Goal: Information Seeking & Learning: Check status

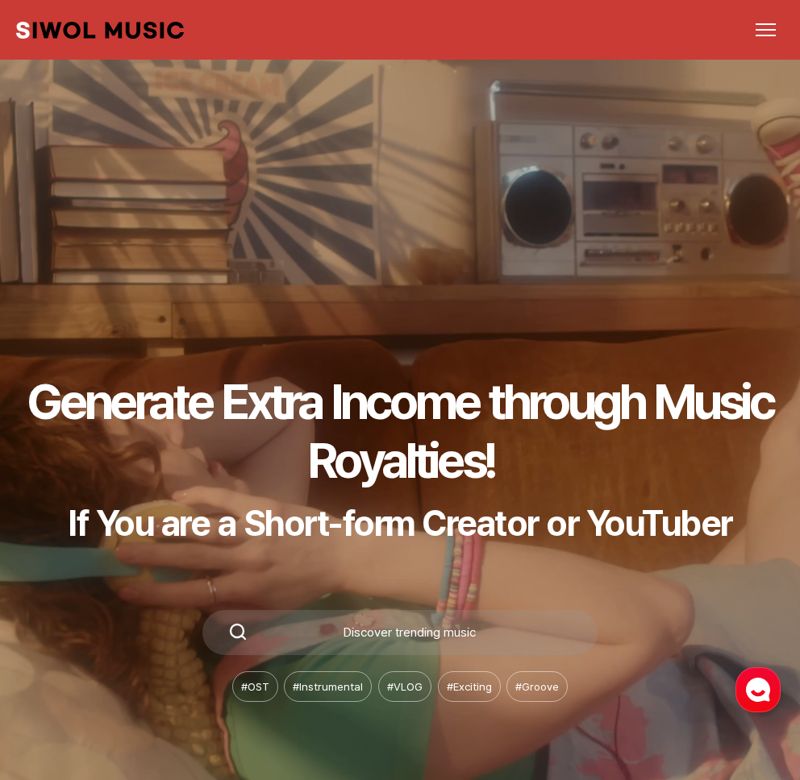
click at [757, 37] on button "메뉴 열기" at bounding box center [765, 29] width 36 height 37
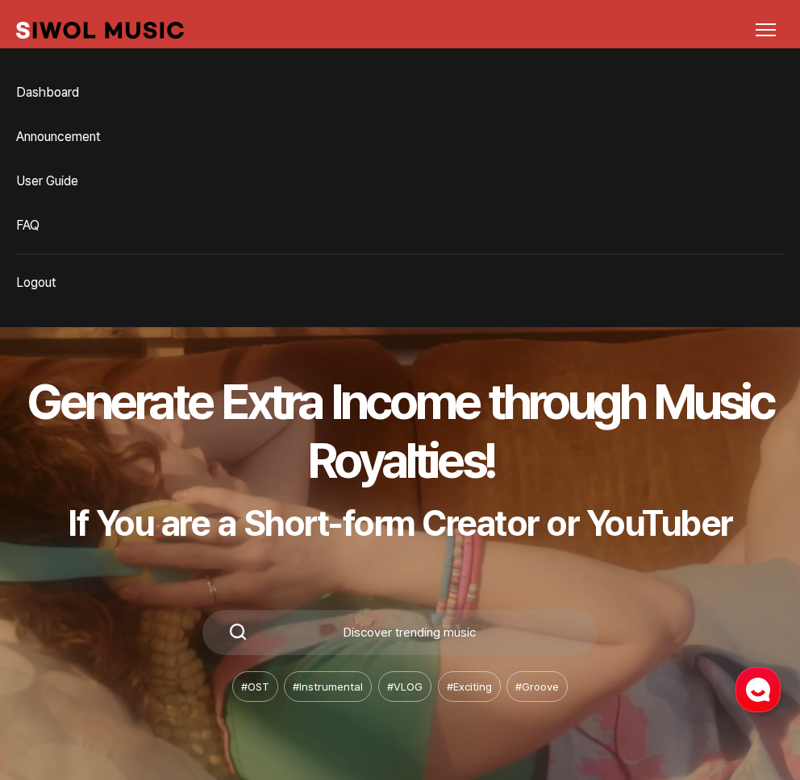
click at [26, 89] on link "Dashboard" at bounding box center [400, 93] width 768 height 32
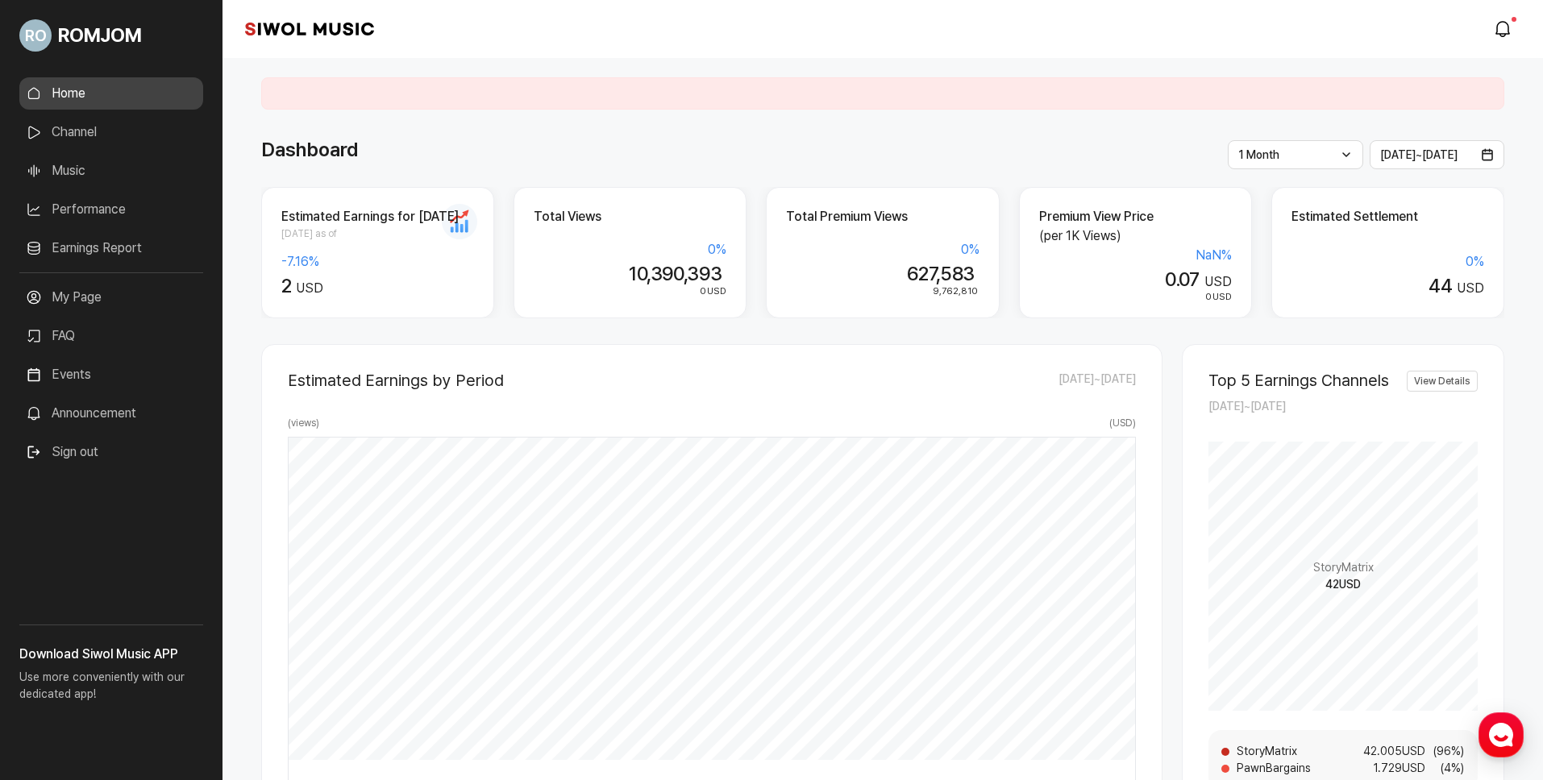
drag, startPoint x: 522, startPoint y: 164, endPoint x: 283, endPoint y: 182, distance: 239.4
click at [102, 38] on span "ROMJOM" at bounding box center [99, 35] width 83 height 29
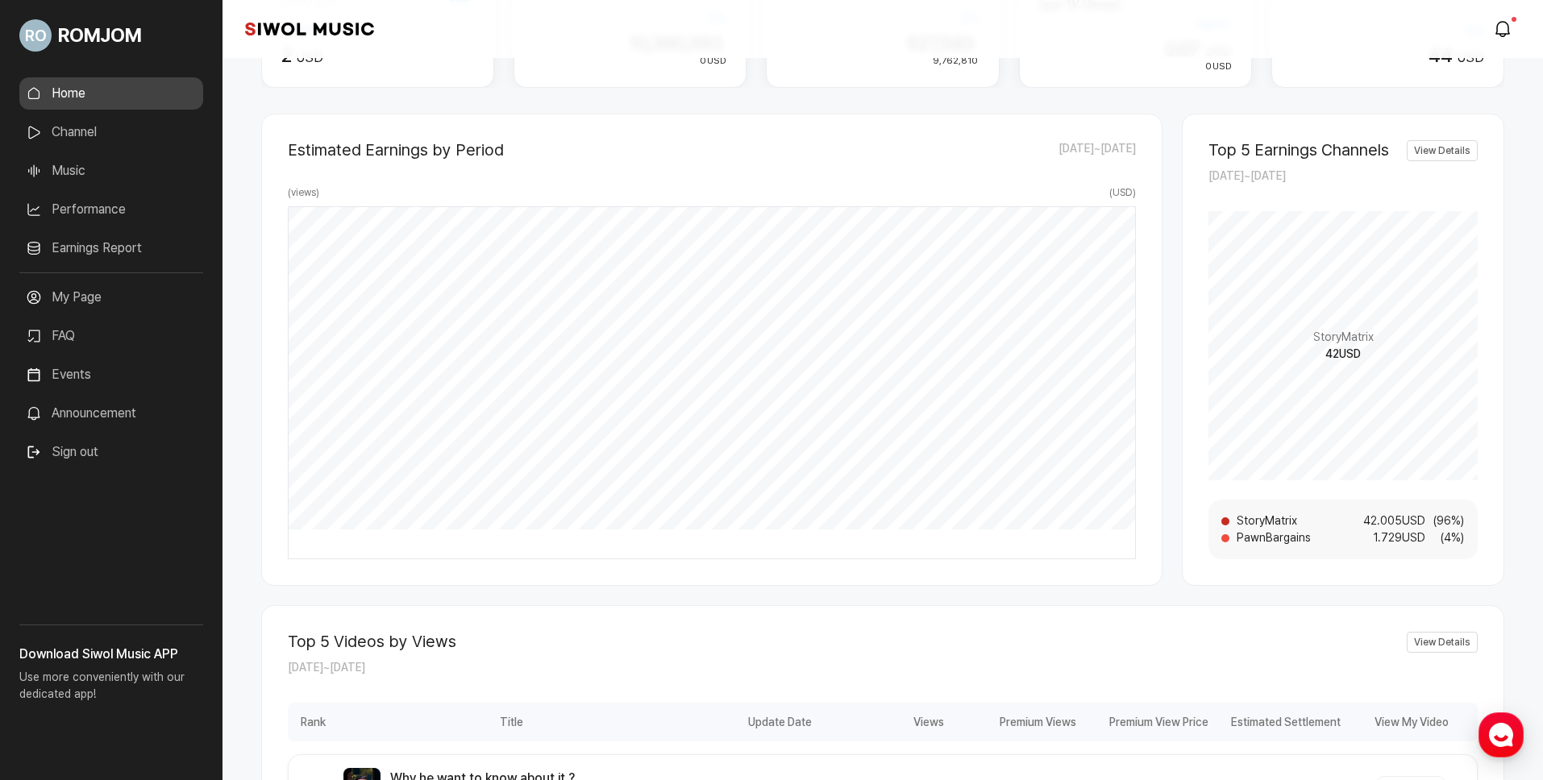
scroll to position [235, 0]
click at [574, 575] on div "Estimated Earnings by Period [DATE] ~ [DATE] ( views ) ( USD ) [DATE] 3 USD 50,…" at bounding box center [711, 346] width 901 height 472
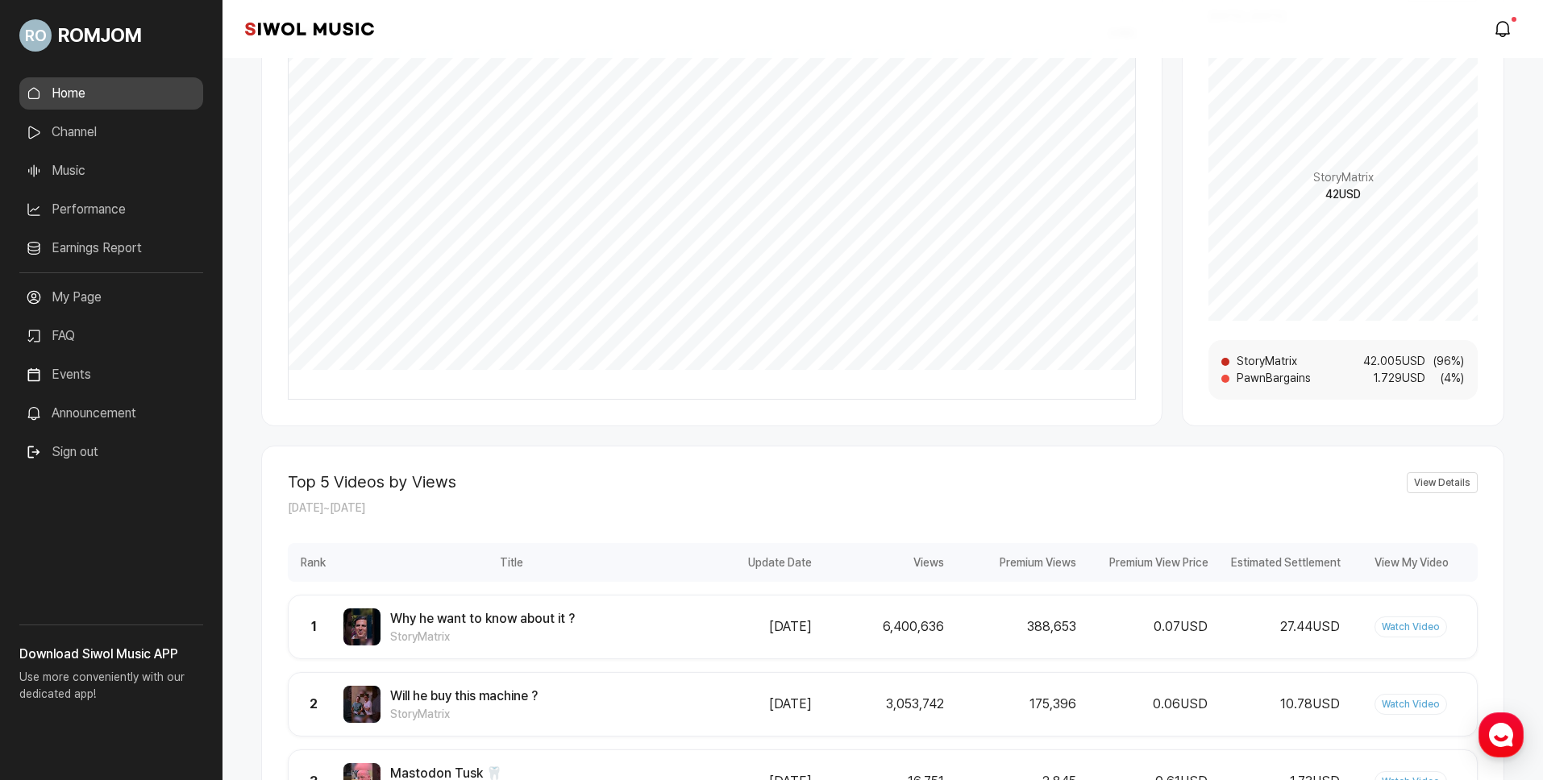
scroll to position [389, 0]
click at [113, 132] on link "Channel" at bounding box center [111, 132] width 184 height 32
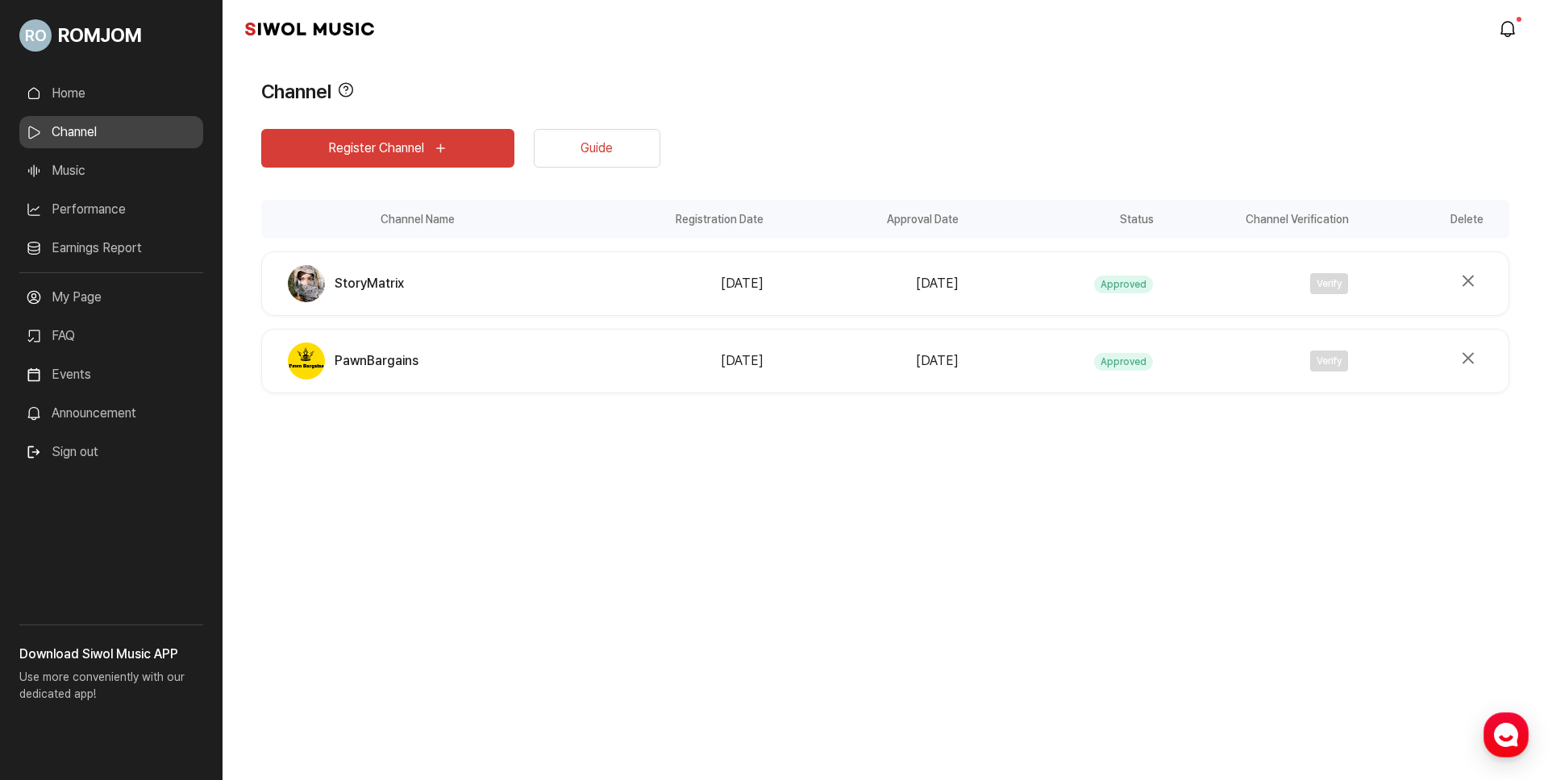
click at [96, 108] on link "Home" at bounding box center [111, 93] width 184 height 32
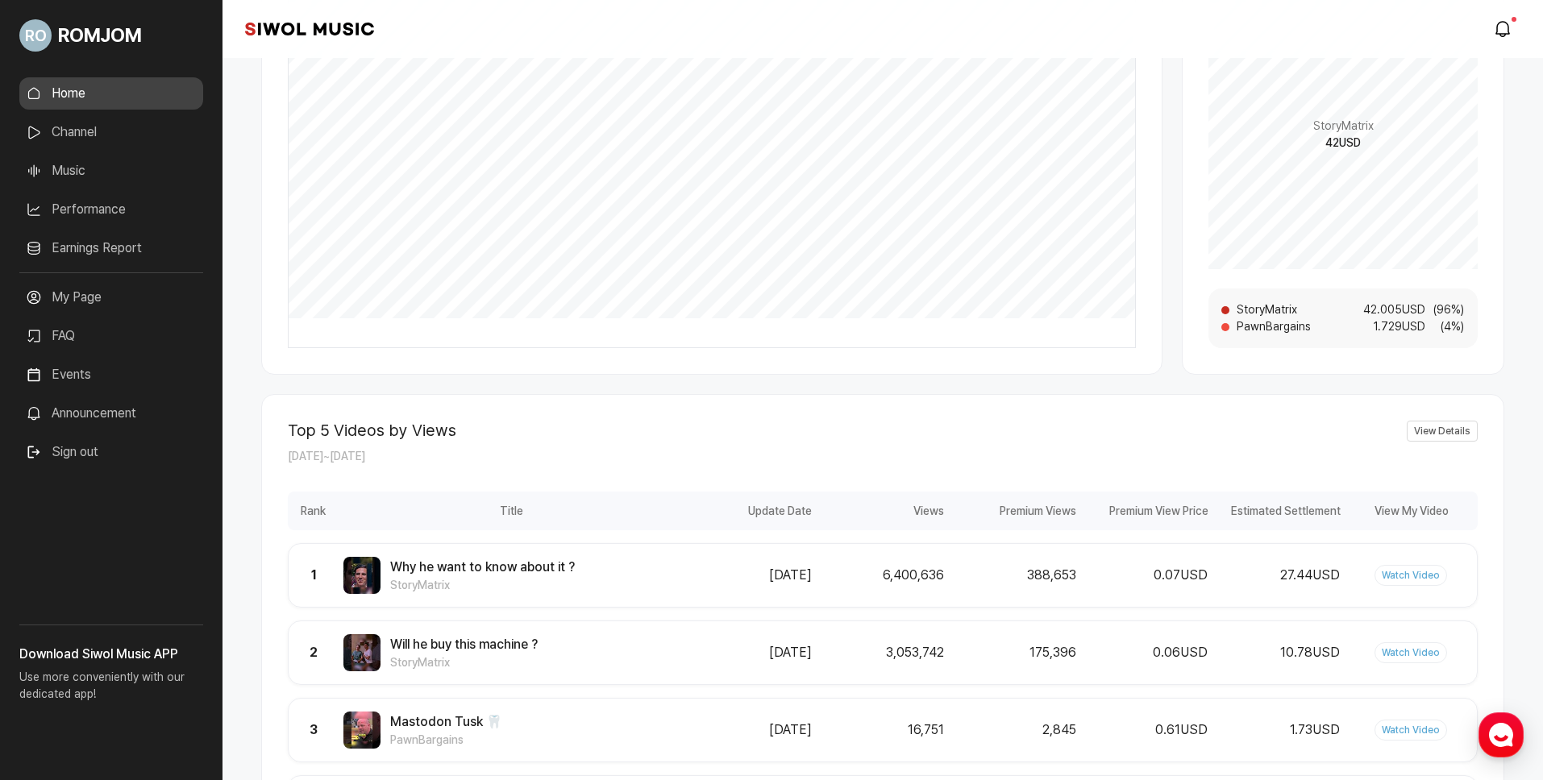
scroll to position [386, 0]
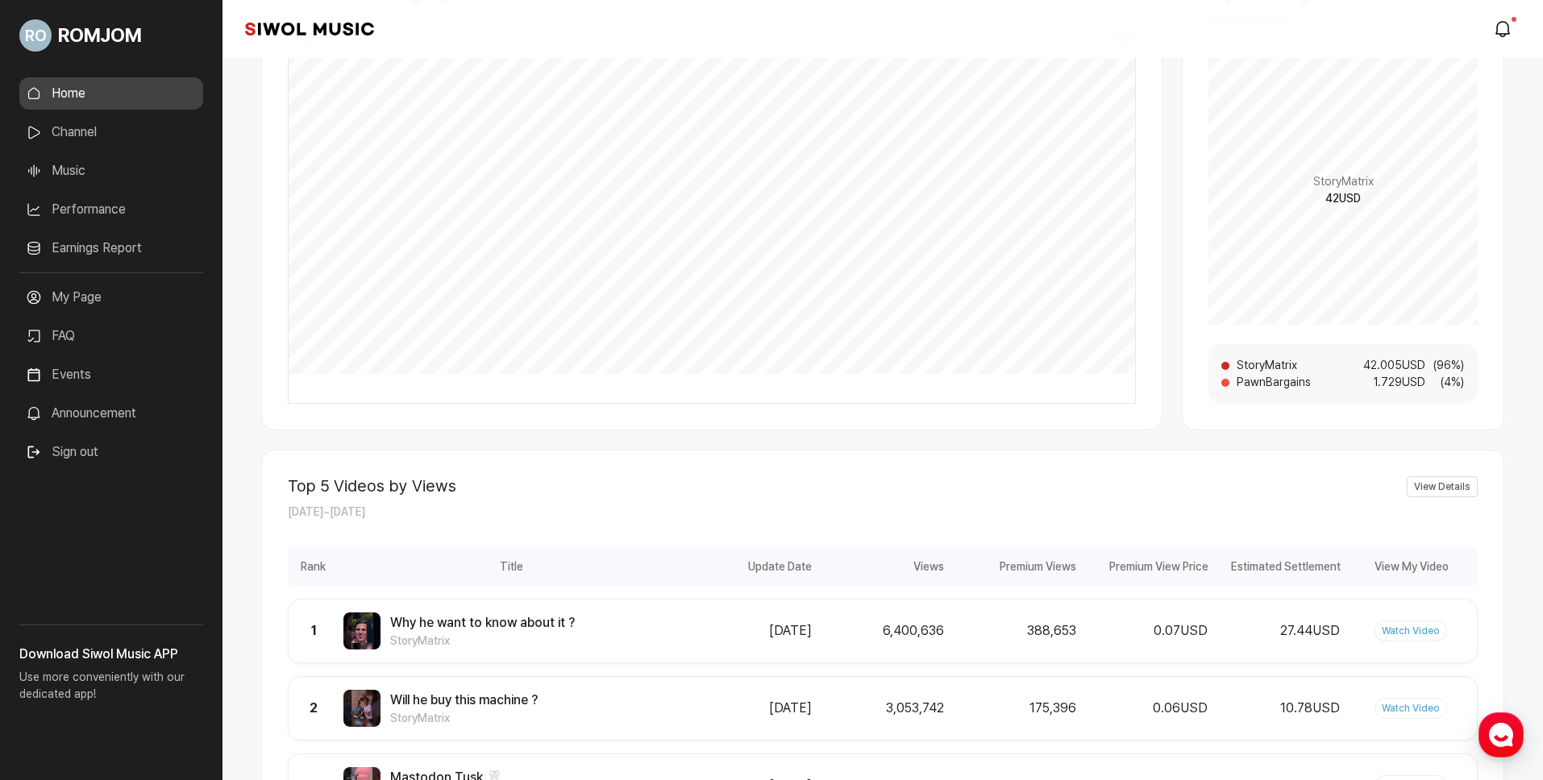
click at [83, 173] on link "Music" at bounding box center [111, 171] width 184 height 32
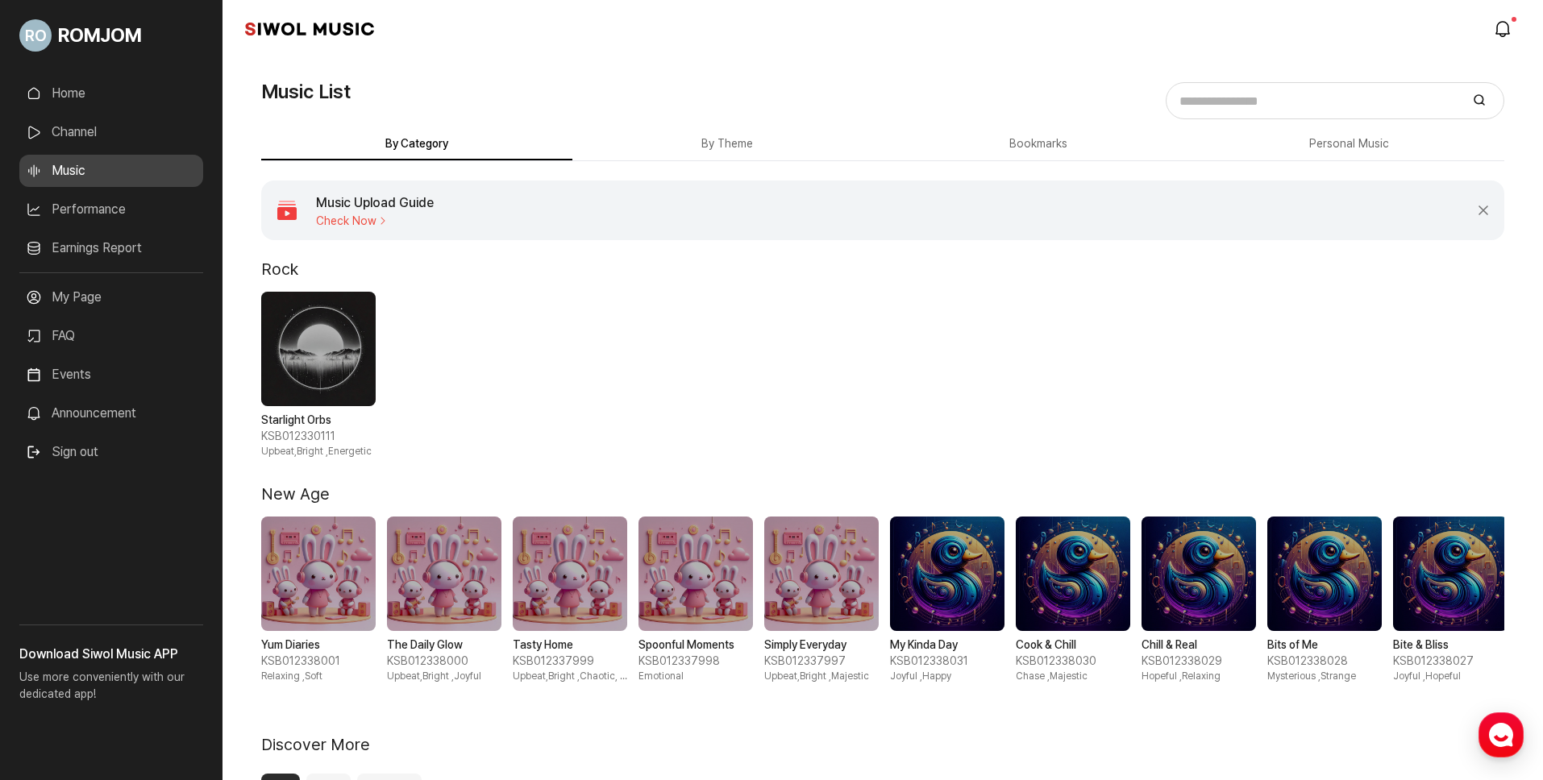
click at [98, 213] on link "Performance" at bounding box center [111, 209] width 184 height 32
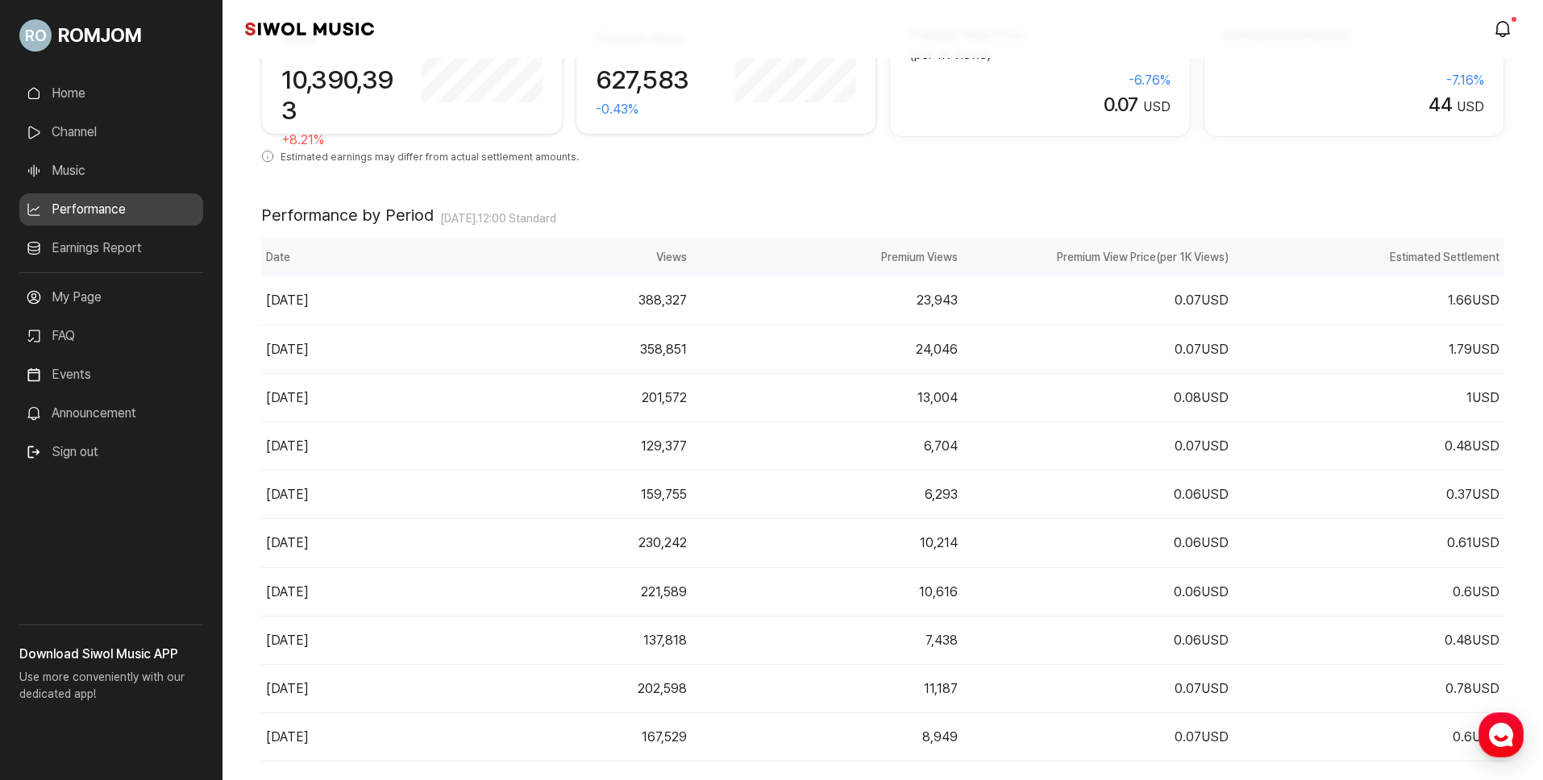
scroll to position [303, 0]
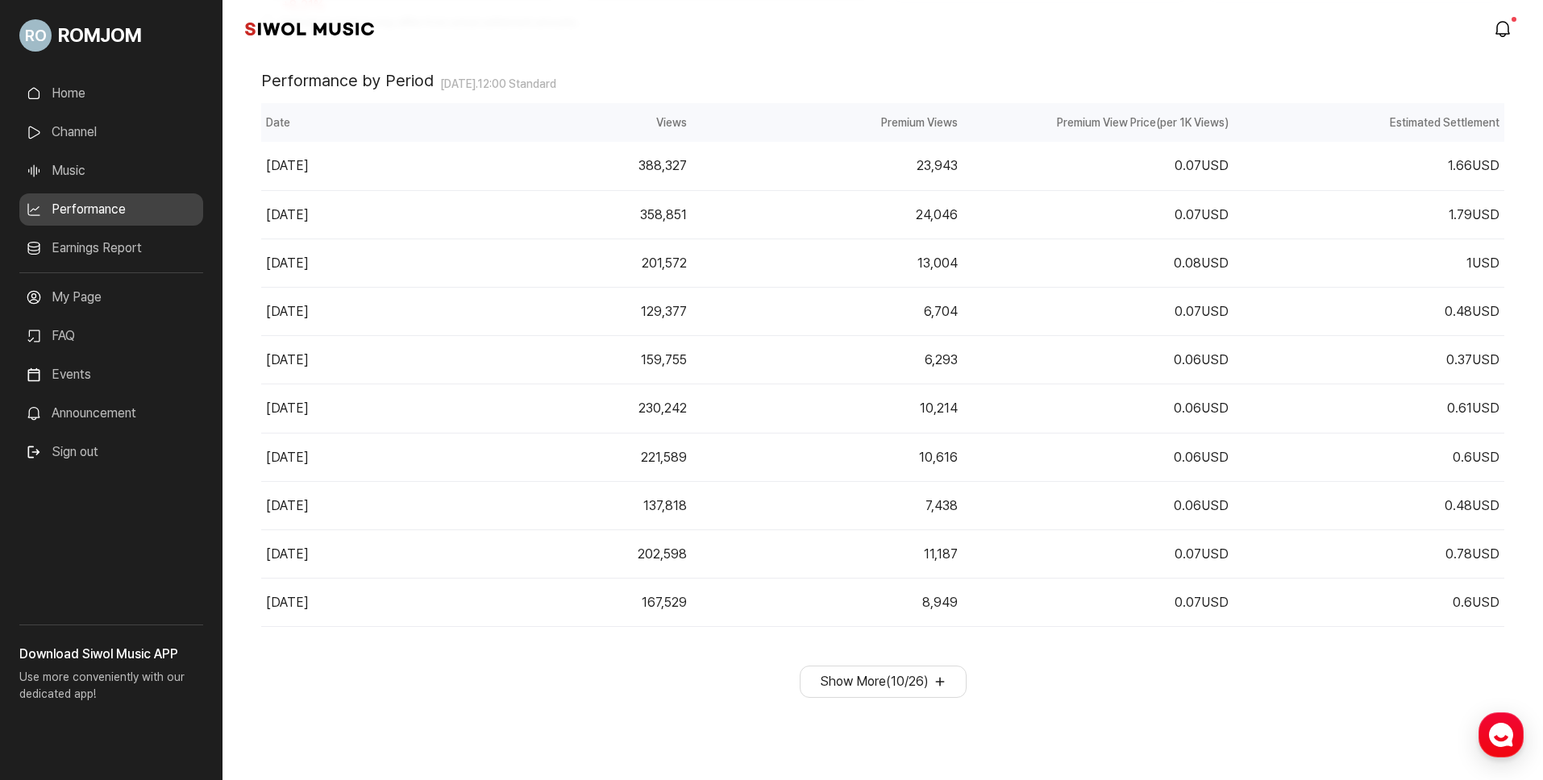
click at [799, 683] on button "Show More ( 10 / 26 )" at bounding box center [883, 682] width 167 height 32
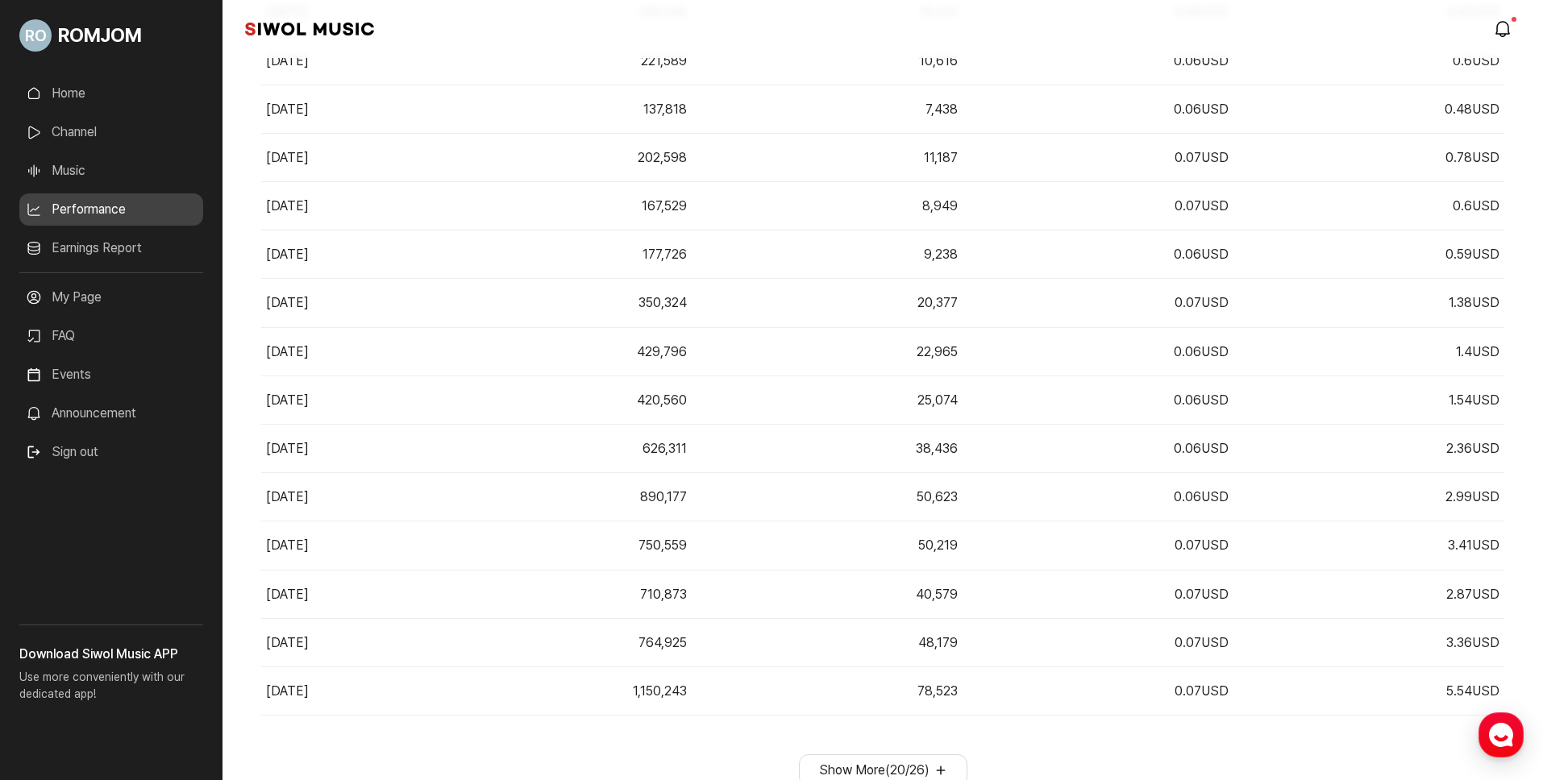
scroll to position [789, 0]
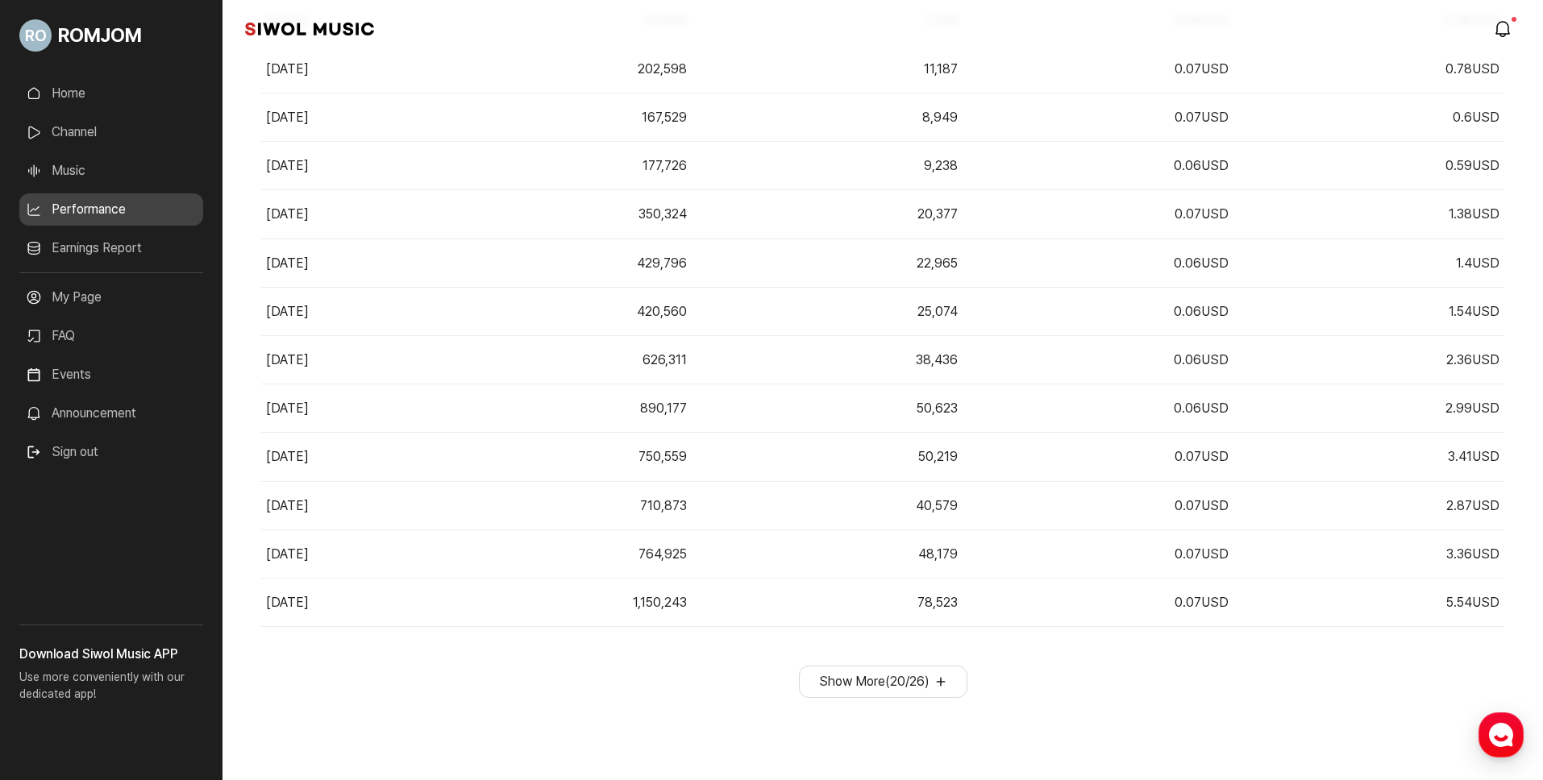
click at [799, 682] on button "Show More ( 20 / 26 )" at bounding box center [883, 682] width 169 height 32
drag, startPoint x: 1021, startPoint y: 697, endPoint x: 1057, endPoint y: 687, distance: 37.5
click at [799, 697] on div "Show More ( 26 / 26 )" at bounding box center [882, 682] width 1243 height 32
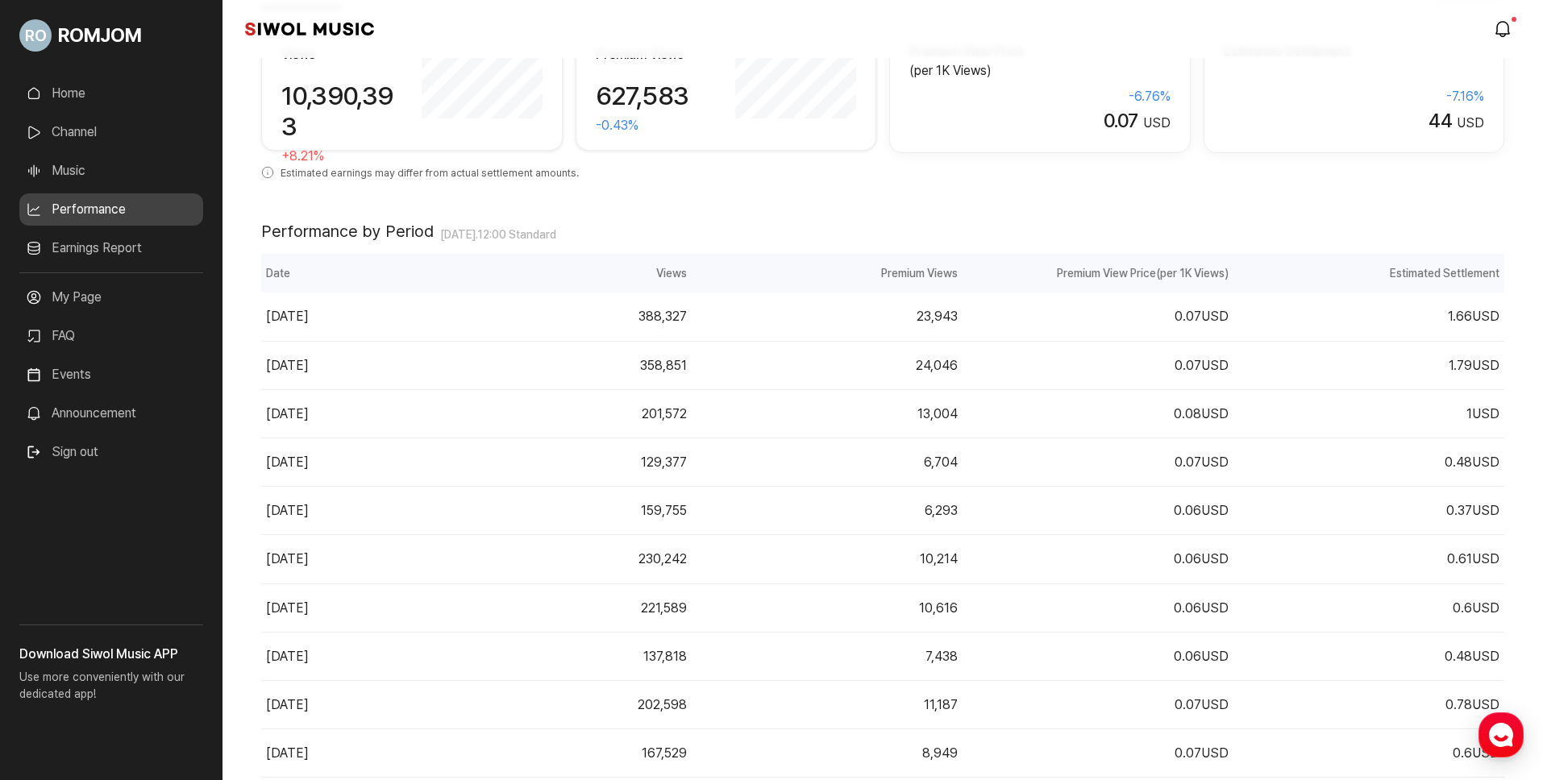
scroll to position [0, 0]
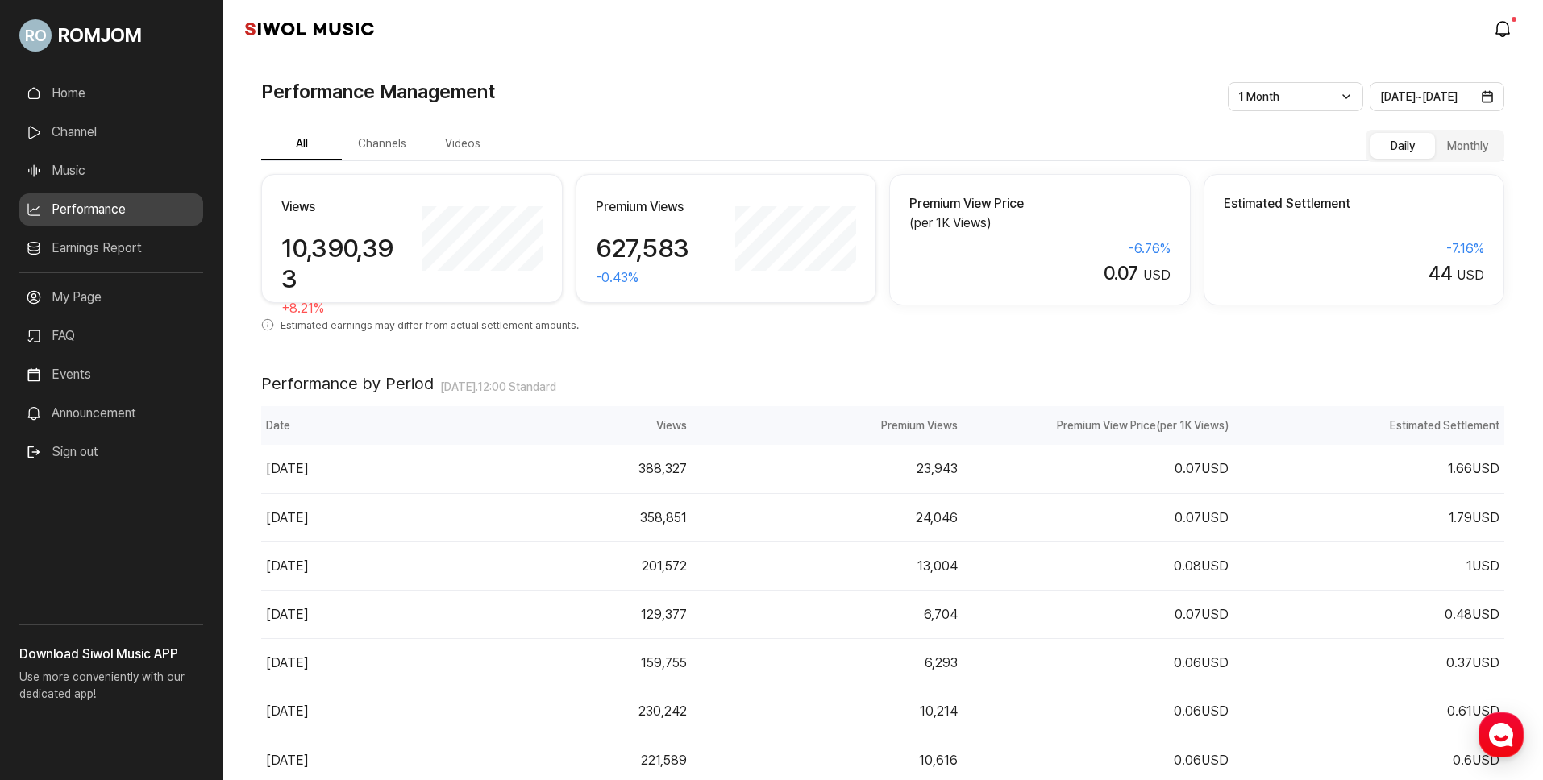
drag, startPoint x: 1148, startPoint y: 348, endPoint x: 1132, endPoint y: 350, distance: 16.2
click at [799, 348] on div "Performance by Period [DATE] 12:00 Standard" at bounding box center [882, 370] width 1243 height 71
drag, startPoint x: 1511, startPoint y: 98, endPoint x: 1496, endPoint y: 102, distance: 15.1
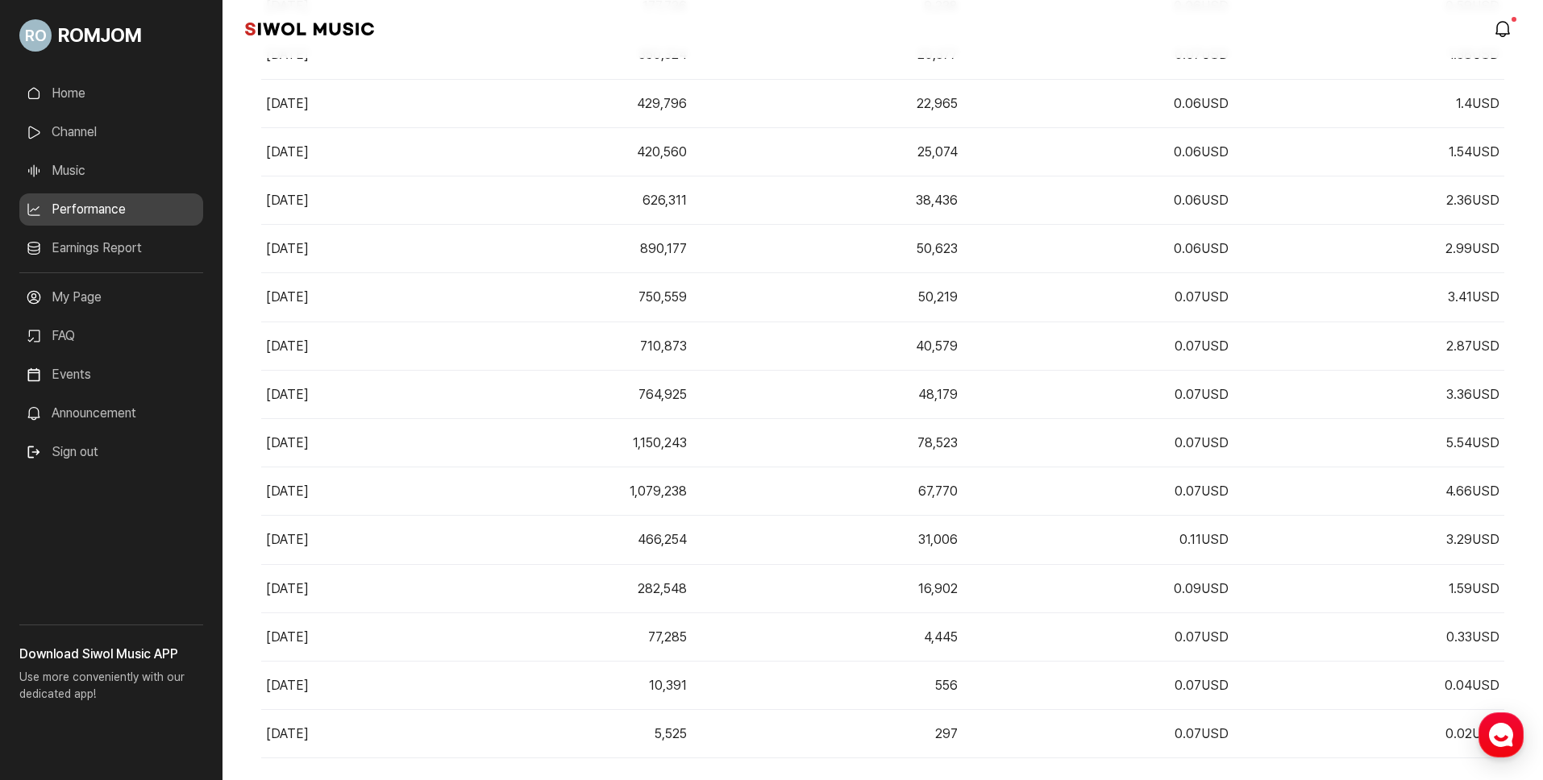
scroll to position [1080, 0]
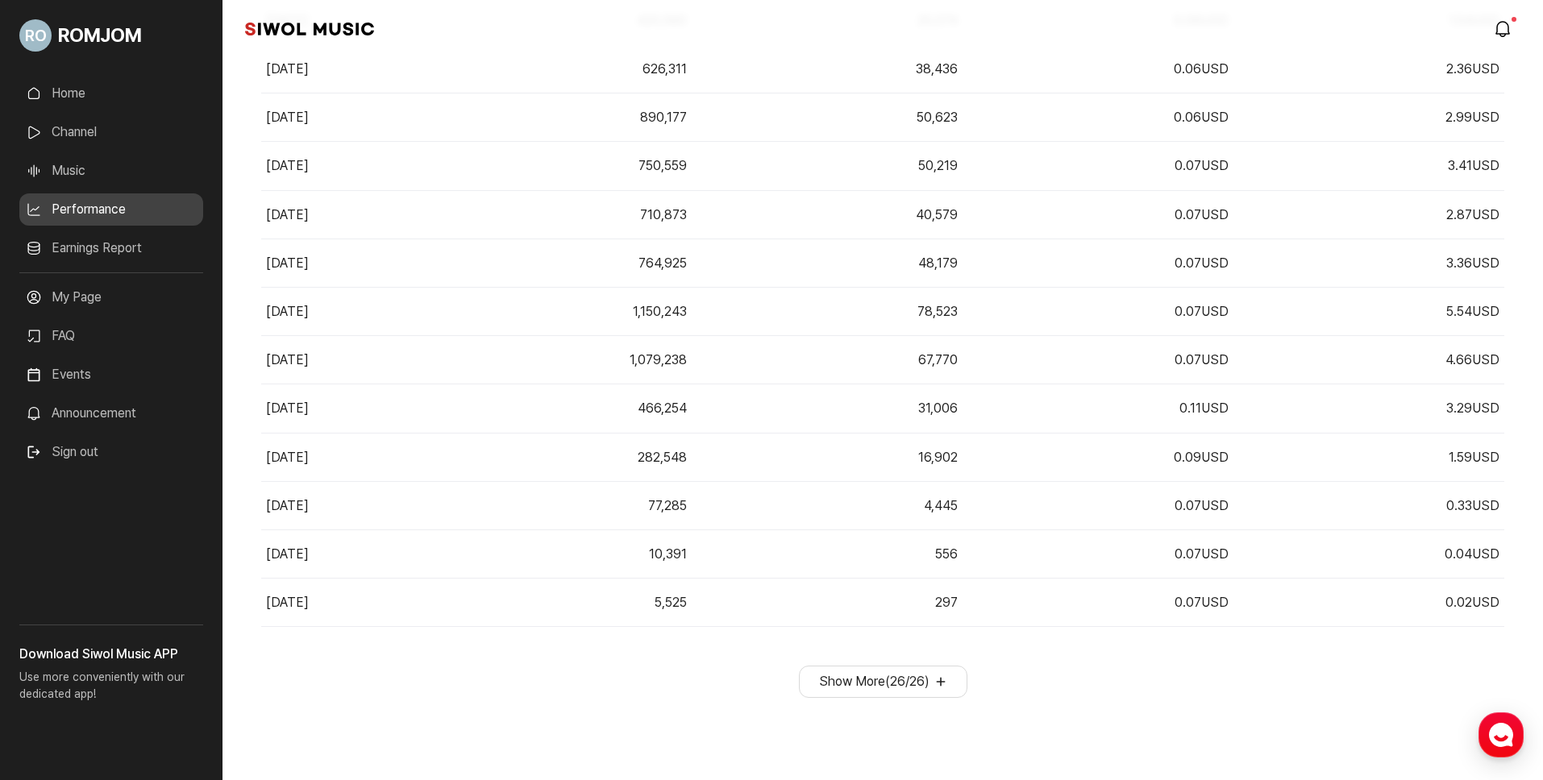
click at [799, 679] on button "Show More ( 26 / 26 )" at bounding box center [883, 682] width 169 height 32
drag, startPoint x: 866, startPoint y: 677, endPoint x: 764, endPoint y: 684, distance: 101.8
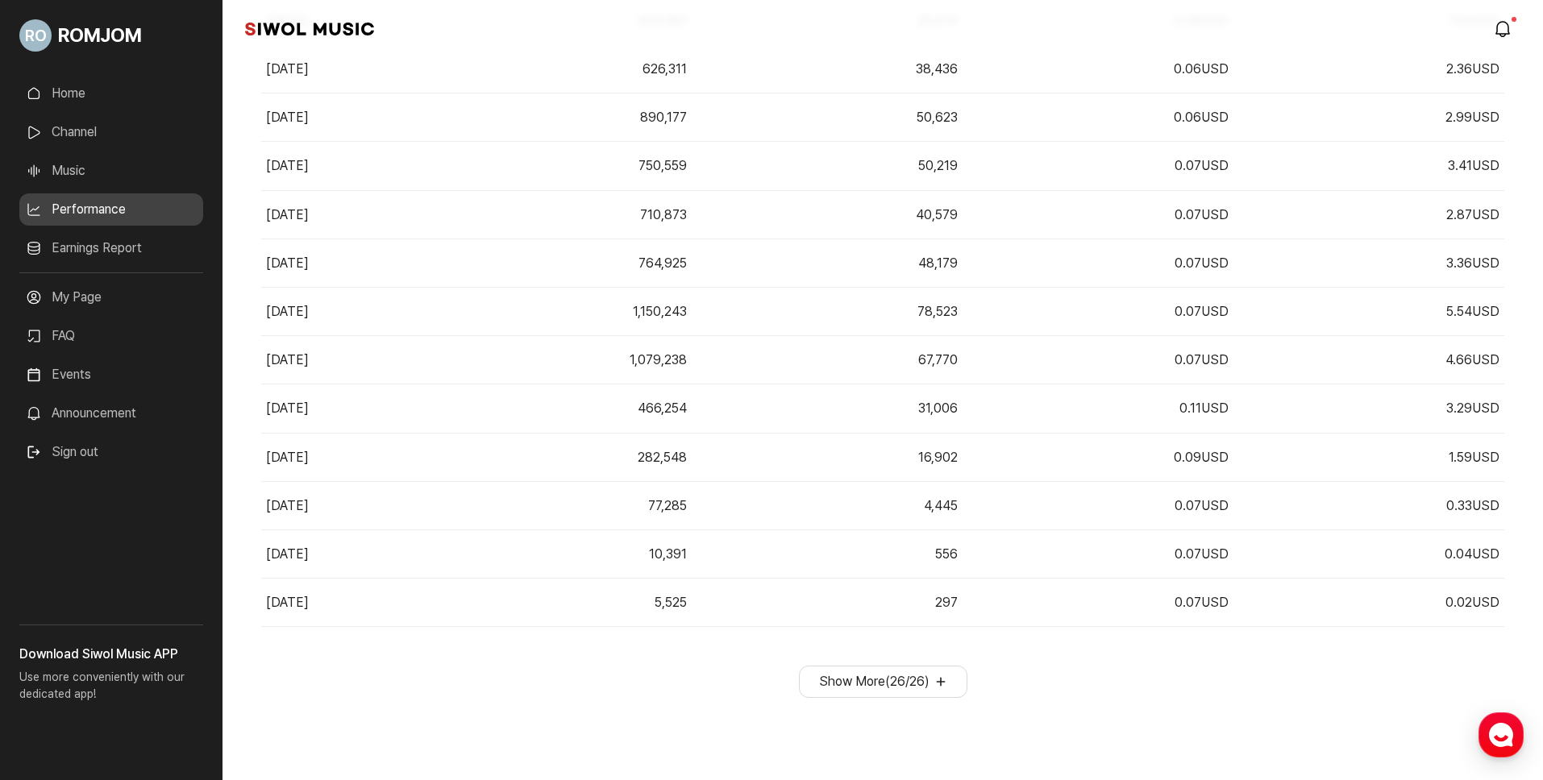
drag, startPoint x: 331, startPoint y: 363, endPoint x: 1530, endPoint y: 612, distance: 1224.5
copy table "Performance by Period Table"
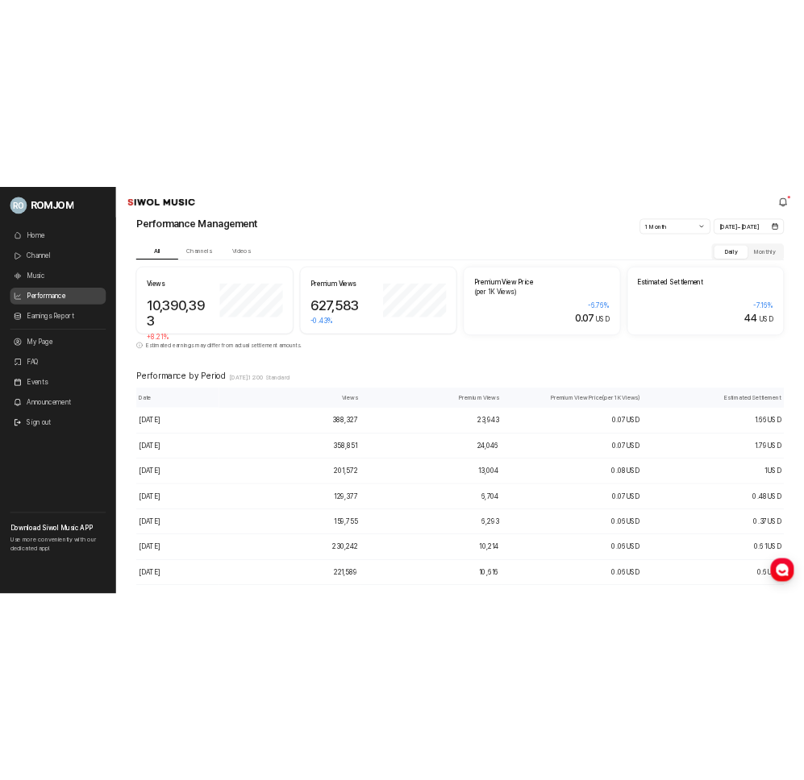
scroll to position [0, 0]
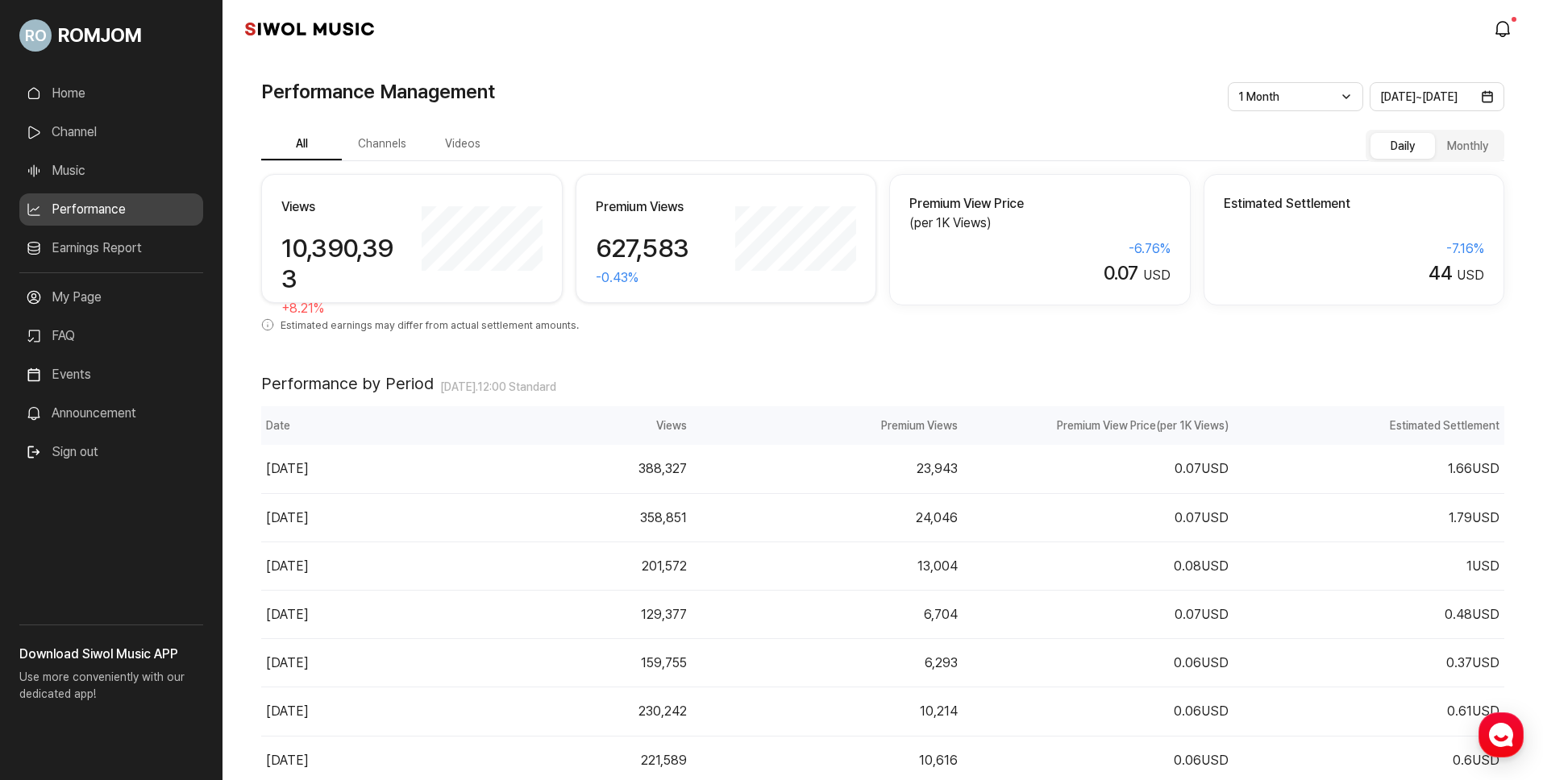
click at [377, 139] on button "Channels" at bounding box center [382, 144] width 81 height 31
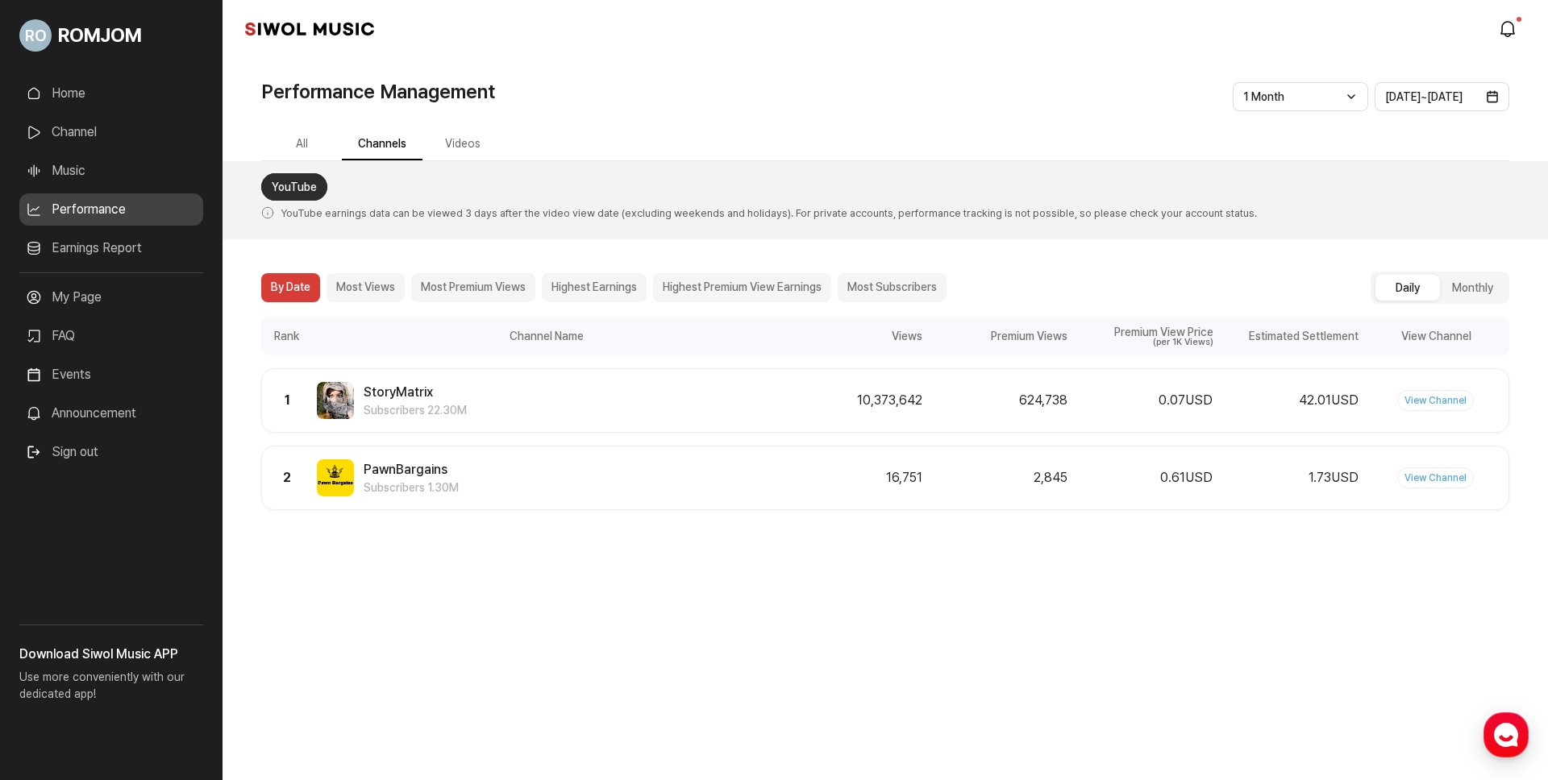
drag, startPoint x: 312, startPoint y: 145, endPoint x: 471, endPoint y: 209, distance: 171.1
click at [470, 209] on div "**********" at bounding box center [885, 346] width 1248 height 480
drag, startPoint x: 459, startPoint y: 412, endPoint x: 627, endPoint y: 540, distance: 211.7
click at [335, 380] on div "Rank 1 Channel Name StoryMatrix Subscribers 22.30M Views 10,373,642 Premium Vie…" at bounding box center [885, 400] width 1248 height 64
drag, startPoint x: 779, startPoint y: 619, endPoint x: 756, endPoint y: 594, distance: 33.7
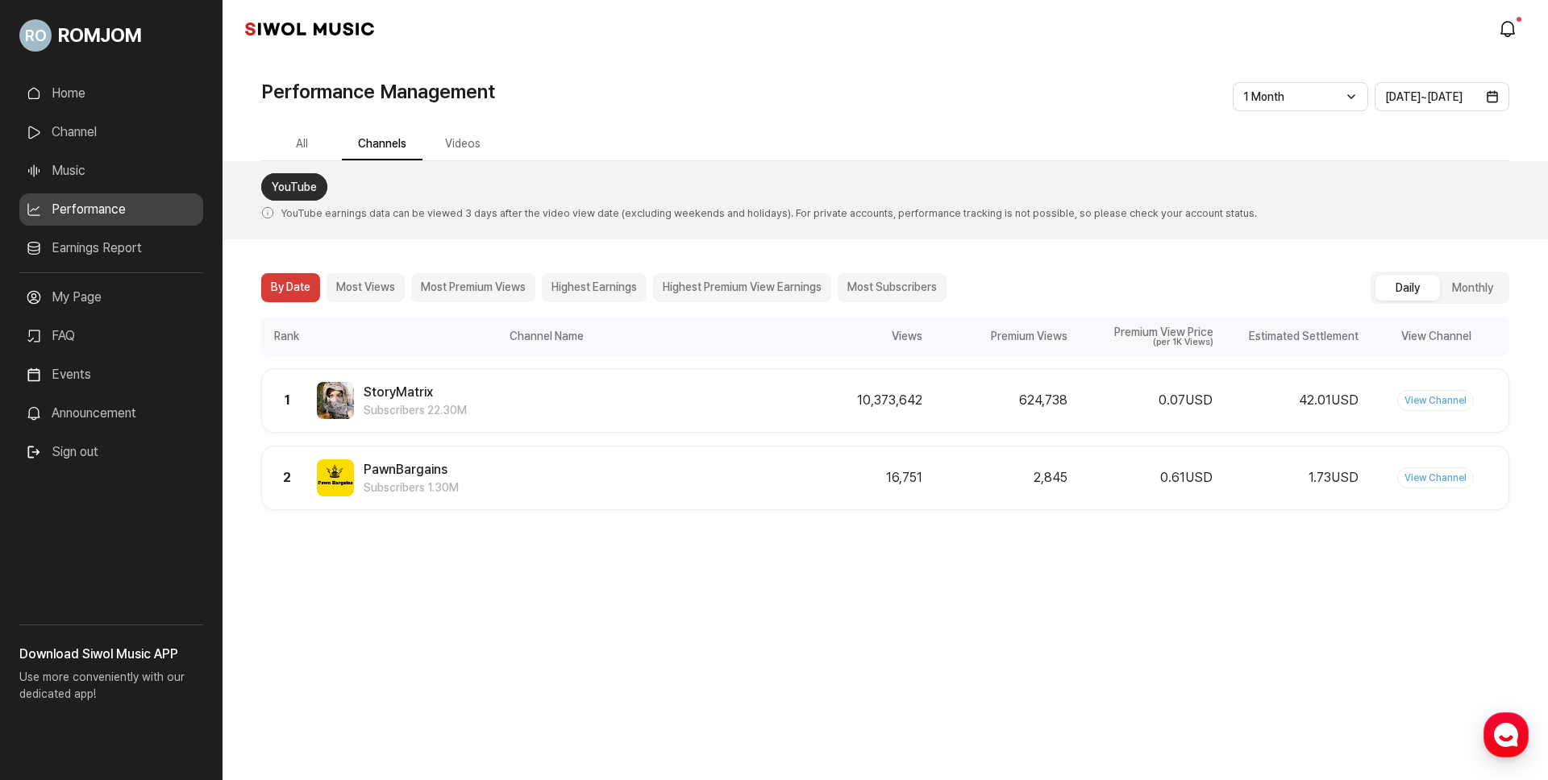
click at [777, 616] on div "**********" at bounding box center [774, 390] width 1548 height 780
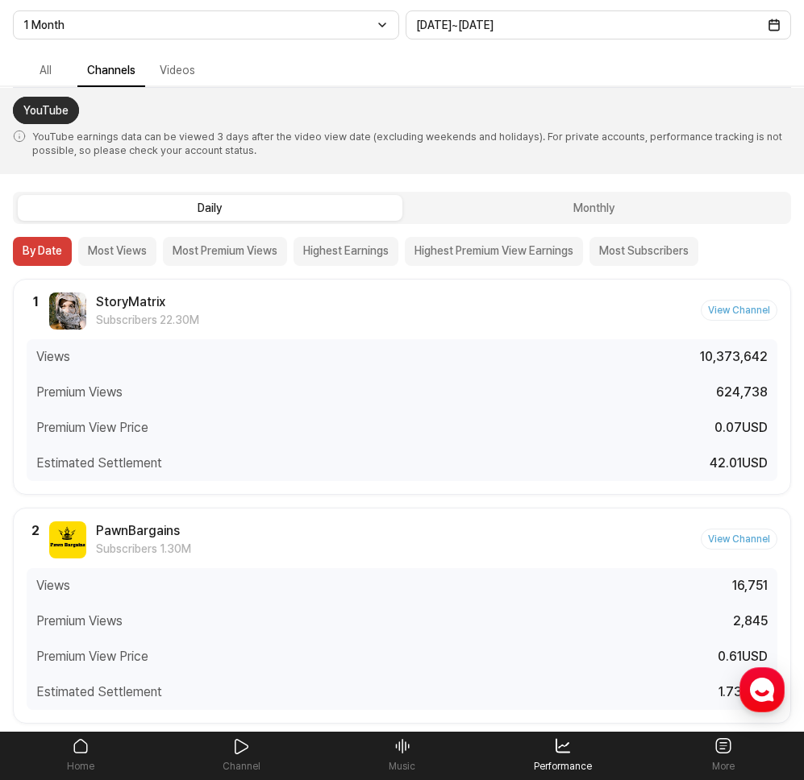
scroll to position [93, 0]
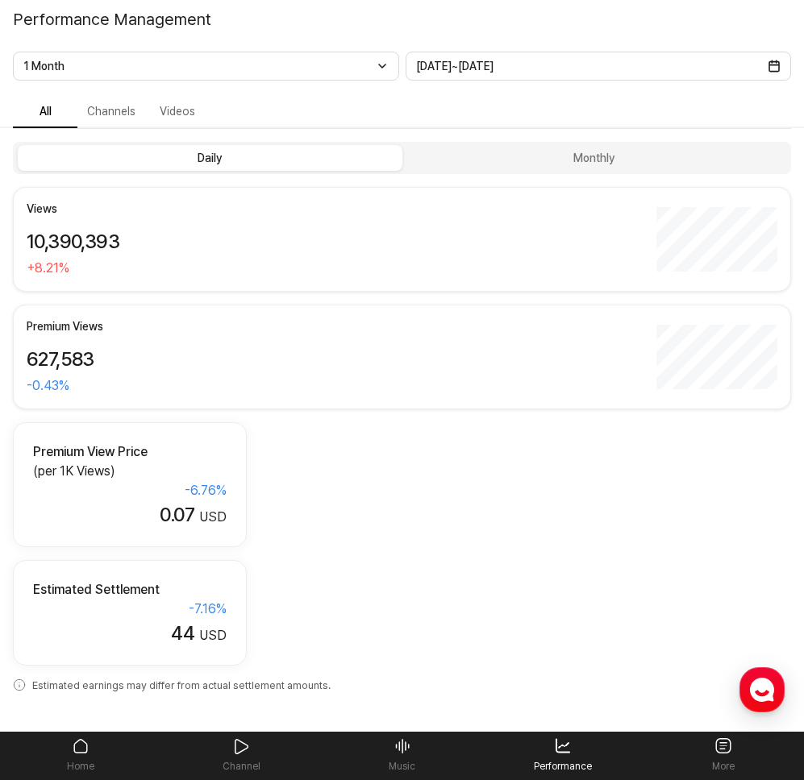
drag, startPoint x: 483, startPoint y: 415, endPoint x: 469, endPoint y: 402, distance: 18.8
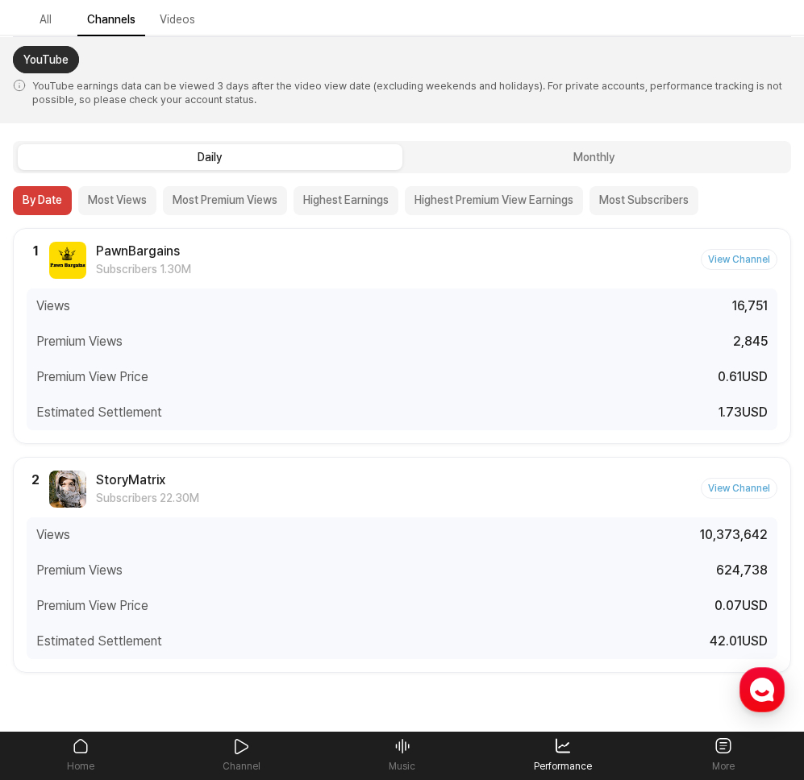
scroll to position [93, 0]
click at [737, 483] on link "View Channel" at bounding box center [739, 487] width 77 height 21
click at [387, 318] on div "Views 16,751" at bounding box center [402, 305] width 751 height 35
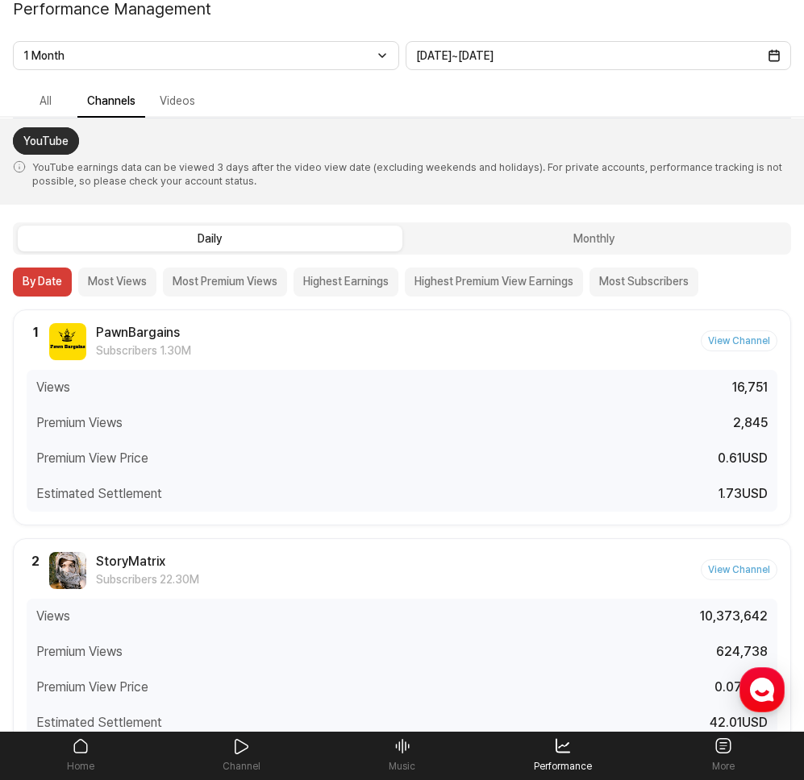
scroll to position [0, 0]
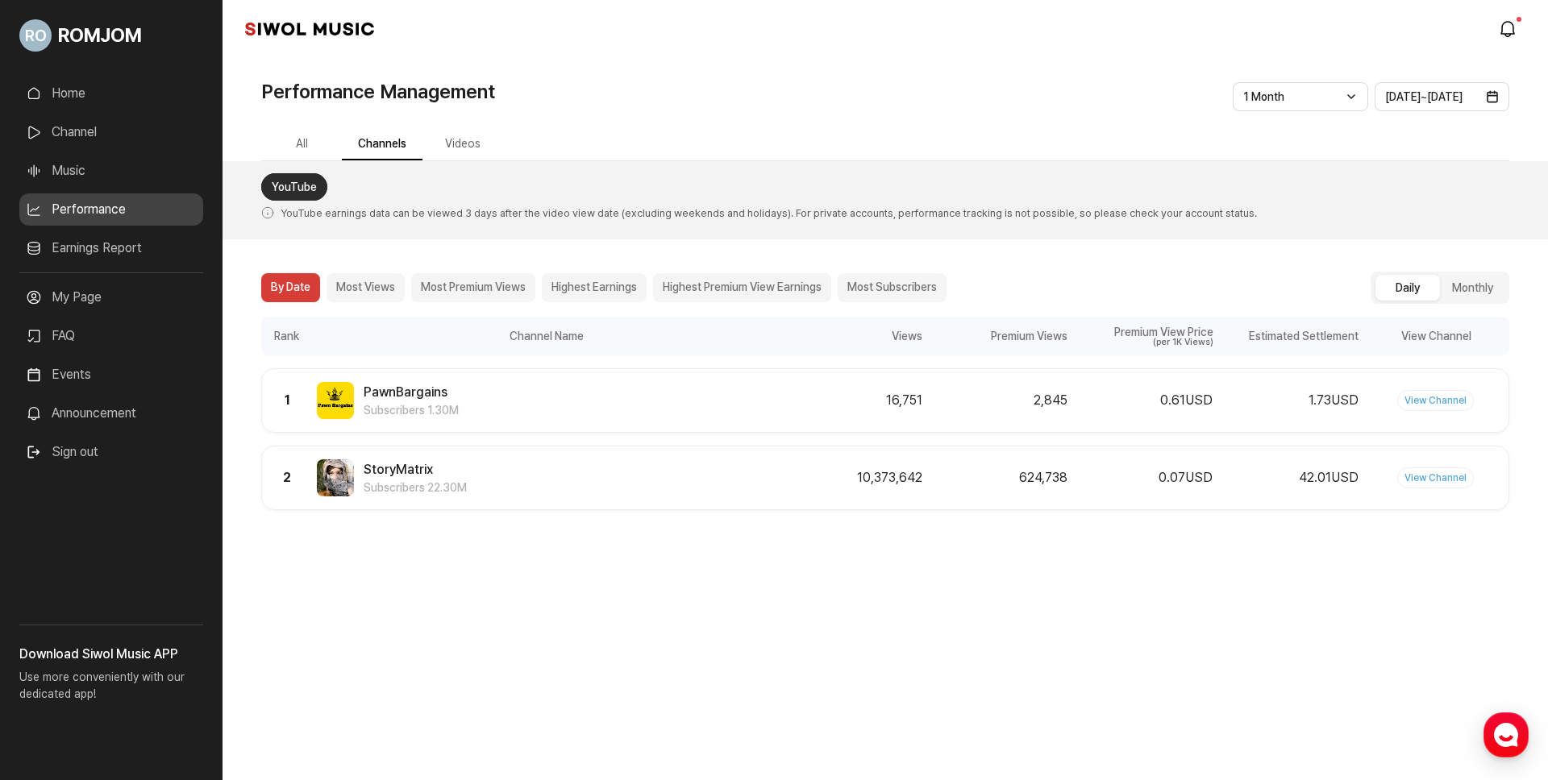
click at [111, 40] on span "ROMJOM" at bounding box center [99, 35] width 83 height 29
click at [85, 82] on link "Home" at bounding box center [111, 93] width 184 height 32
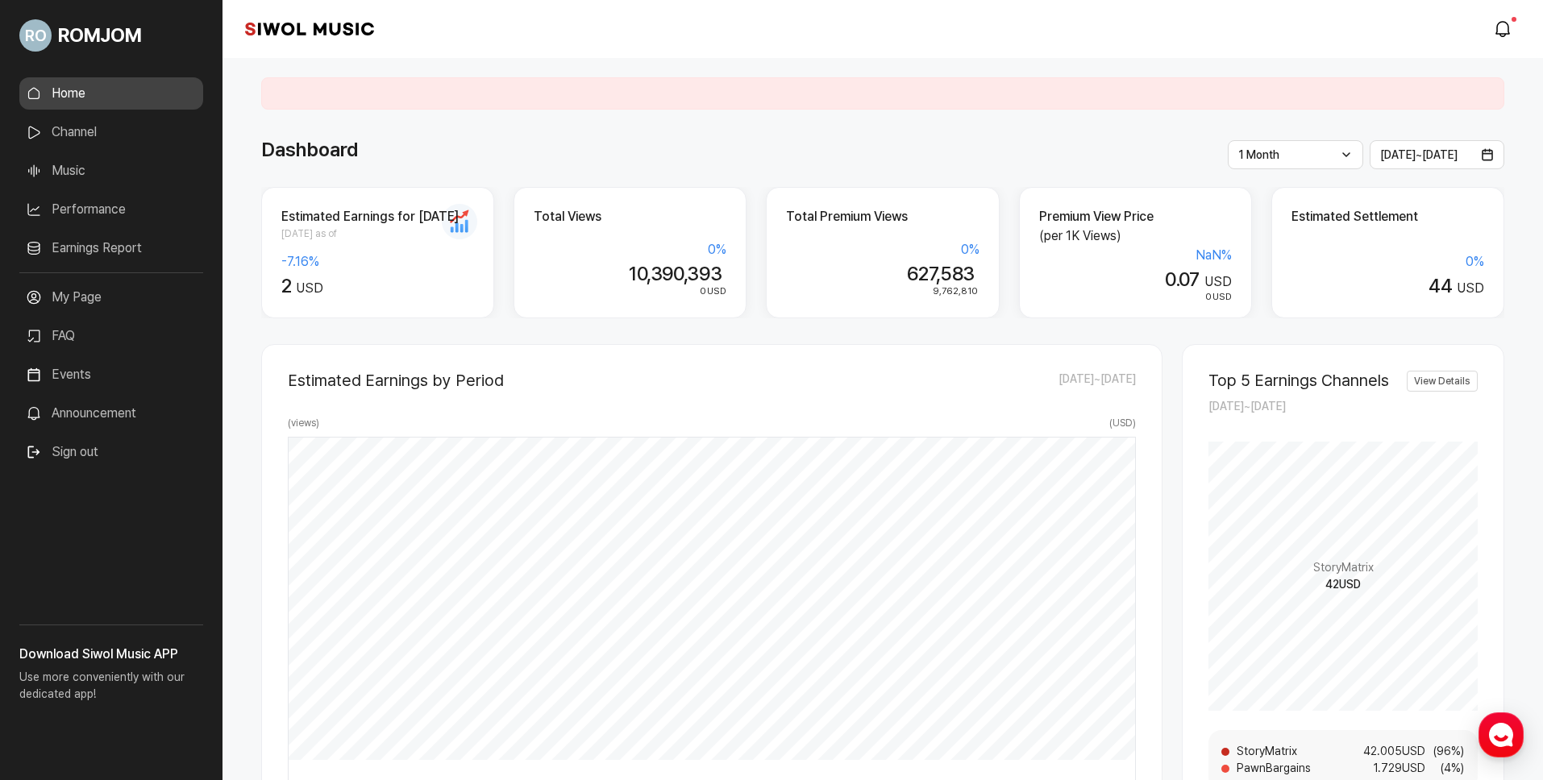
click at [110, 243] on link "Earnings Report" at bounding box center [111, 248] width 184 height 32
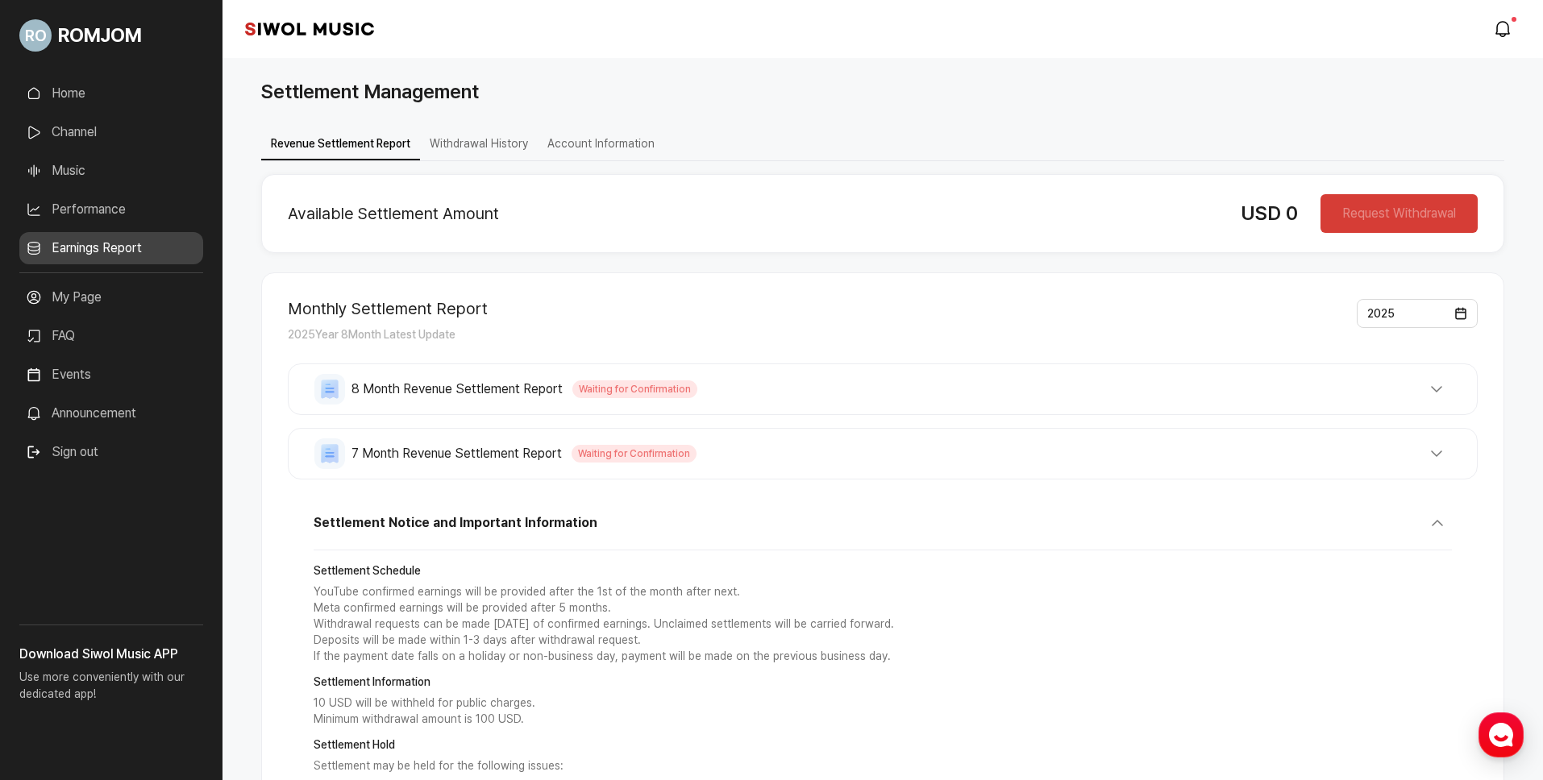
click at [102, 301] on link "My Page" at bounding box center [111, 297] width 184 height 32
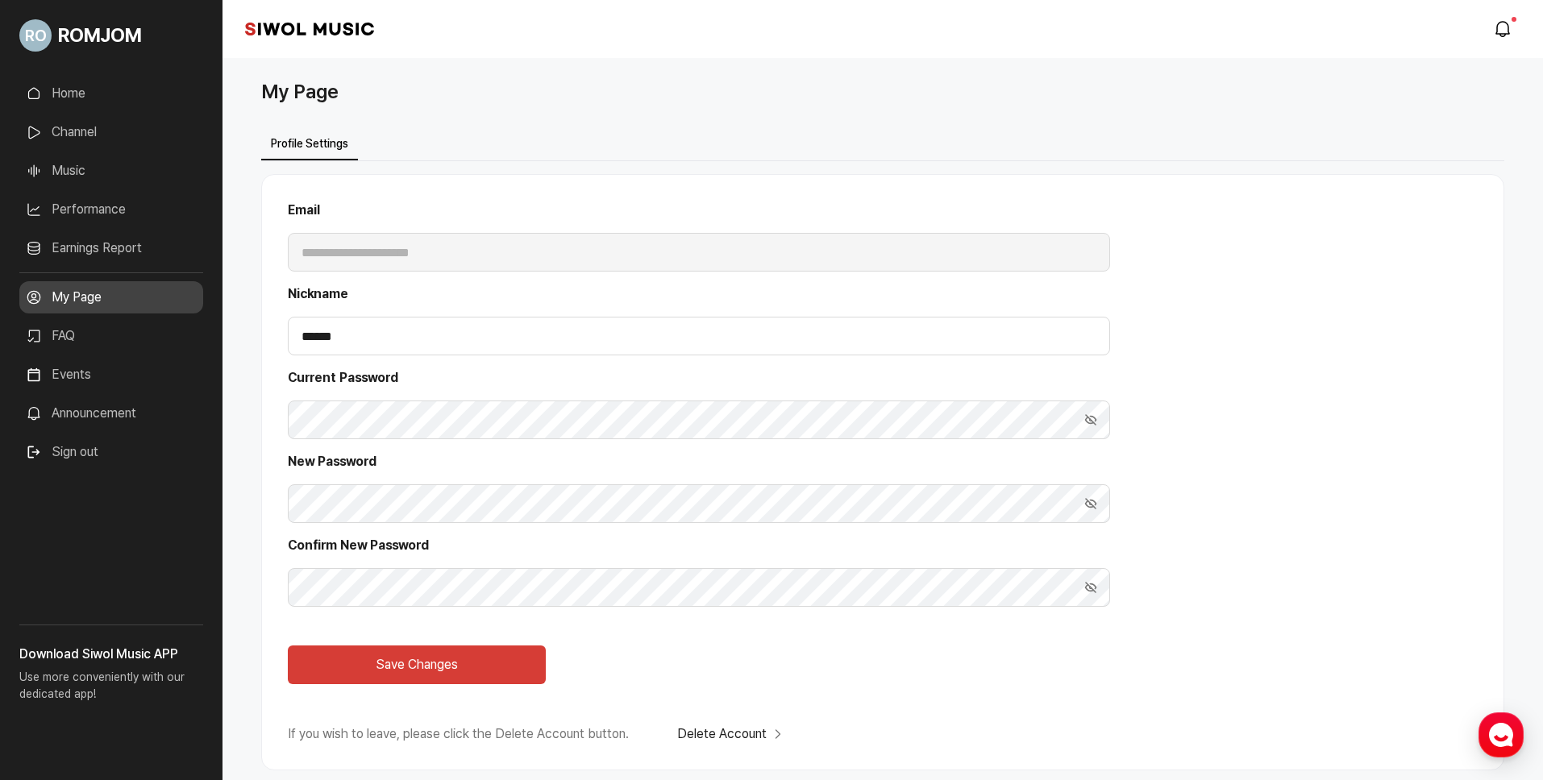
drag, startPoint x: 404, startPoint y: 250, endPoint x: 468, endPoint y: 252, distance: 63.7
click at [405, 251] on div "**********" at bounding box center [699, 236] width 822 height 71
drag, startPoint x: 468, startPoint y: 252, endPoint x: 356, endPoint y: 248, distance: 111.3
click at [230, 227] on div "**********" at bounding box center [883, 455] width 1321 height 795
click at [799, 291] on div "**********" at bounding box center [882, 472] width 1243 height 597
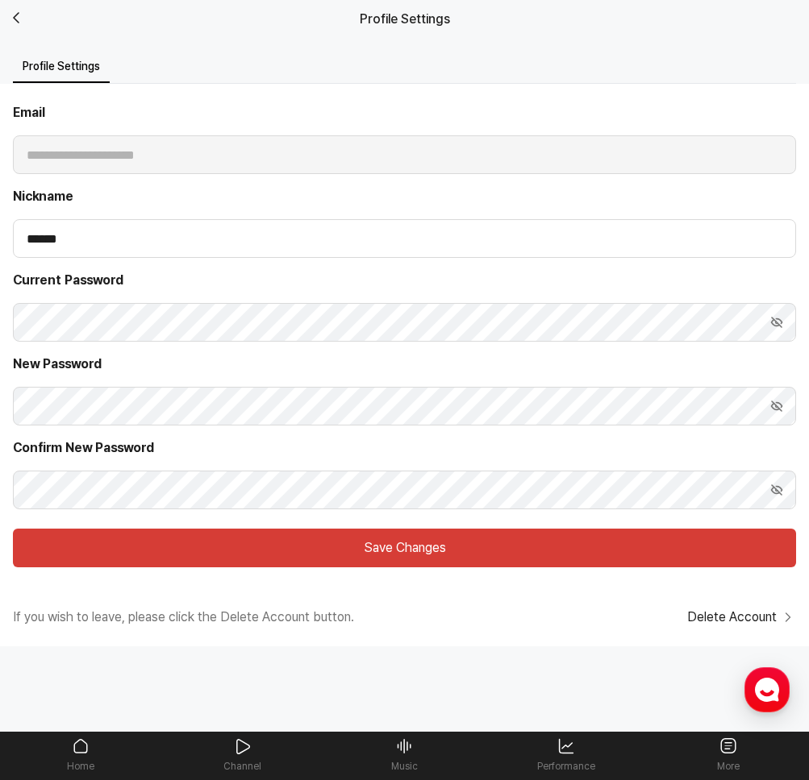
drag, startPoint x: 322, startPoint y: 79, endPoint x: 158, endPoint y: 51, distance: 166.1
click at [306, 74] on ul "Profile Settings" at bounding box center [404, 68] width 783 height 32
click at [17, 20] on icon "Back" at bounding box center [22, 17] width 19 height 19
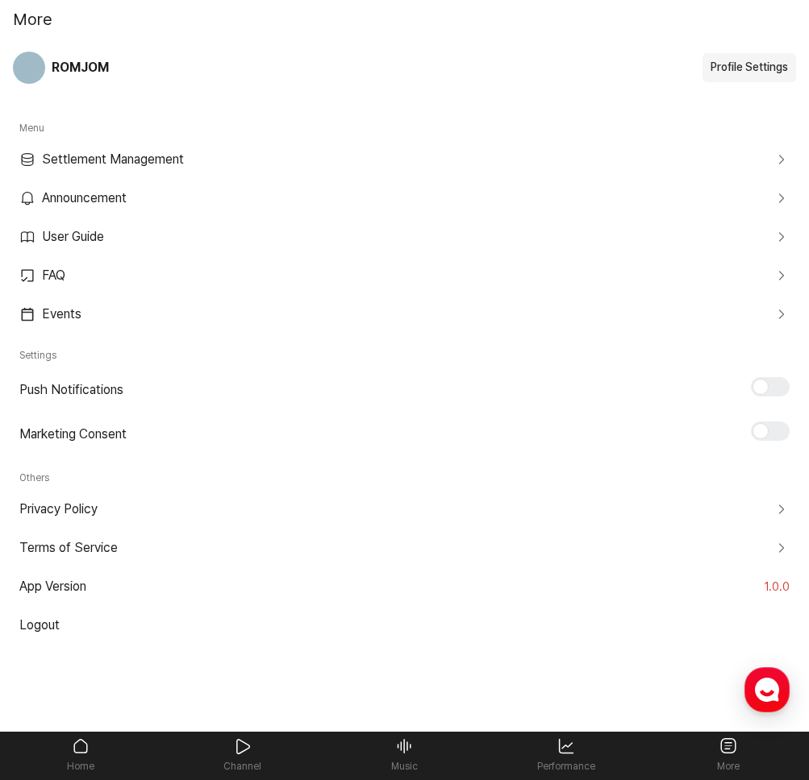
click at [37, 19] on h1 "More" at bounding box center [33, 19] width 40 height 24
click at [66, 66] on span "ROMJOM" at bounding box center [80, 67] width 57 height 19
click at [35, 23] on h1 "More" at bounding box center [33, 19] width 40 height 24
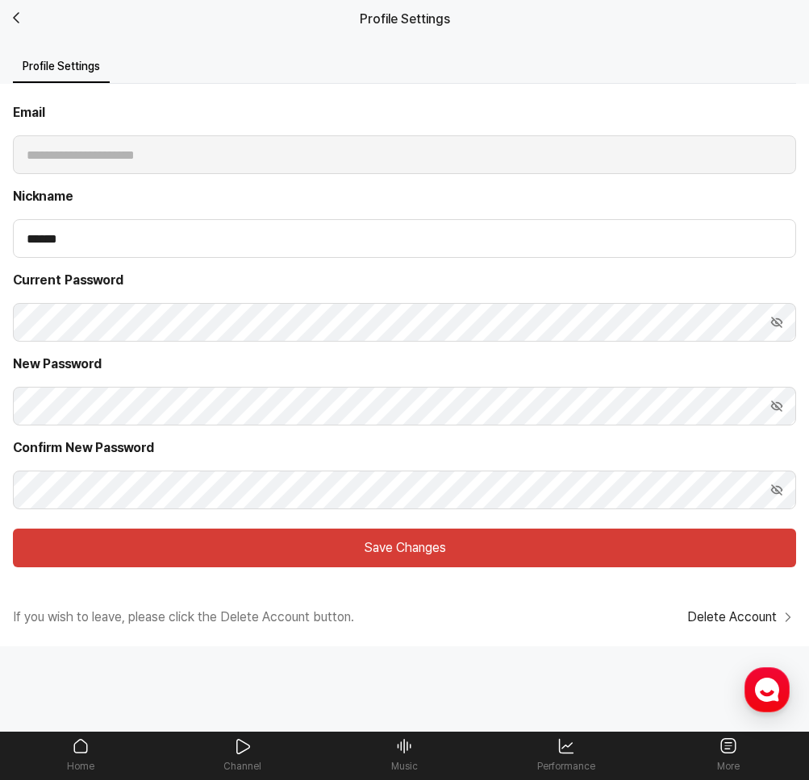
click at [23, 22] on icon "Back" at bounding box center [22, 17] width 19 height 19
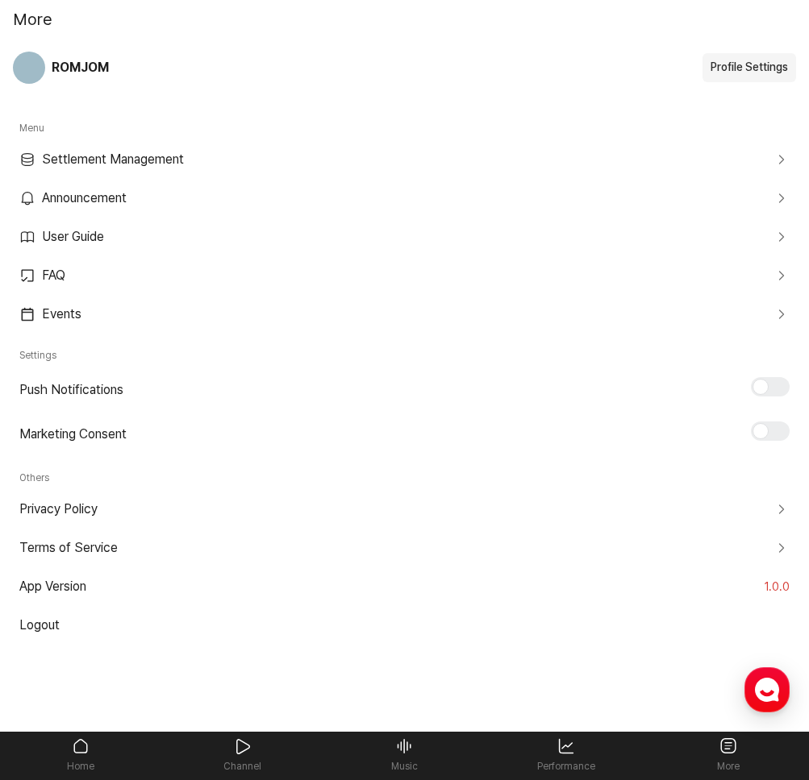
click at [87, 749] on link "Home" at bounding box center [81, 755] width 162 height 47
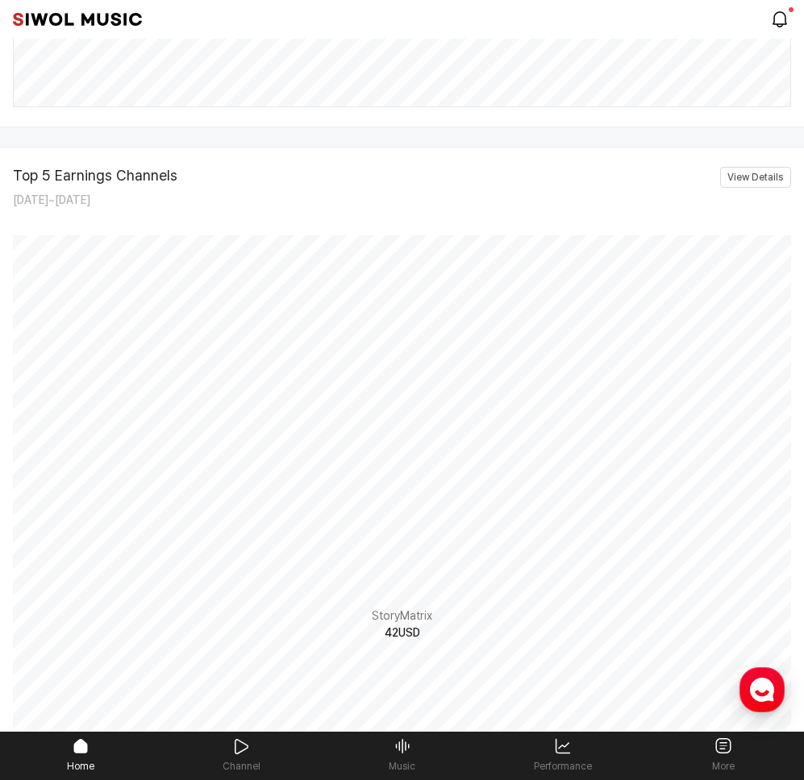
scroll to position [628, 0]
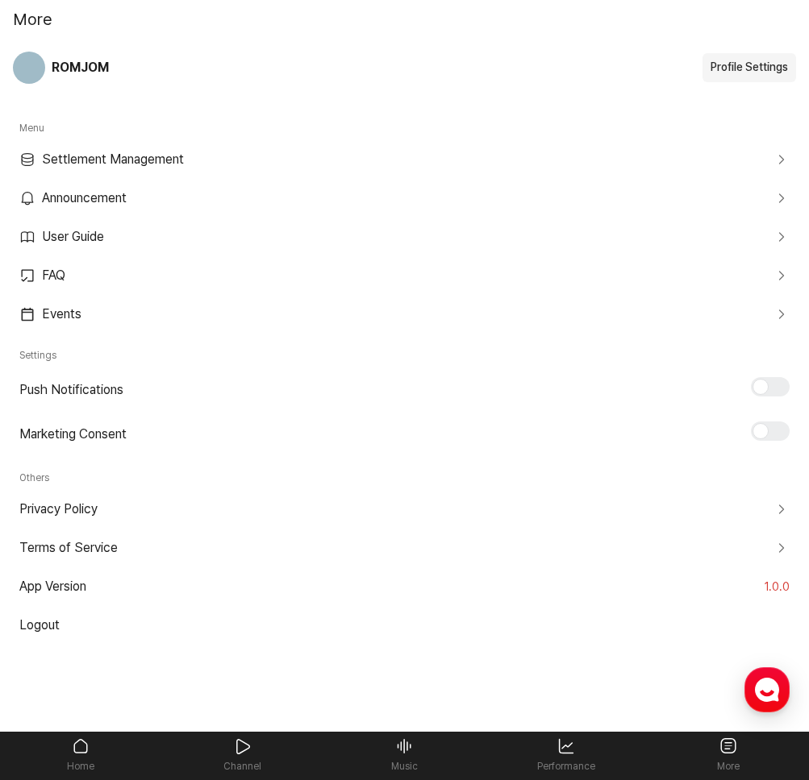
click at [35, 18] on h1 "More" at bounding box center [33, 19] width 40 height 24
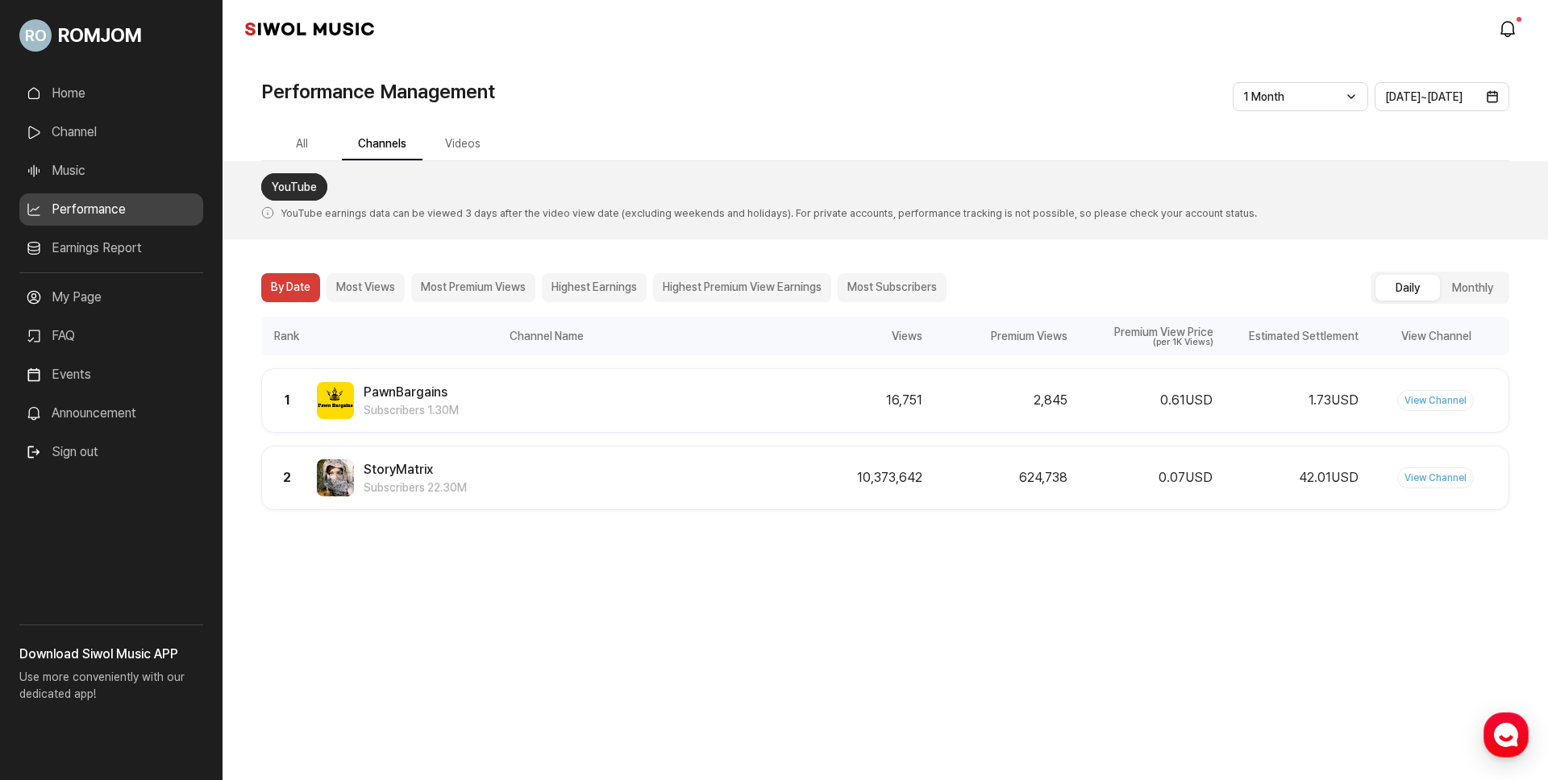
drag, startPoint x: 612, startPoint y: 647, endPoint x: 504, endPoint y: 580, distance: 127.1
click at [610, 645] on div "**********" at bounding box center [774, 390] width 1548 height 780
click at [127, 256] on link "Earnings Report" at bounding box center [111, 248] width 184 height 32
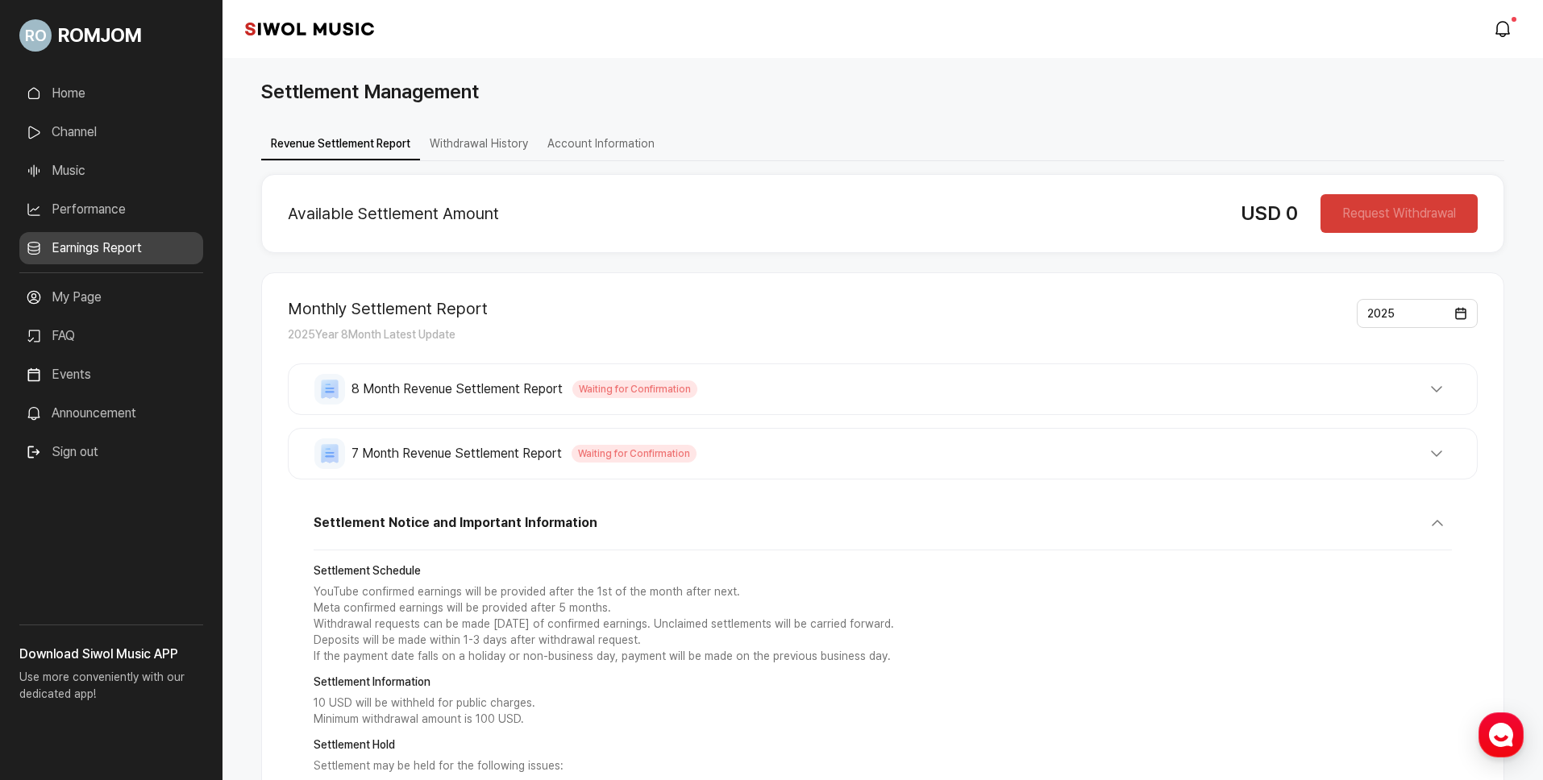
click at [437, 141] on button "Withdrawal History" at bounding box center [479, 144] width 118 height 31
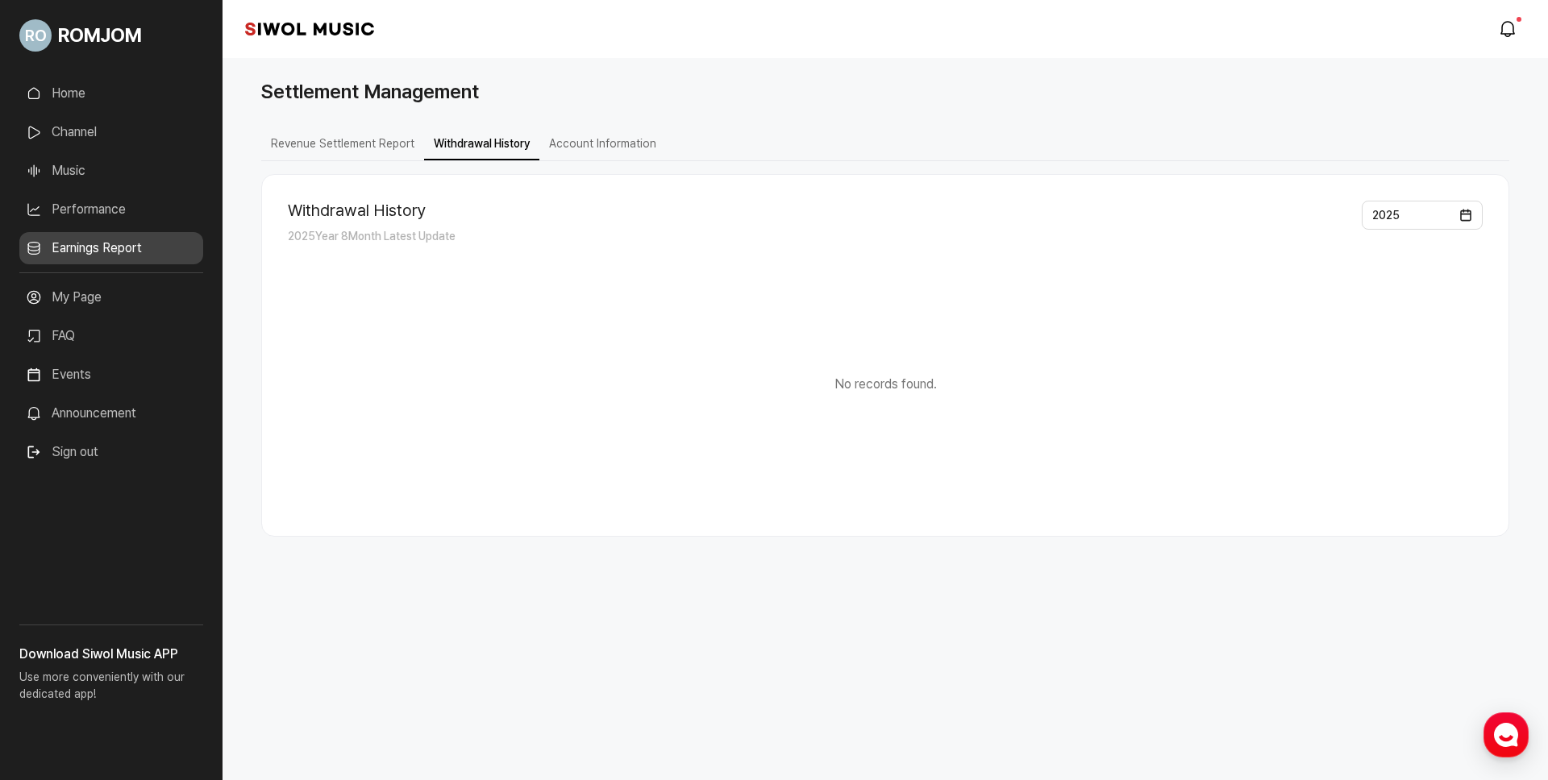
click at [171, 210] on link "Performance" at bounding box center [111, 209] width 184 height 32
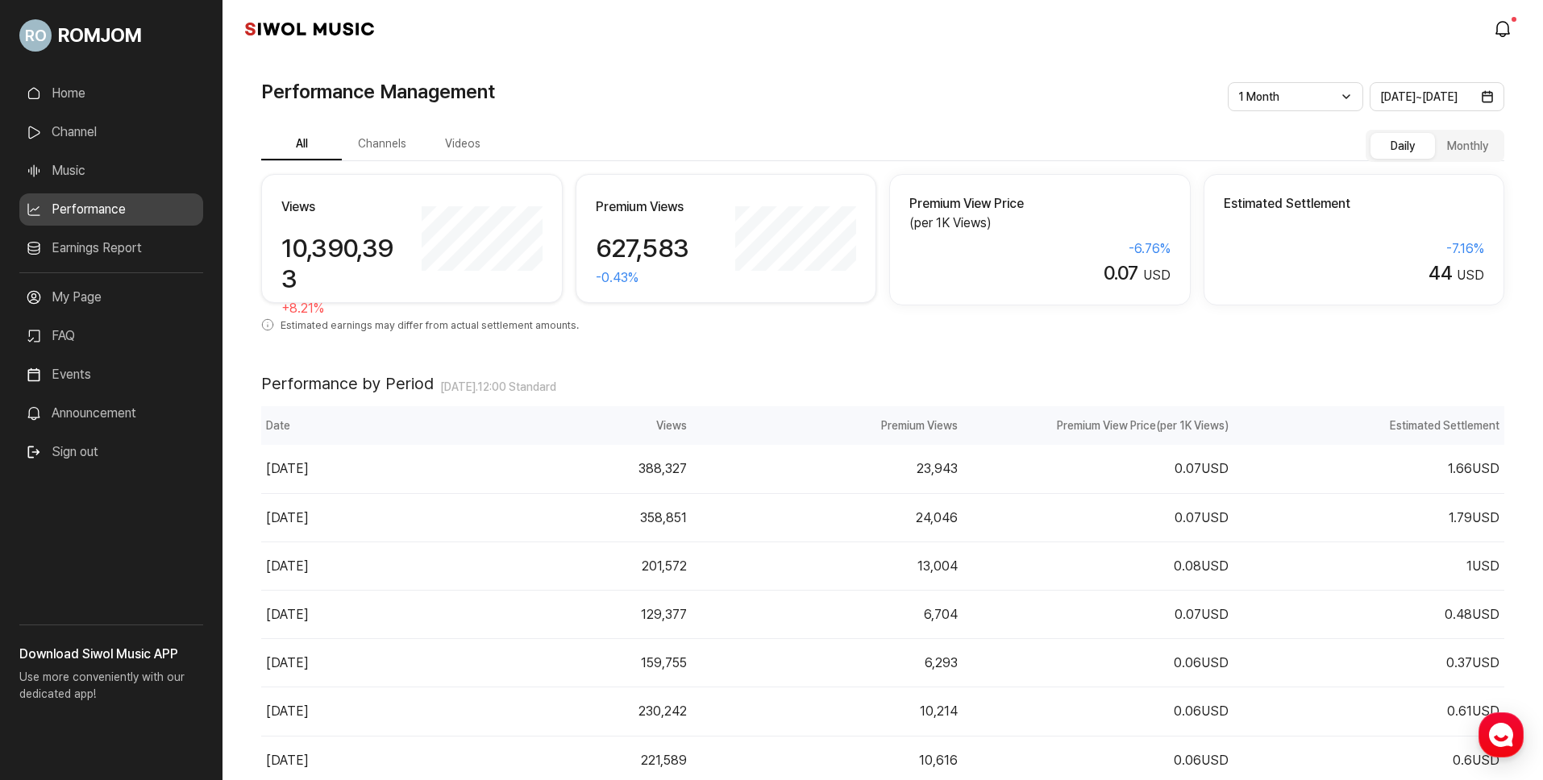
click at [350, 89] on h1 "Performance Management" at bounding box center [378, 91] width 234 height 29
click at [469, 126] on div "**********" at bounding box center [882, 585] width 1243 height 958
drag, startPoint x: 511, startPoint y: 102, endPoint x: 406, endPoint y: 102, distance: 104.8
click at [333, 94] on div "Performance Management" at bounding box center [882, 91] width 1243 height 29
drag, startPoint x: 406, startPoint y: 102, endPoint x: 415, endPoint y: 104, distance: 9.2
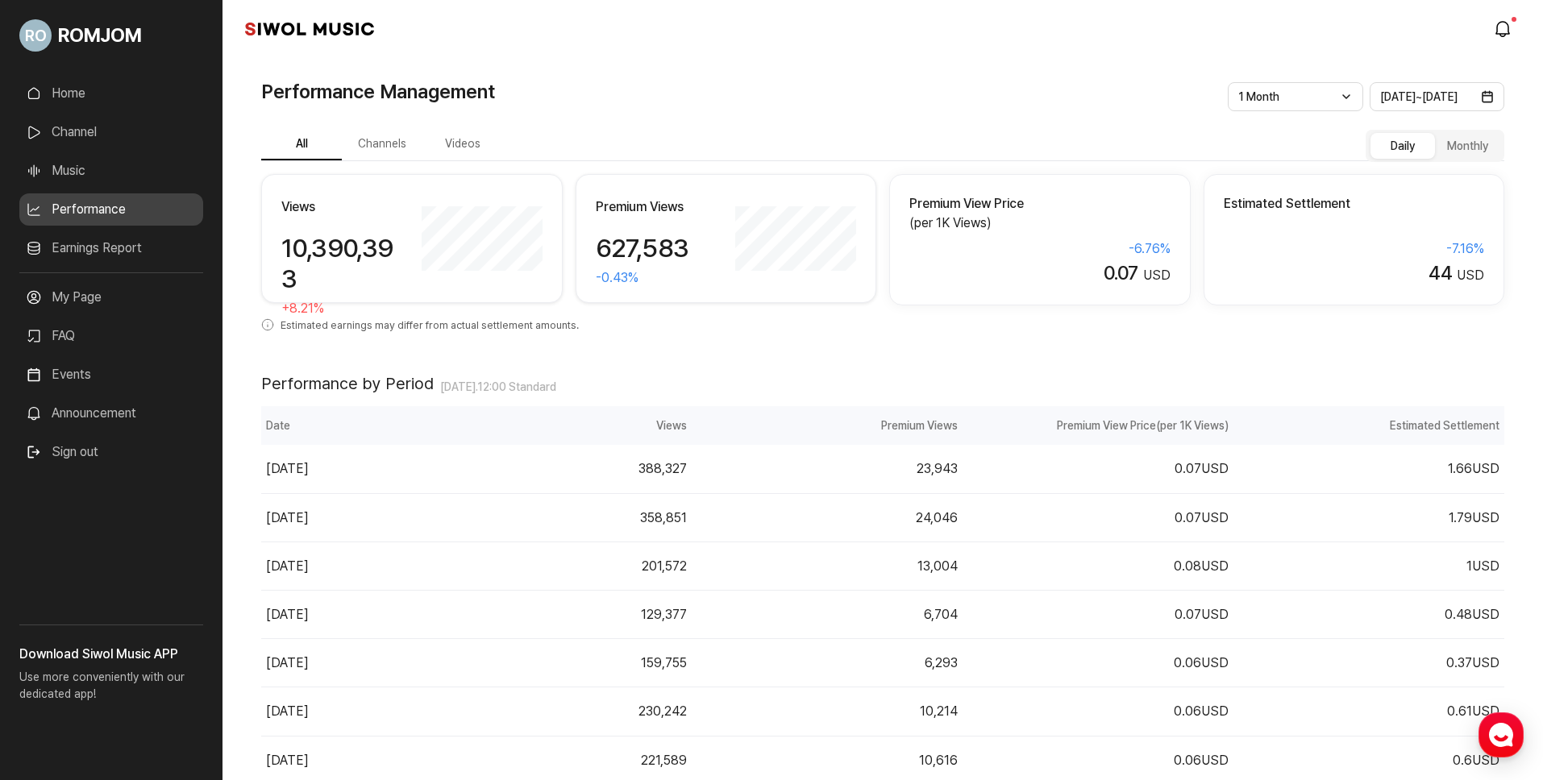
click at [406, 101] on h1 "Performance Management" at bounding box center [378, 91] width 234 height 29
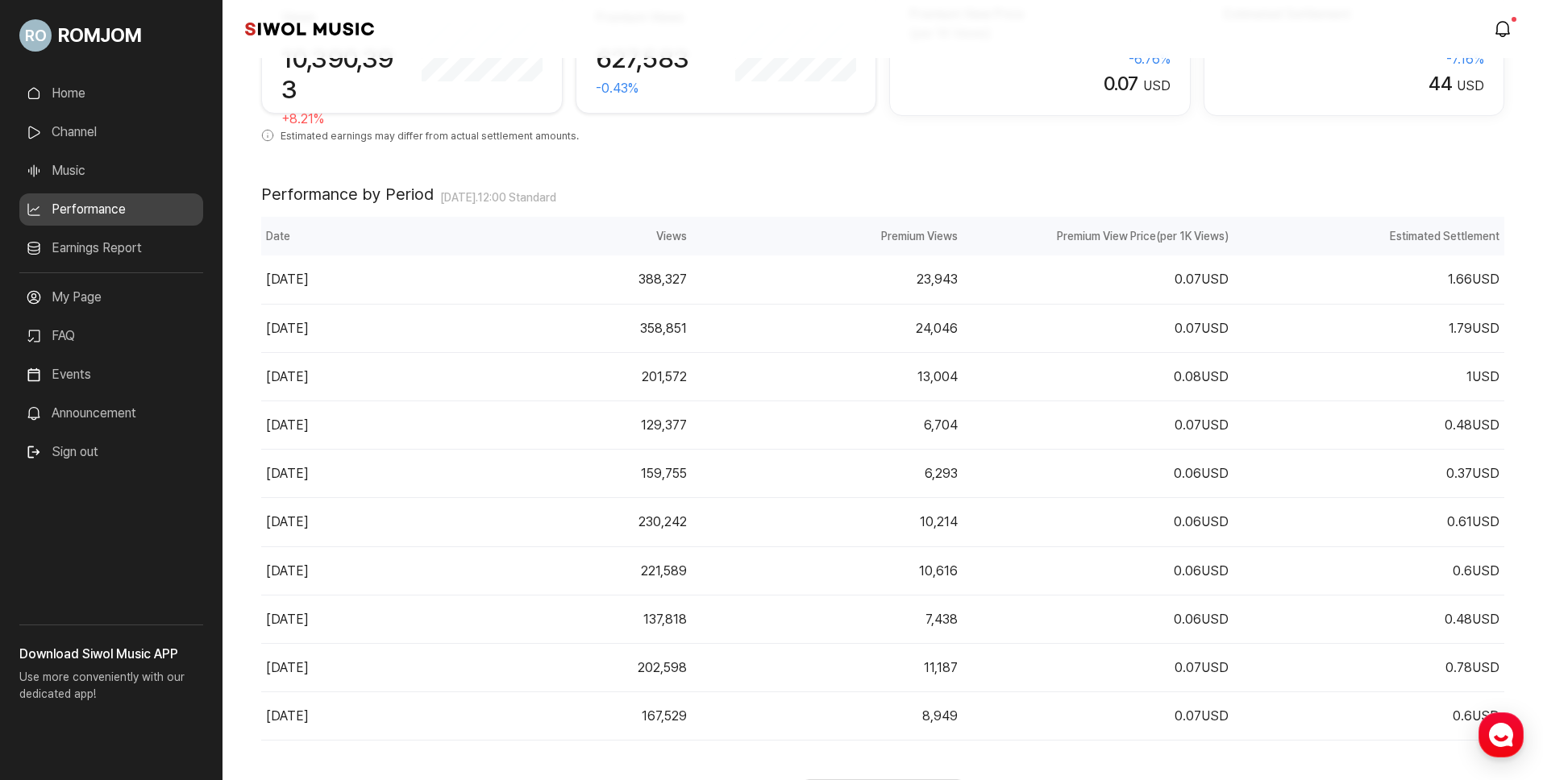
scroll to position [303, 0]
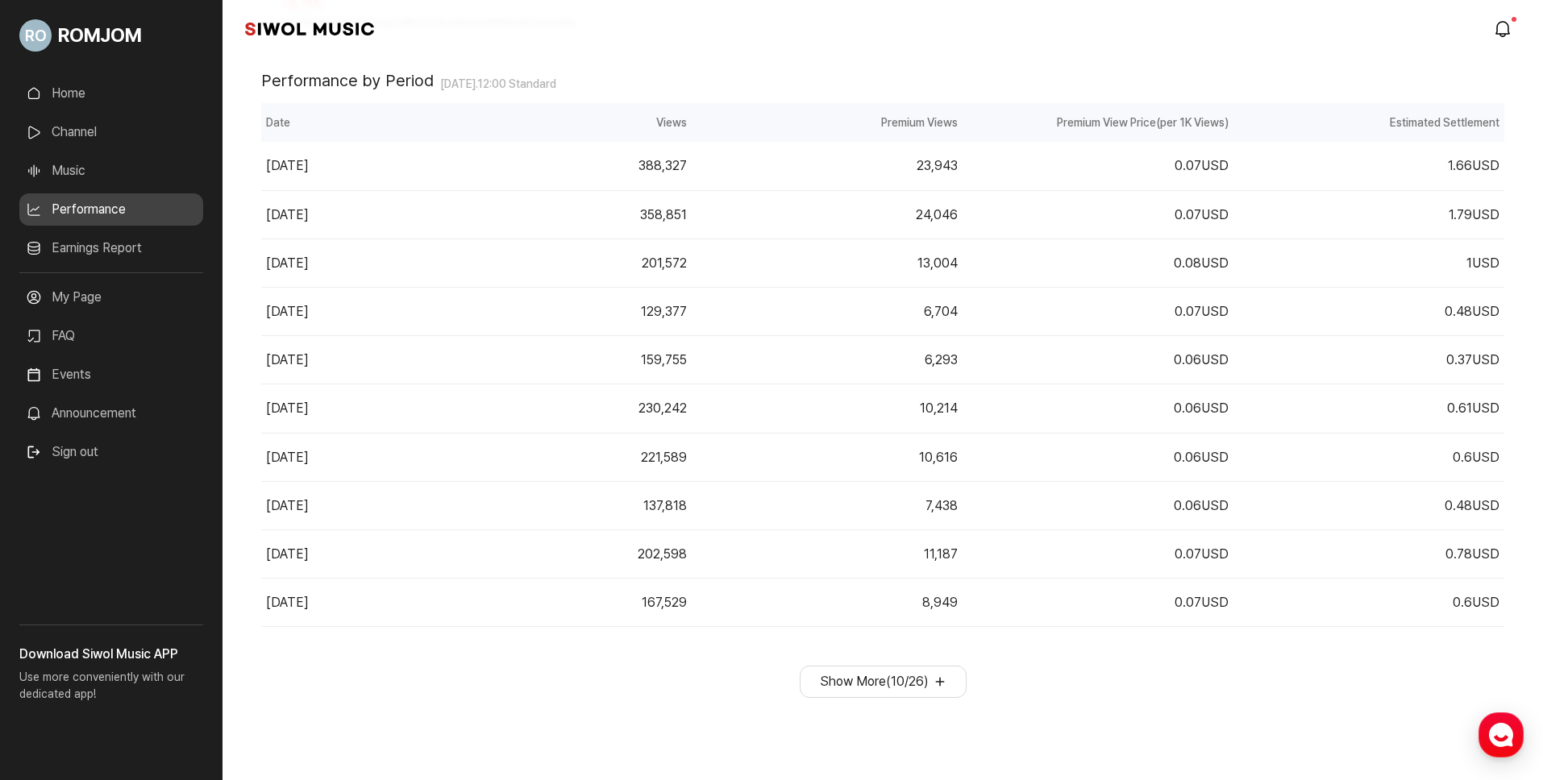
click at [799, 676] on button "Show More ( 10 / 26 )" at bounding box center [883, 682] width 167 height 32
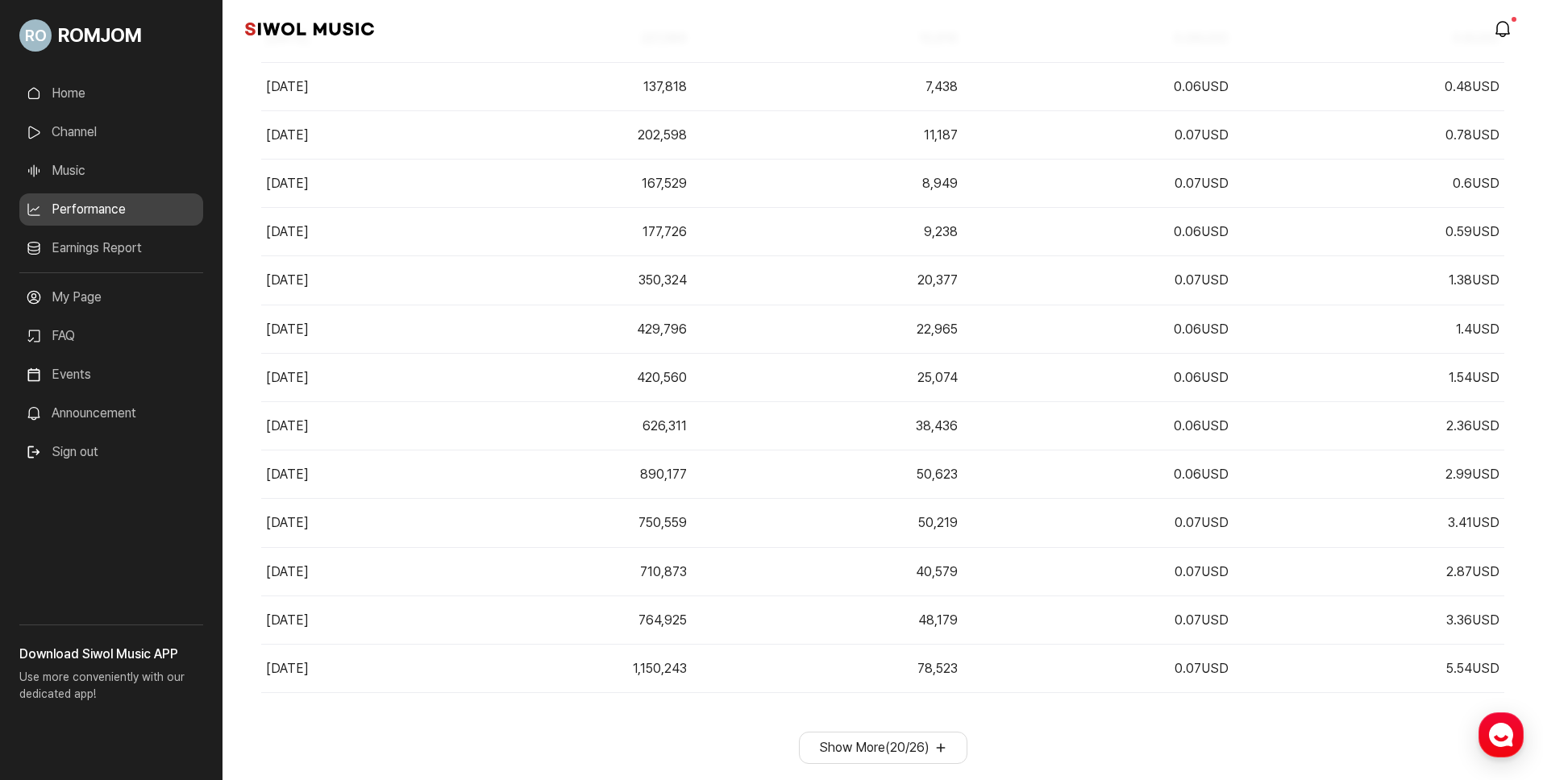
scroll to position [789, 0]
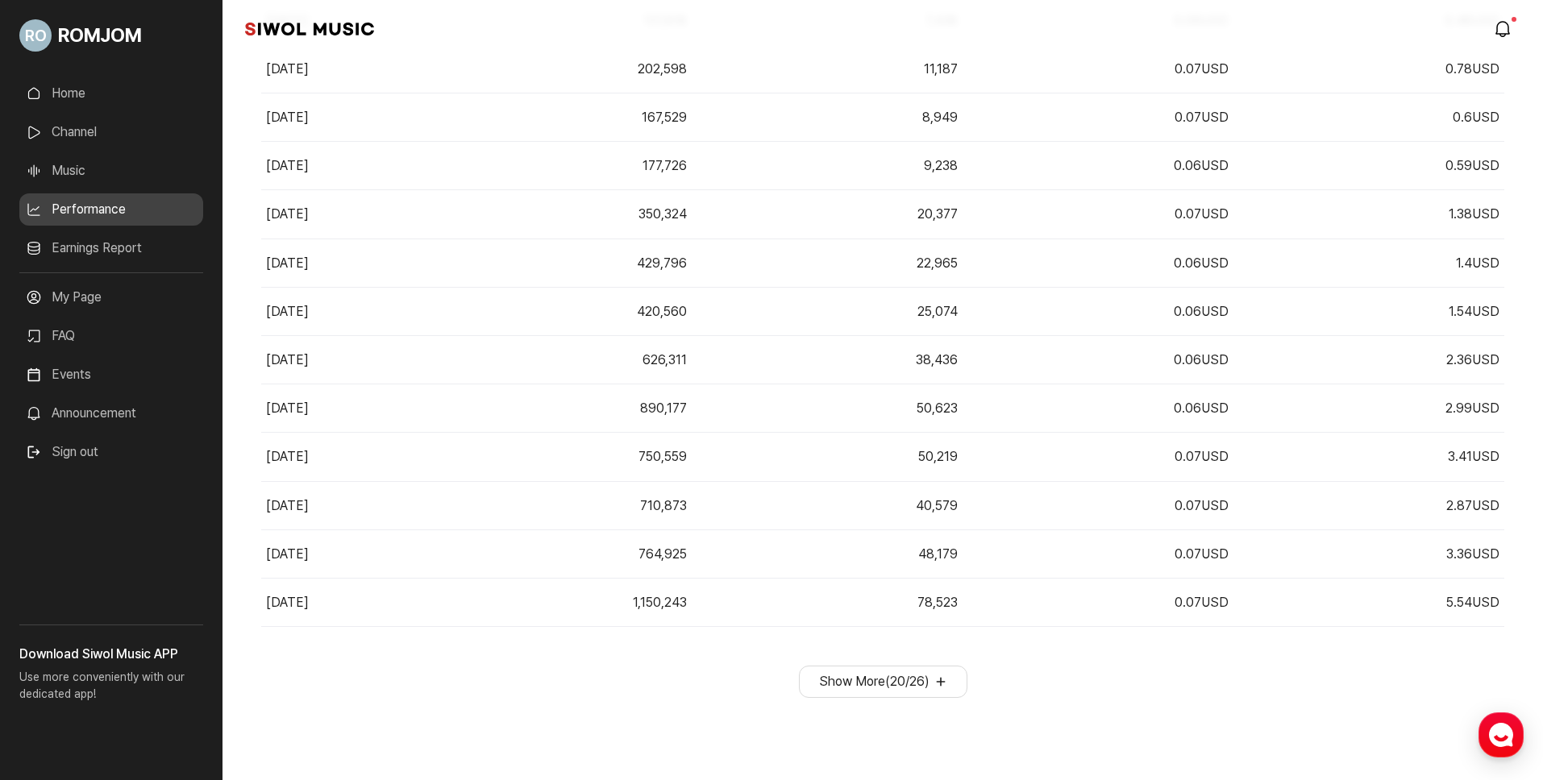
click at [799, 687] on button "Show More ( 20 / 26 )" at bounding box center [883, 682] width 169 height 32
click at [799, 474] on td "16,902" at bounding box center [827, 457] width 271 height 48
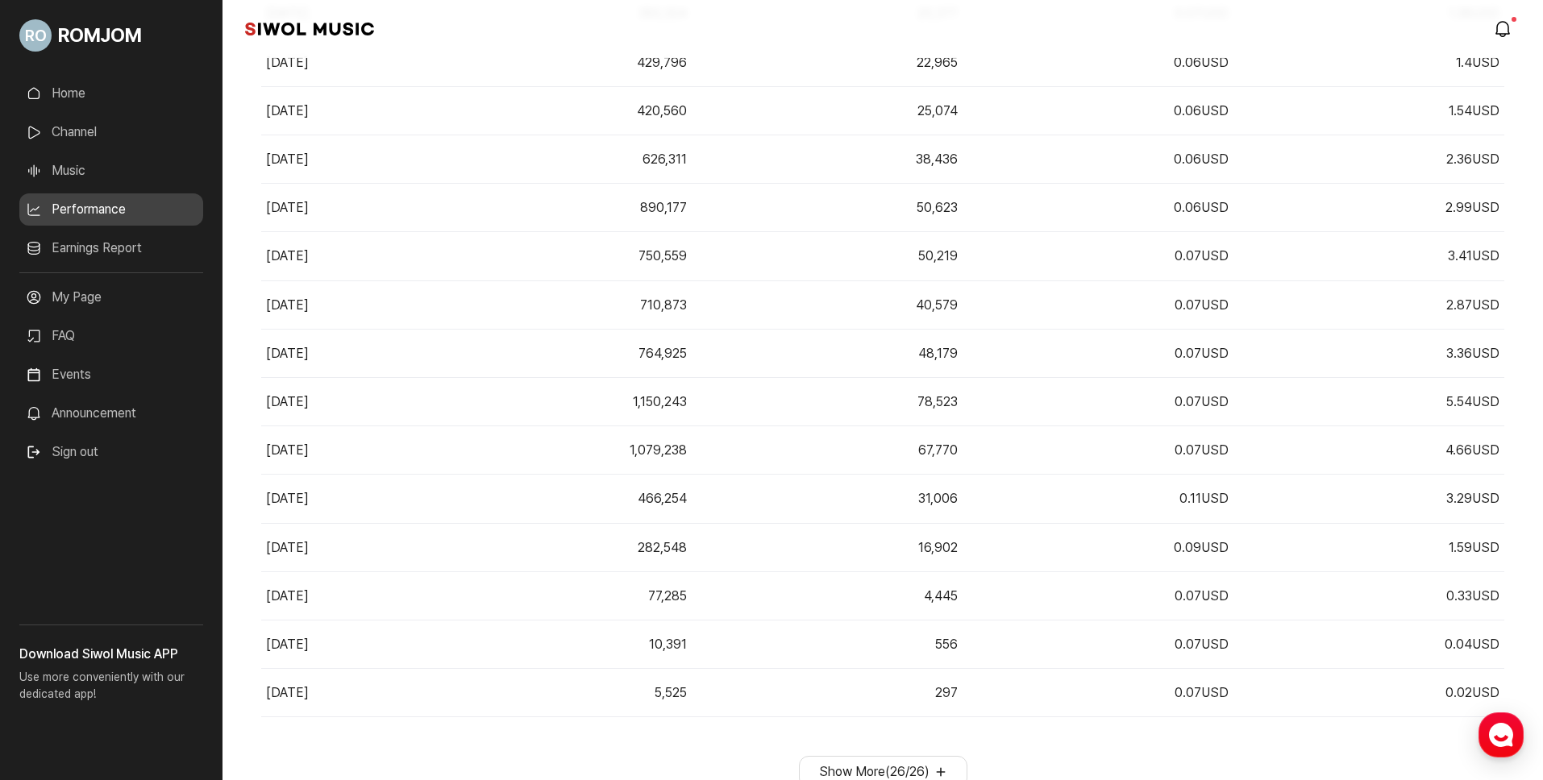
scroll to position [1080, 0]
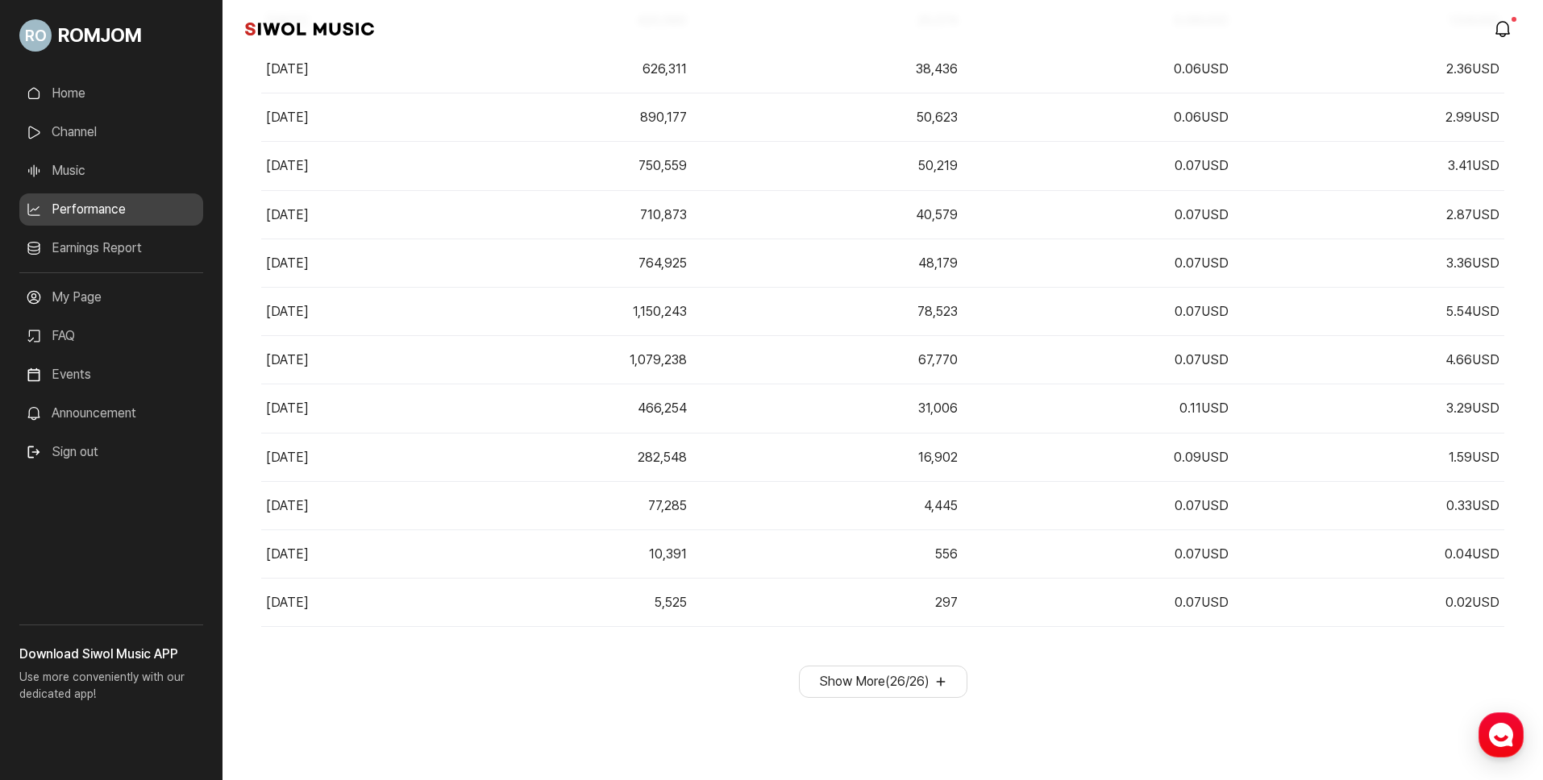
drag, startPoint x: 263, startPoint y: 152, endPoint x: 1523, endPoint y: 597, distance: 1336.4
copy table "Performance by Period Table Date Views Premium Views Premium View Price (per 1K…"
click at [799, 411] on td "0.11 USD" at bounding box center [1098, 409] width 271 height 48
click at [799, 279] on td "0.07 USD" at bounding box center [1098, 263] width 271 height 48
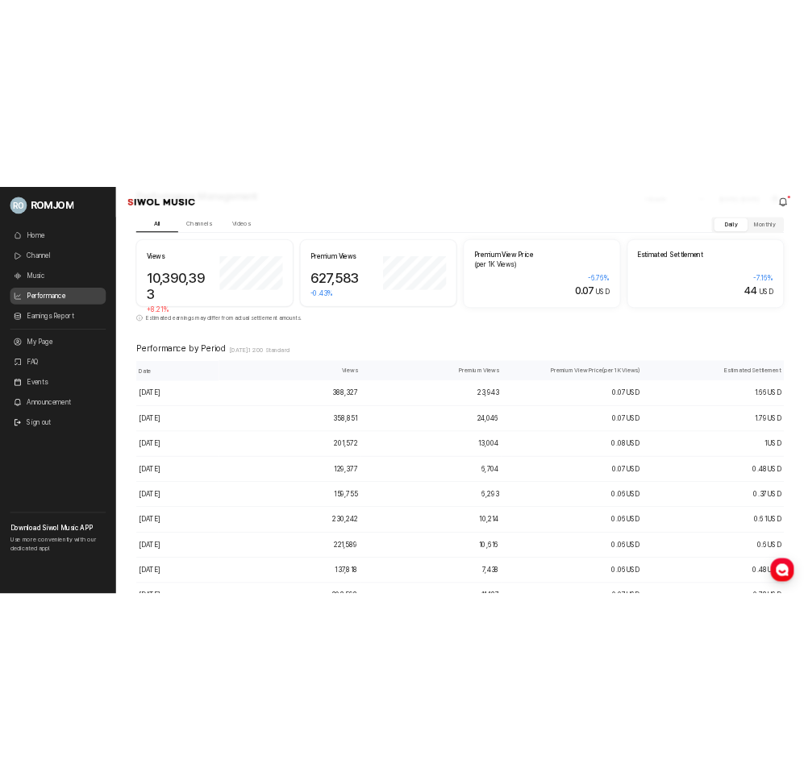
scroll to position [53, 0]
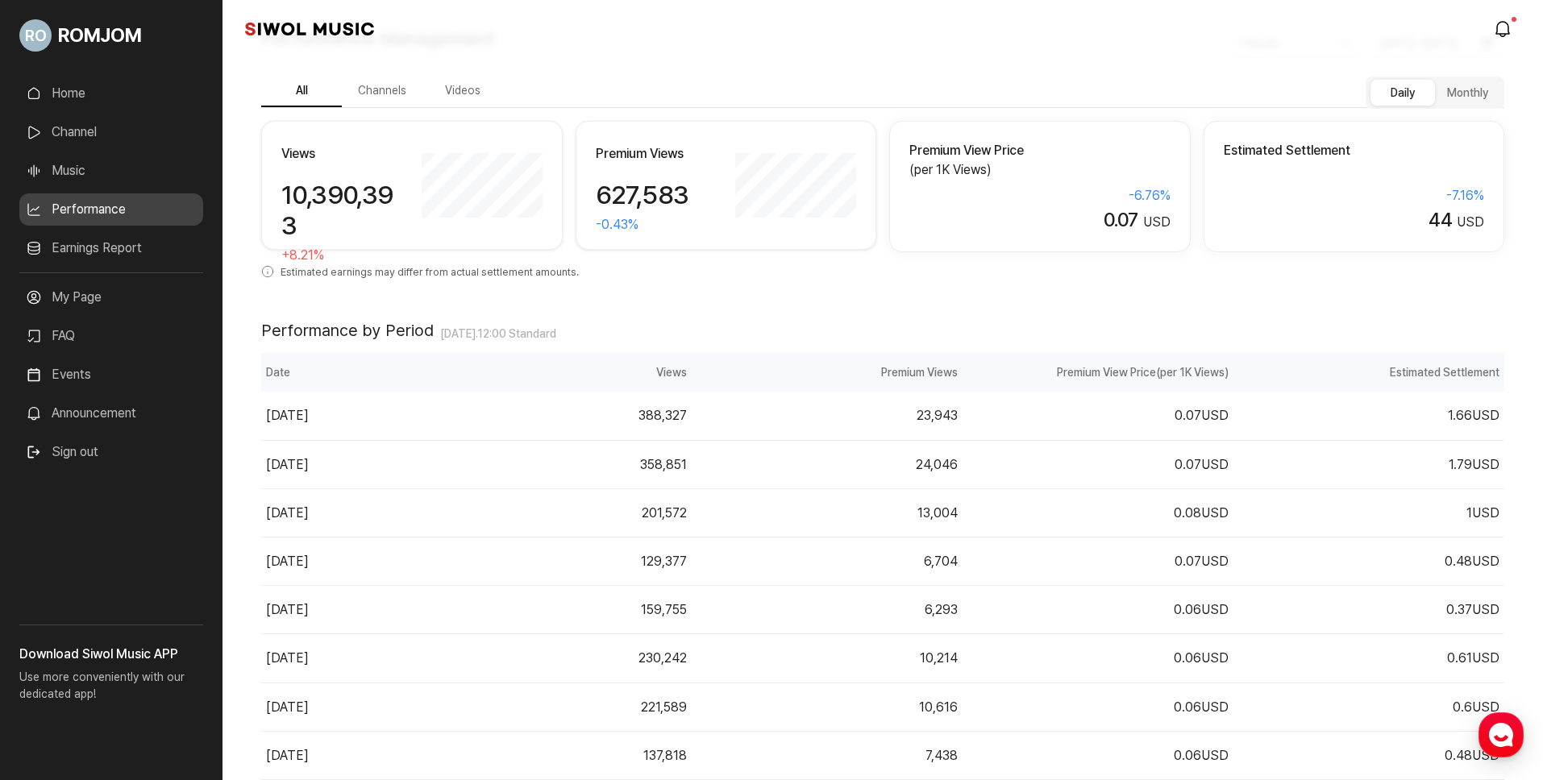
drag, startPoint x: 697, startPoint y: 416, endPoint x: 797, endPoint y: 331, distance: 131.0
click at [704, 412] on td "23,943" at bounding box center [827, 416] width 271 height 48
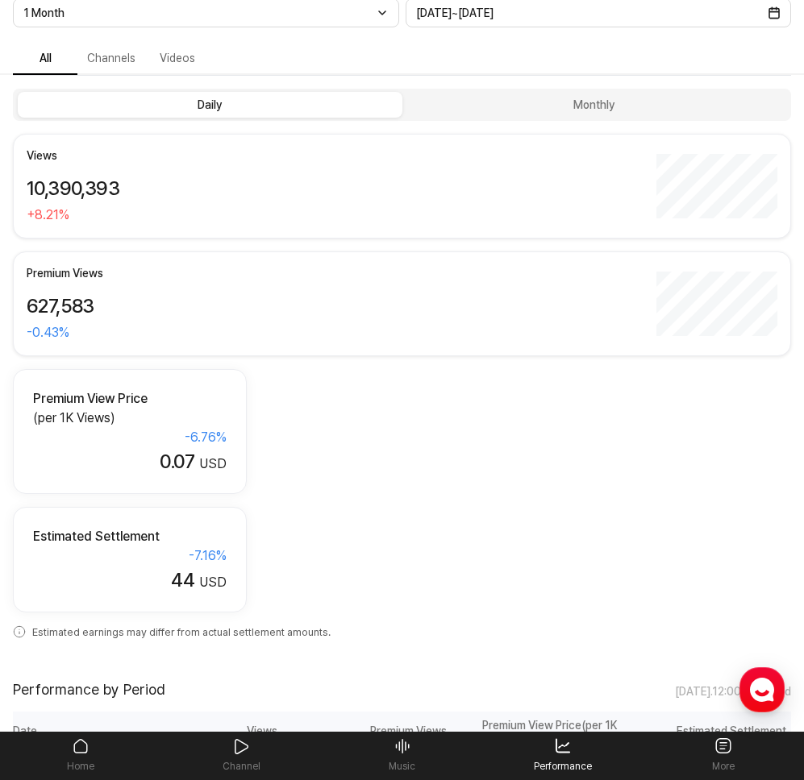
drag, startPoint x: 436, startPoint y: 418, endPoint x: 288, endPoint y: 300, distance: 189.9
click at [435, 418] on div "Views 10,390,393 + 8.21 % Premium Views 627,583 -0.43 % Premium View Price (per…" at bounding box center [402, 373] width 778 height 479
drag, startPoint x: 139, startPoint y: 198, endPoint x: 168, endPoint y: 203, distance: 28.6
click at [45, 189] on div "10,390,393" at bounding box center [338, 188] width 622 height 23
click at [213, 201] on div "Views 10,390,393 + 8.21 %" at bounding box center [338, 186] width 622 height 77
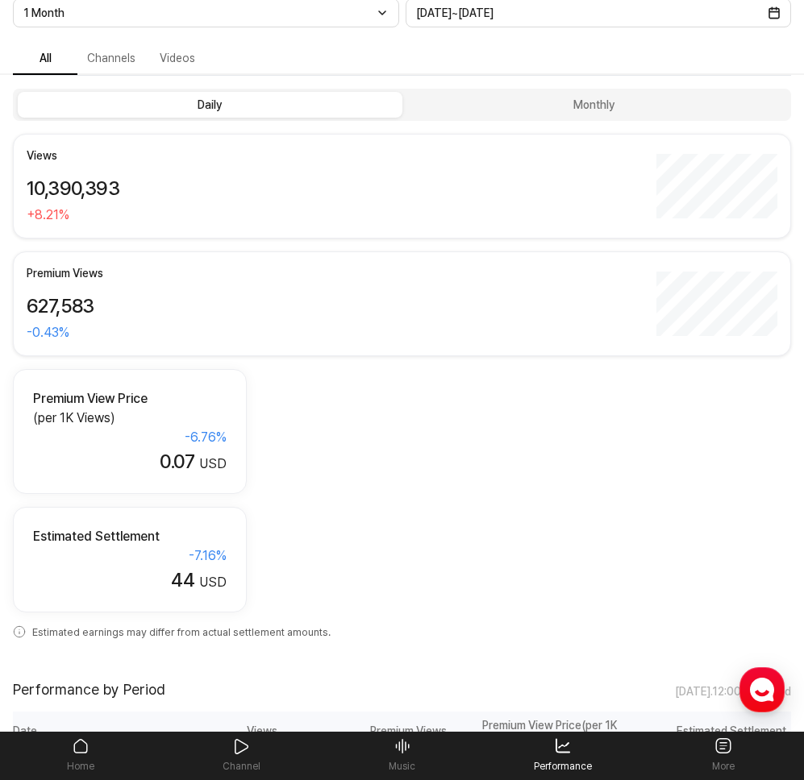
click at [174, 24] on div "1 Month Latest 1 Week 1 Month 3 Months 6 Months 1 Year" at bounding box center [206, 12] width 386 height 29
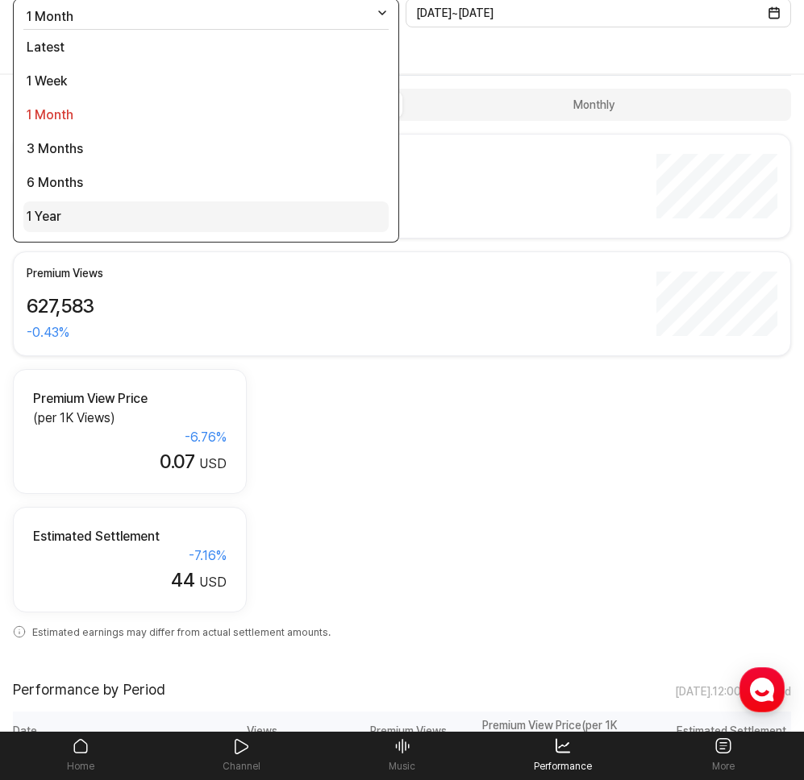
click at [120, 214] on li "1 Year" at bounding box center [205, 217] width 365 height 31
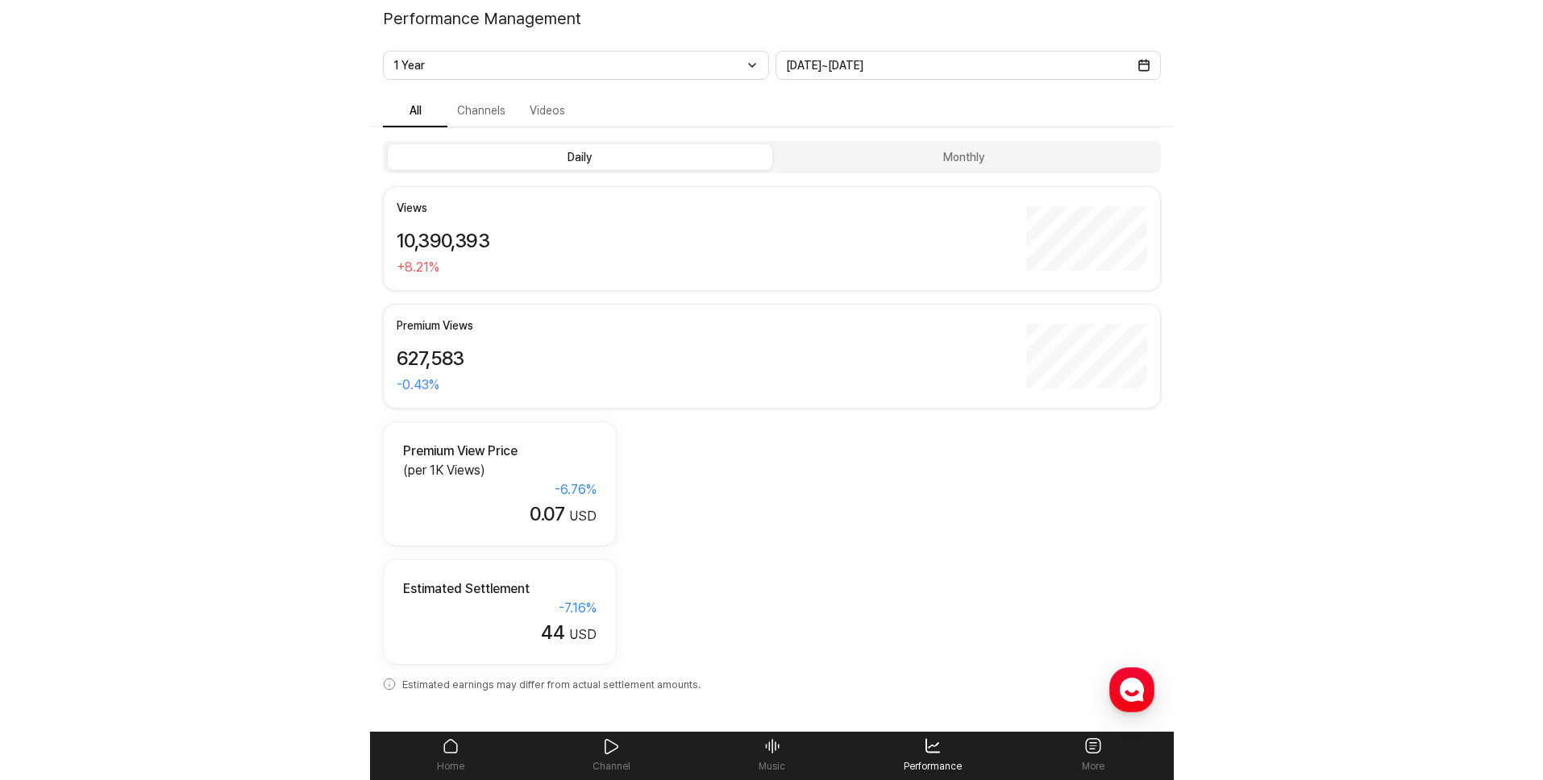
scroll to position [0, 0]
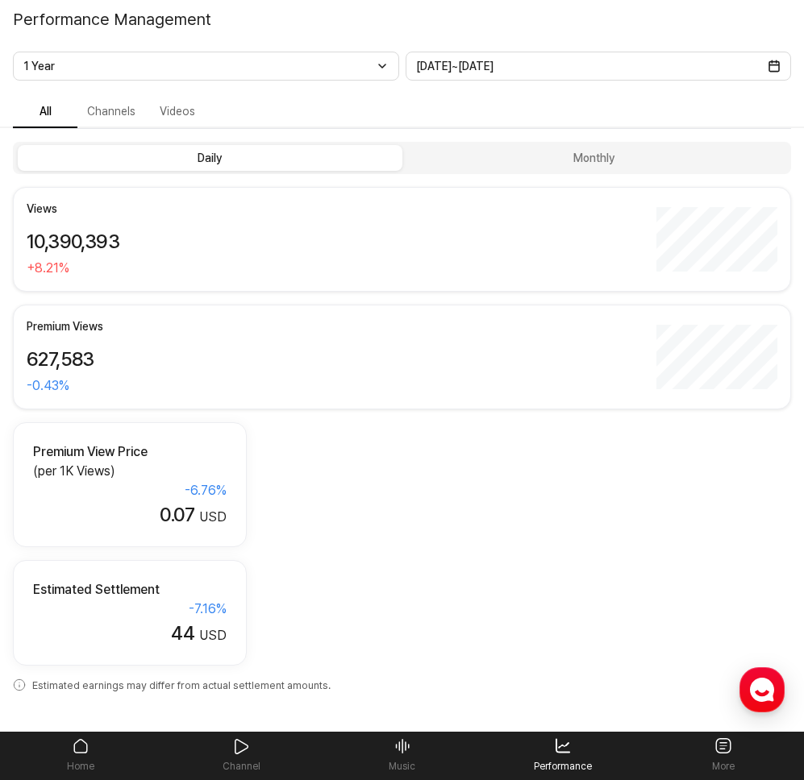
click at [112, 60] on div "1 Year Latest 1 Week 1 Month 3 Months 6 Months 1 Year" at bounding box center [206, 66] width 386 height 29
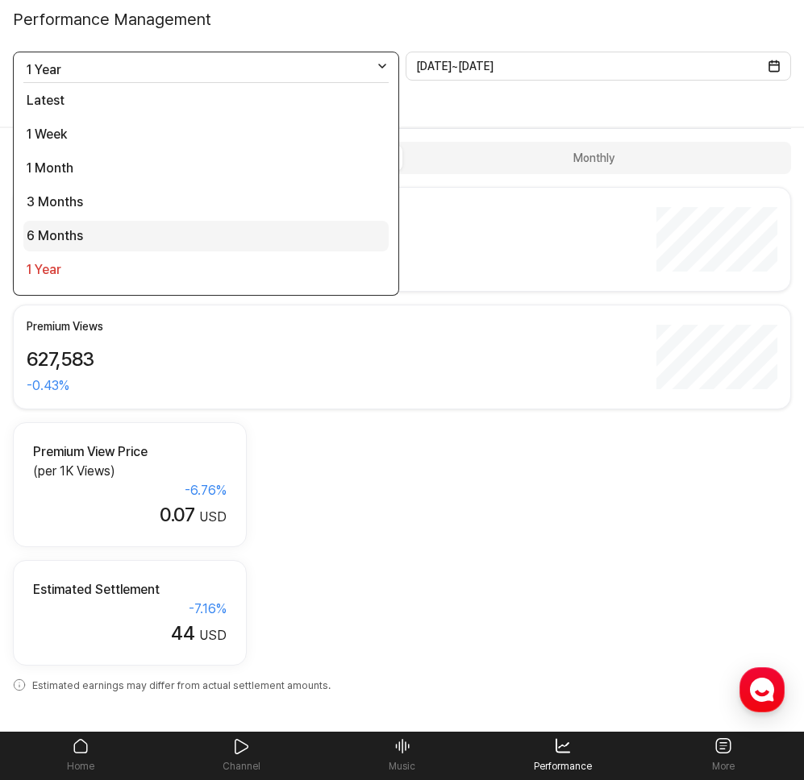
click at [93, 233] on li "6 Months" at bounding box center [205, 236] width 365 height 31
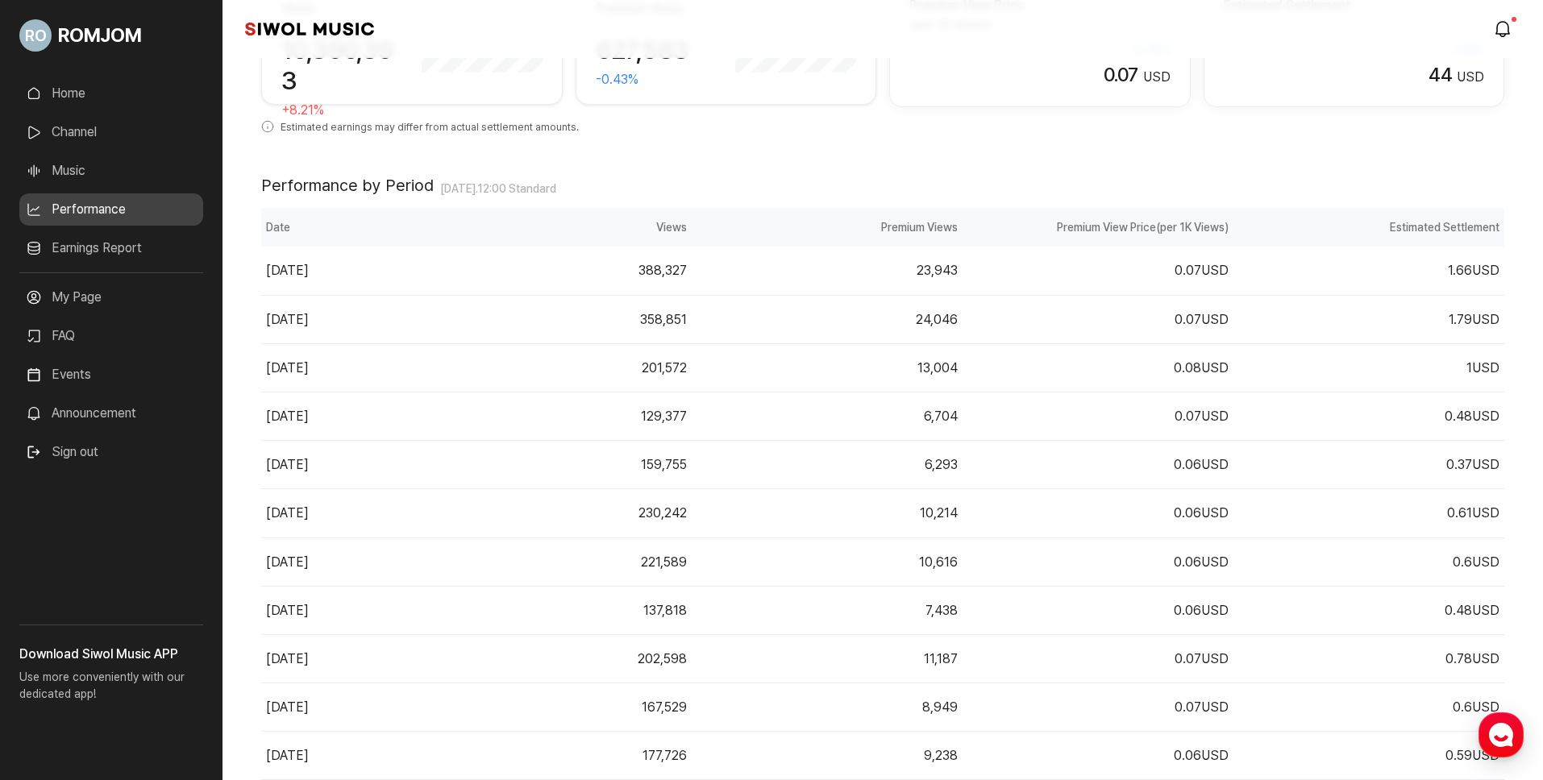
scroll to position [73, 0]
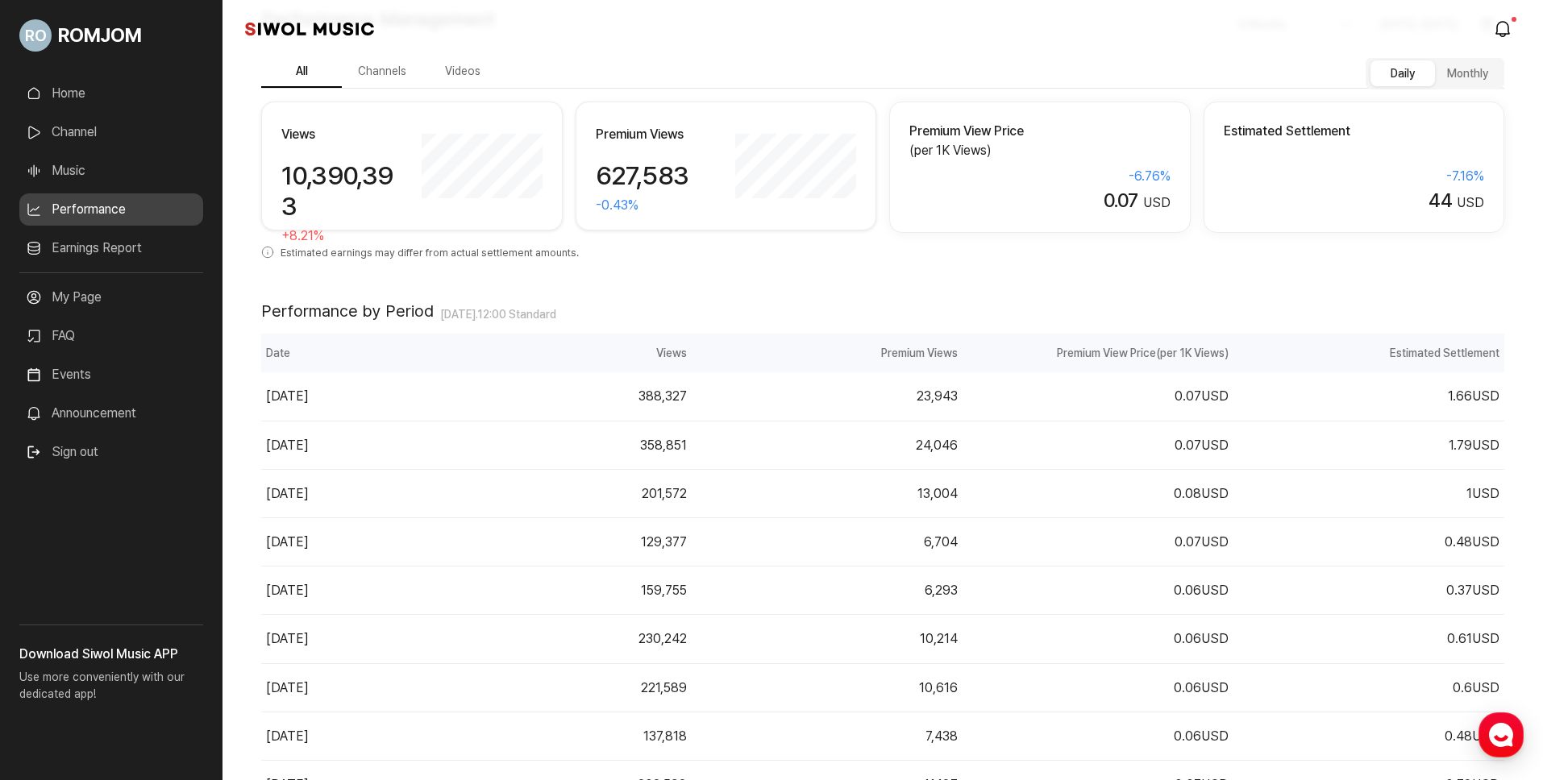
click at [292, 330] on div "Performance by Period [DATE] 12:00 Standard" at bounding box center [882, 298] width 1243 height 71
drag, startPoint x: 252, startPoint y: 311, endPoint x: 701, endPoint y: 317, distance: 449.1
copy div "Performance by Period [DATE] 12:00 Standard"
click at [799, 448] on td "24,046" at bounding box center [827, 445] width 271 height 48
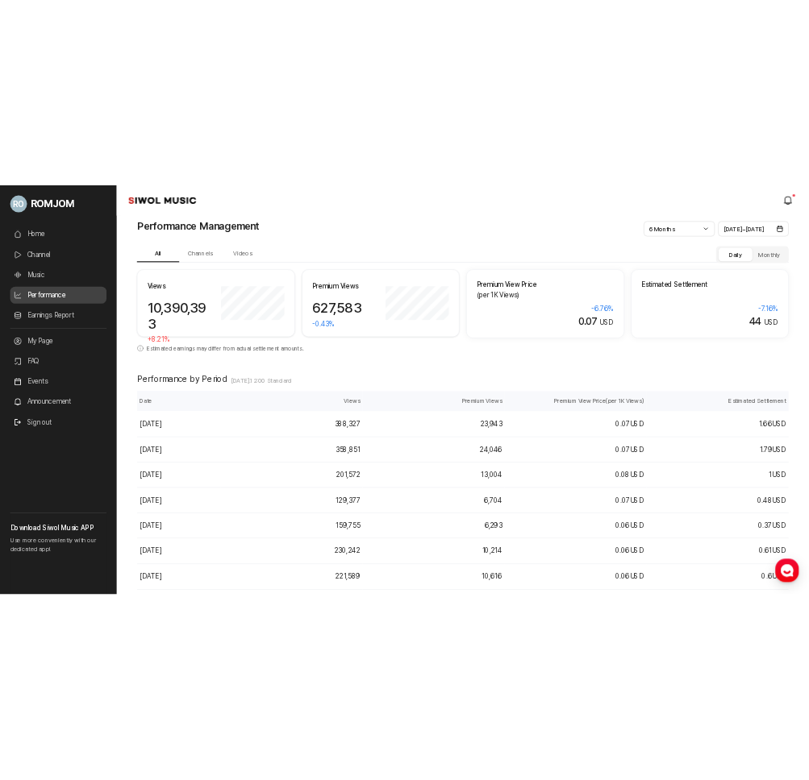
scroll to position [0, 0]
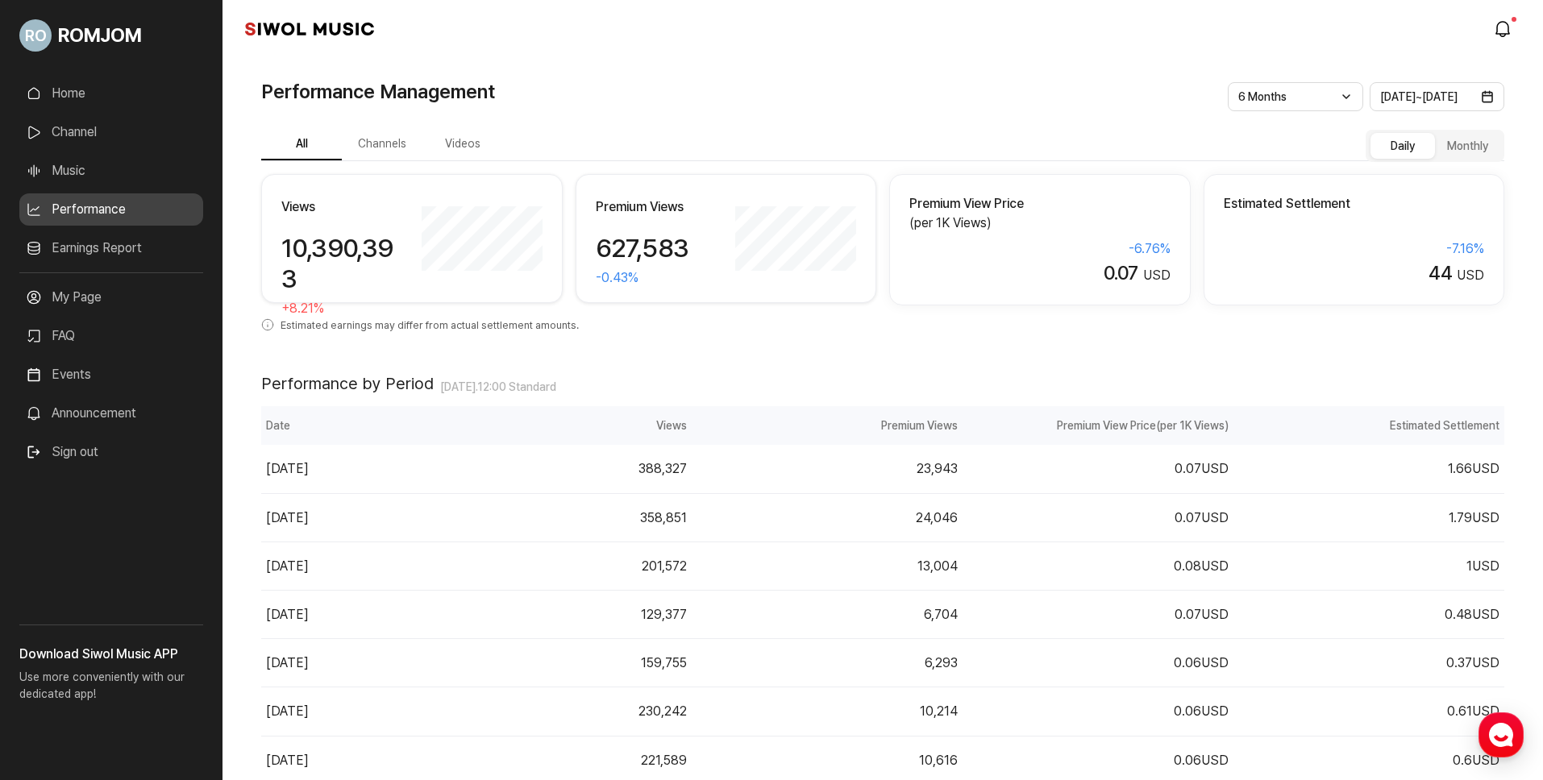
click at [113, 255] on link "Earnings Report" at bounding box center [111, 248] width 184 height 32
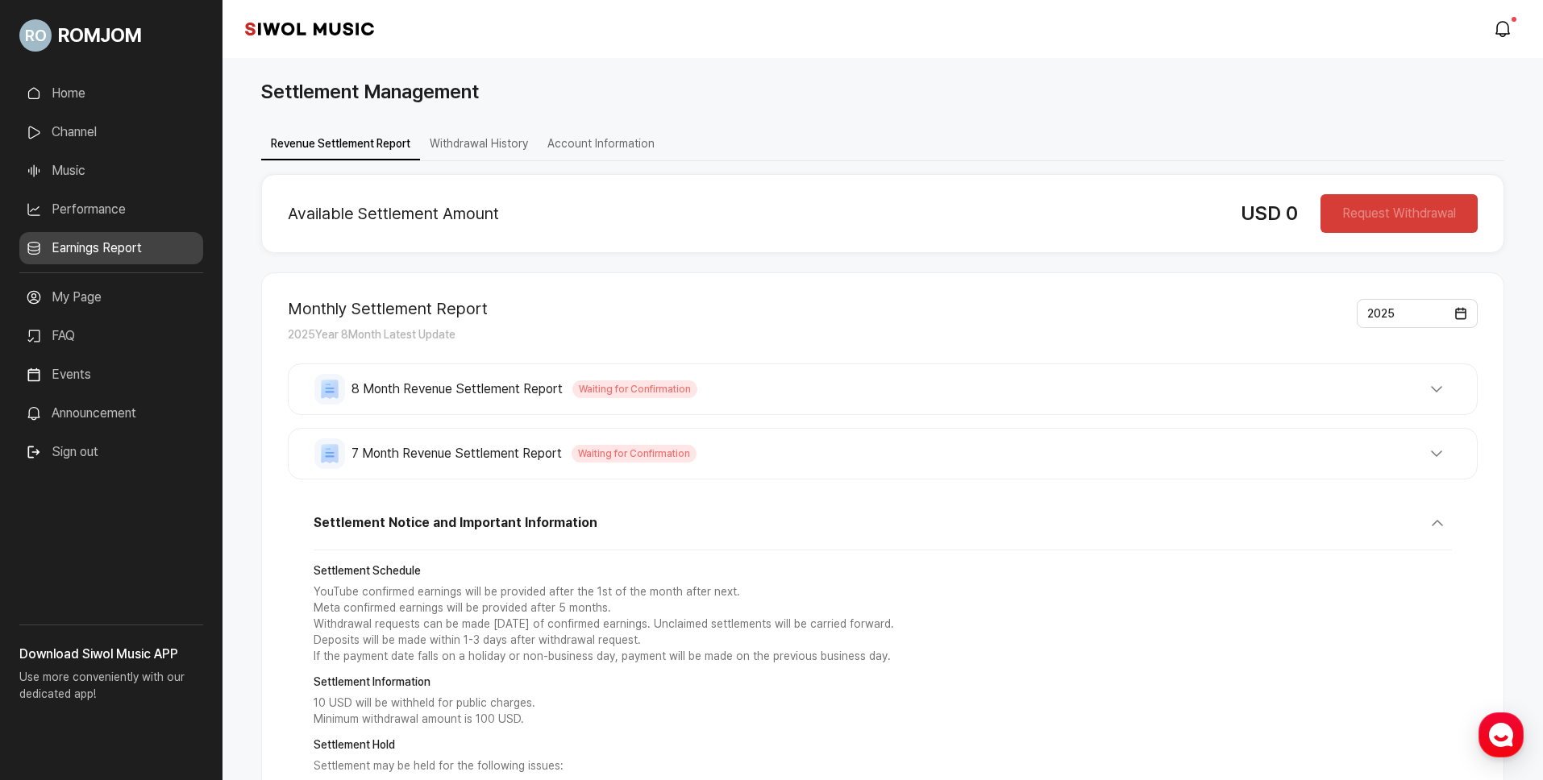
click at [106, 248] on link "Earnings Report" at bounding box center [111, 248] width 184 height 32
click at [110, 294] on link "My Page" at bounding box center [111, 297] width 184 height 32
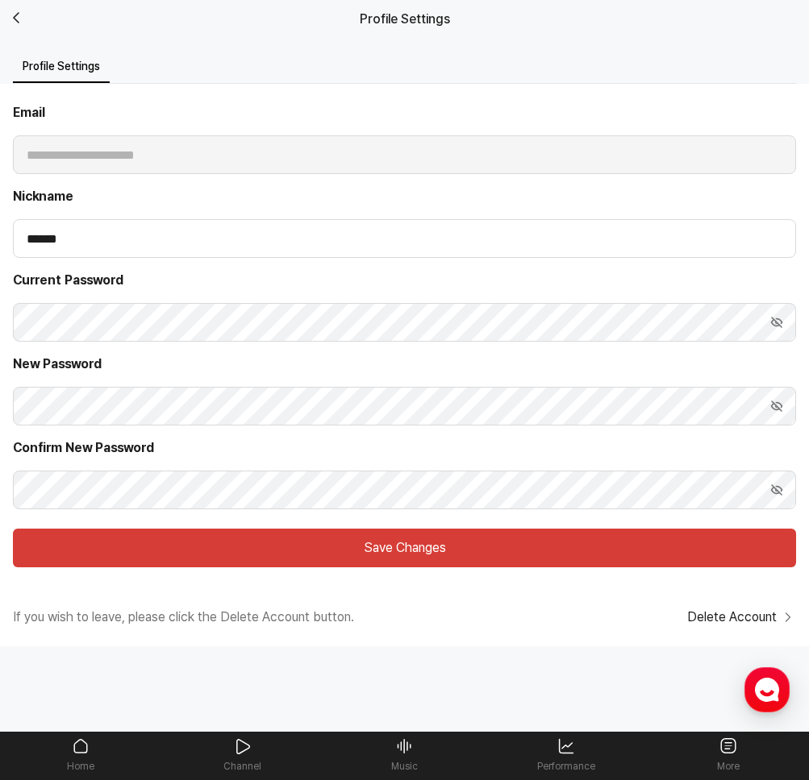
drag, startPoint x: 395, startPoint y: 21, endPoint x: 249, endPoint y: 27, distance: 146.0
click at [394, 22] on h1 "Profile Settings" at bounding box center [404, 19] width 163 height 19
click at [18, 13] on icon "Back" at bounding box center [22, 17] width 19 height 19
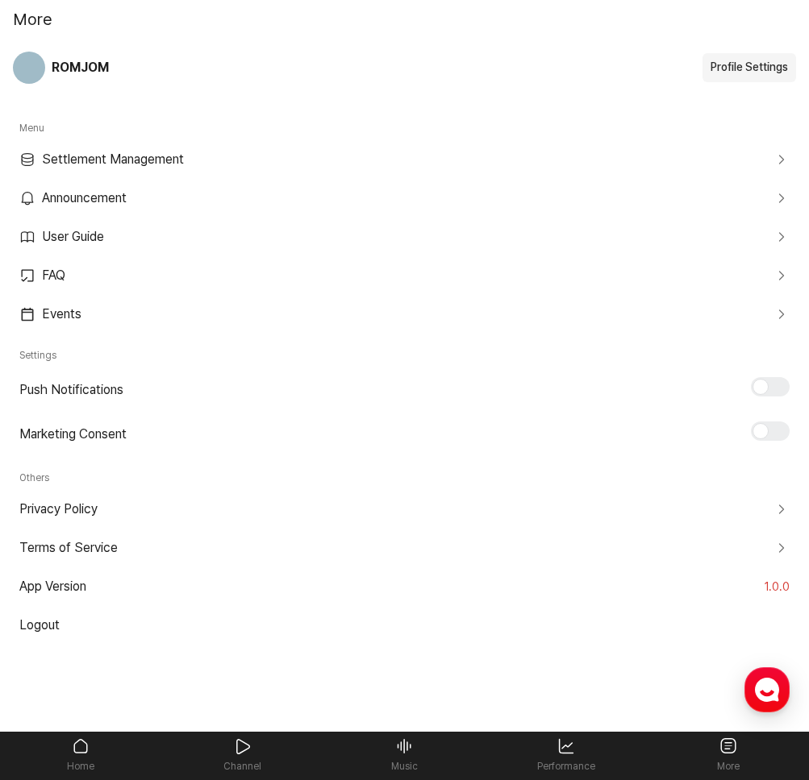
click at [81, 67] on span "ROMJOM" at bounding box center [80, 67] width 57 height 19
click at [22, 19] on h1 "More" at bounding box center [33, 19] width 40 height 24
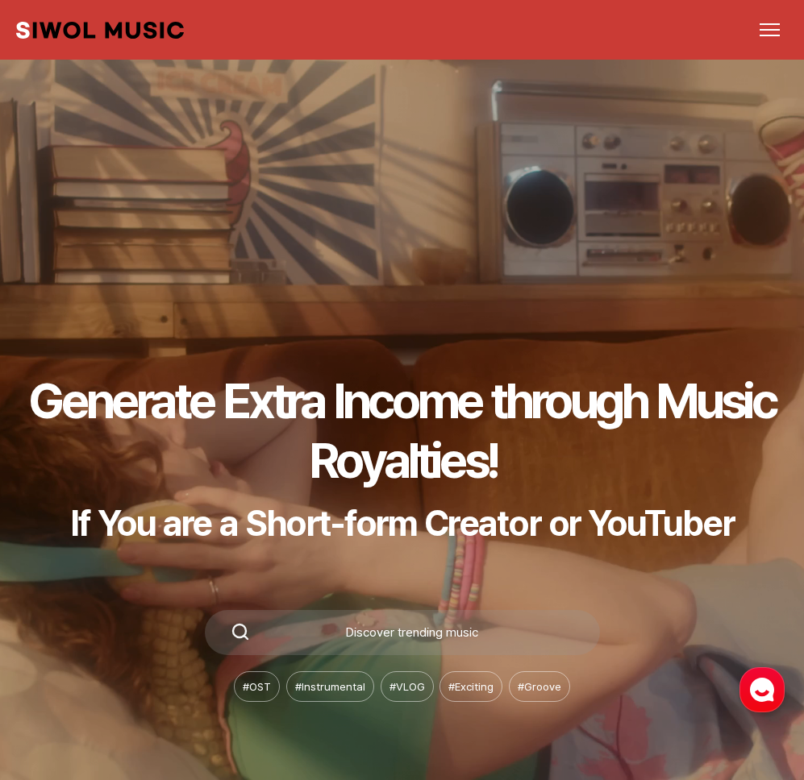
click at [0, 0] on link "Dashboard" at bounding box center [0, 0] width 0 height 0
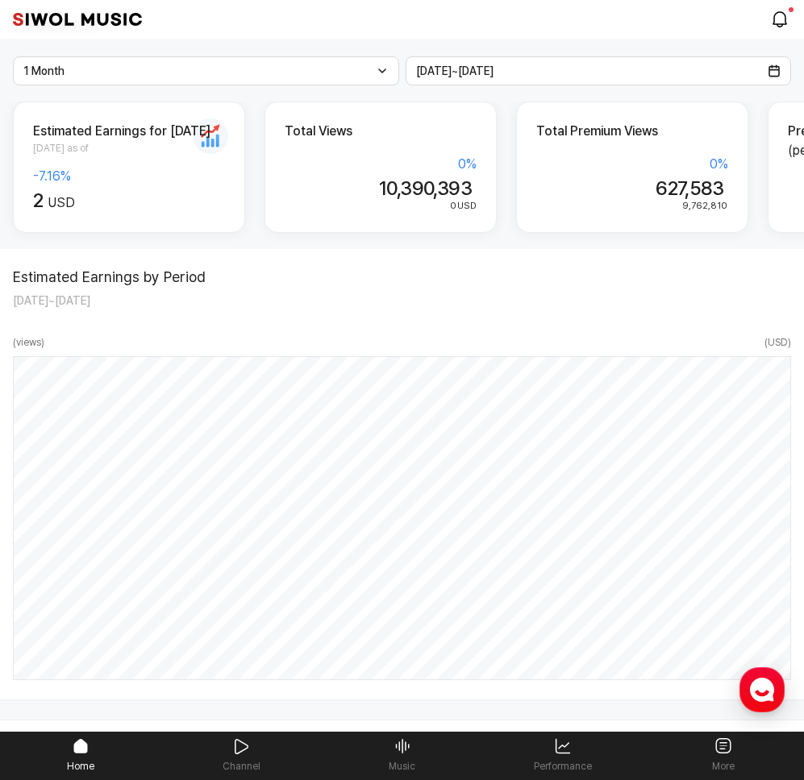
scroll to position [91, 0]
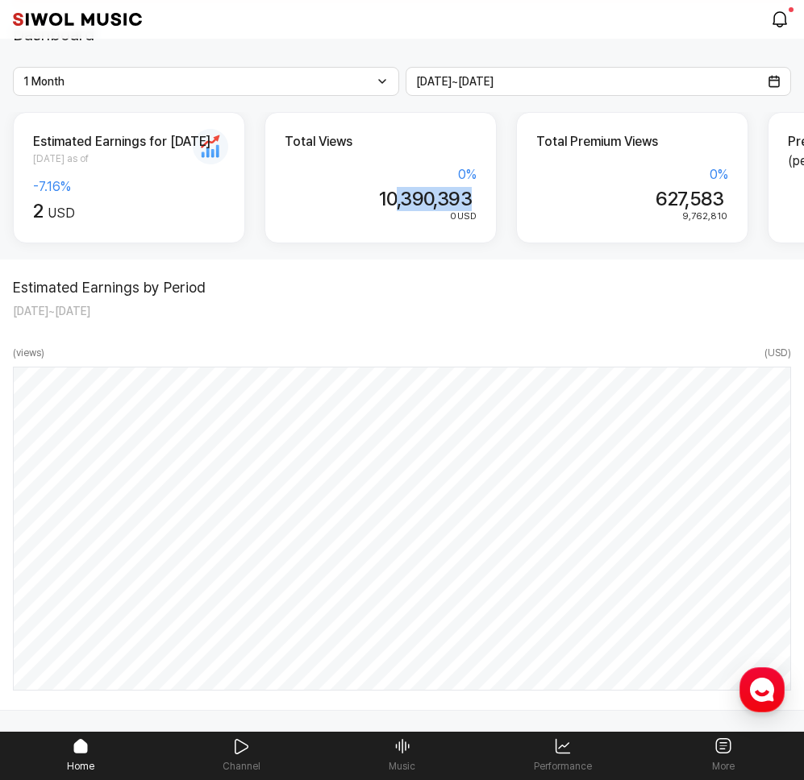
drag, startPoint x: 400, startPoint y: 194, endPoint x: 488, endPoint y: 264, distance: 112.4
click at [489, 210] on div "Total Views 0 % 10,390,393 0 USD" at bounding box center [380, 177] width 232 height 131
click at [471, 311] on div "Estimated Earnings by Period 2025.07.12 ~ 2025.08.12" at bounding box center [402, 299] width 778 height 41
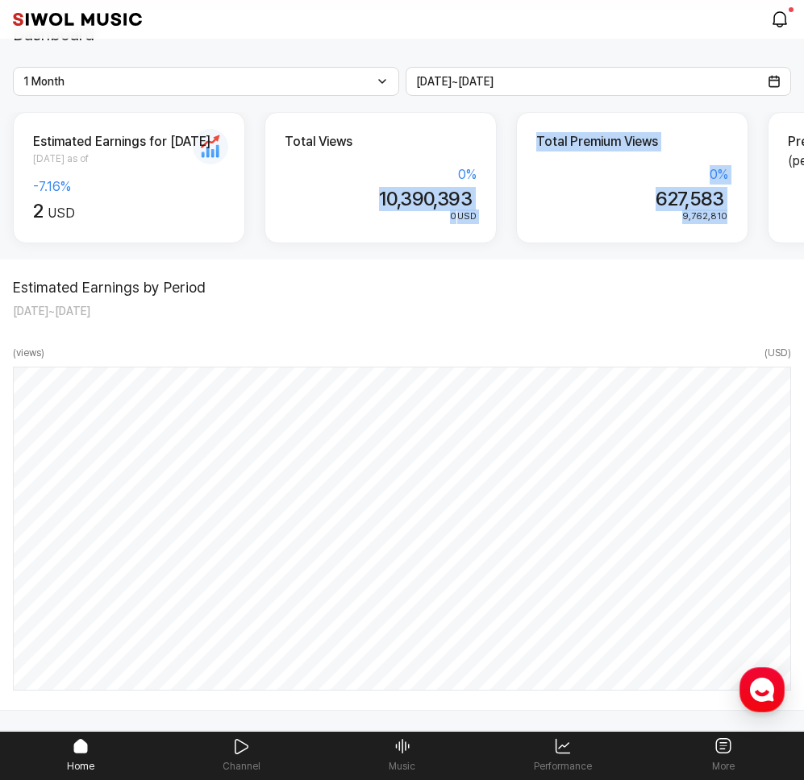
drag, startPoint x: 394, startPoint y: 199, endPoint x: 544, endPoint y: 227, distance: 152.6
click at [544, 227] on div "Estimated Earnings for Today 2025.08.12 as of -7.16 % 2 USD Total Views 0 % 10,…" at bounding box center [402, 182] width 804 height 141
click at [534, 224] on div at bounding box center [534, 224] width 0 height 0
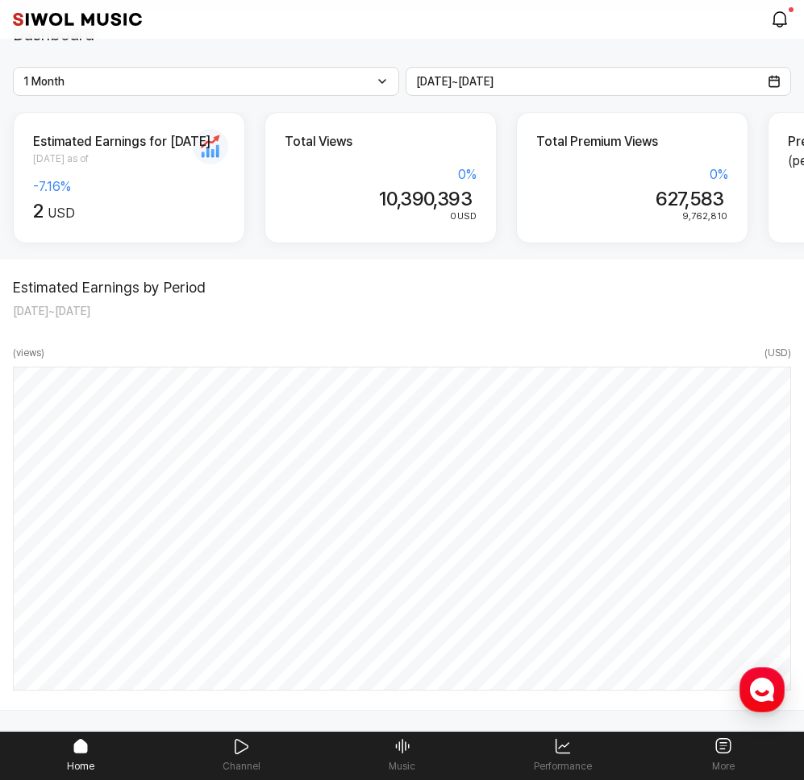
click at [279, 323] on div "Estimated Earnings by Period 2025.07.12 ~ 2025.08.12 ( views ) ( USD ) 2025.07.…" at bounding box center [402, 485] width 804 height 451
drag, startPoint x: 383, startPoint y: 203, endPoint x: 437, endPoint y: 202, distance: 54.0
click at [437, 202] on span "10,390,393" at bounding box center [425, 198] width 93 height 23
click at [433, 286] on h2 "Estimated Earnings by Period" at bounding box center [399, 288] width 772 height 18
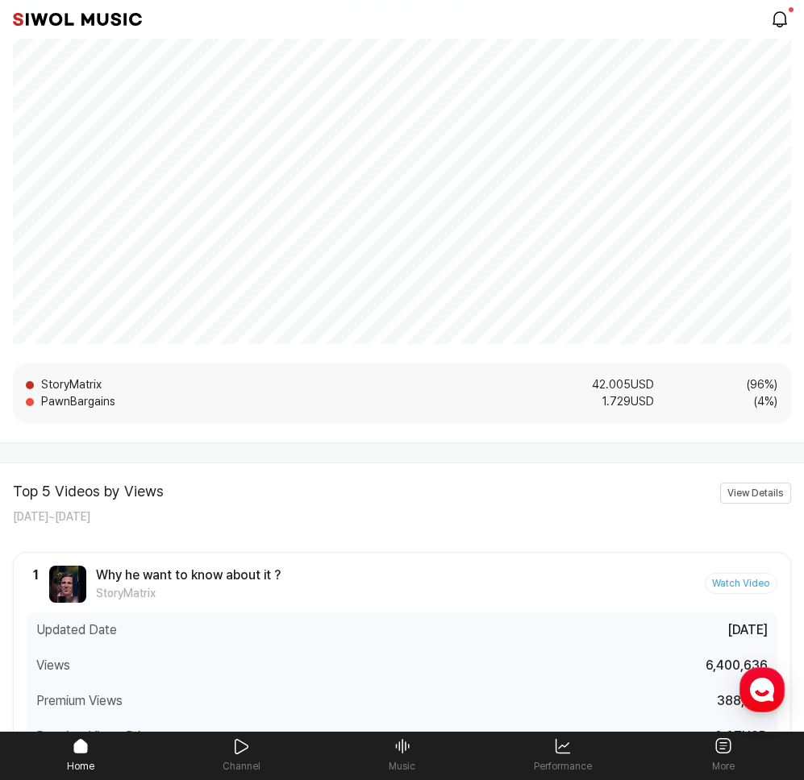
scroll to position [1741, 0]
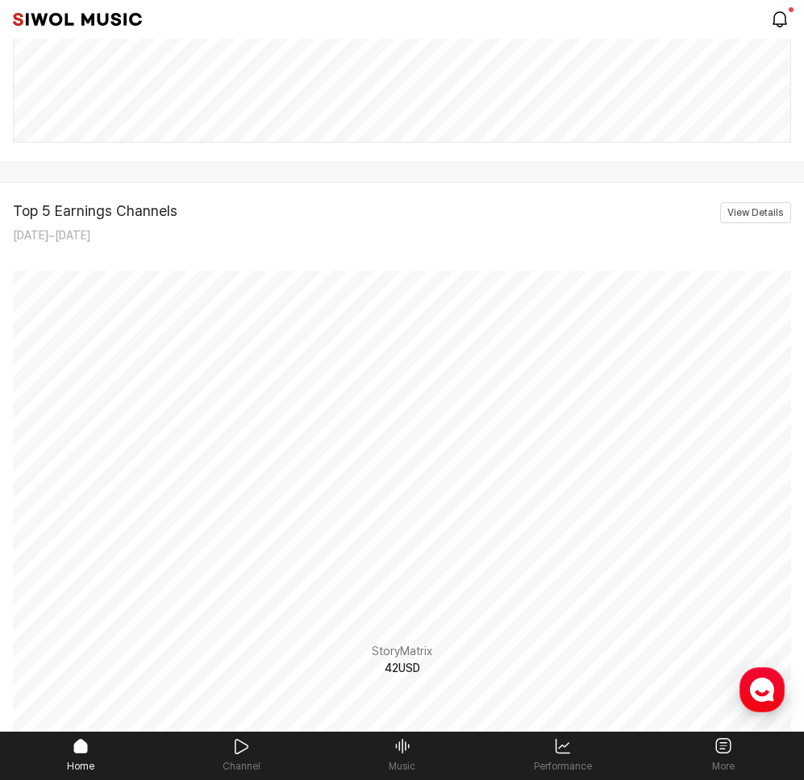
scroll to position [472, 0]
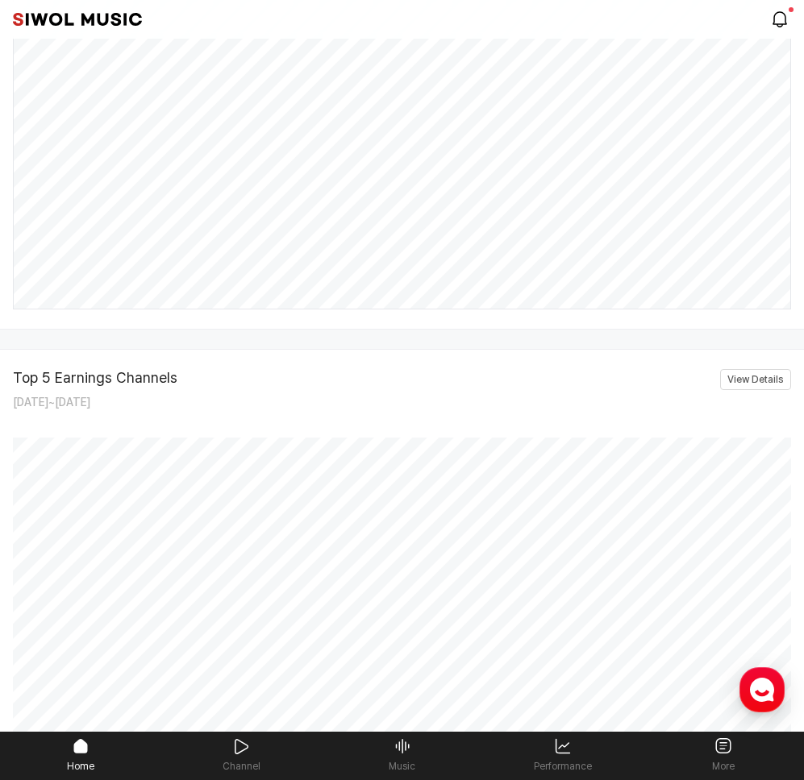
click at [566, 759] on link "Performance" at bounding box center [562, 755] width 160 height 47
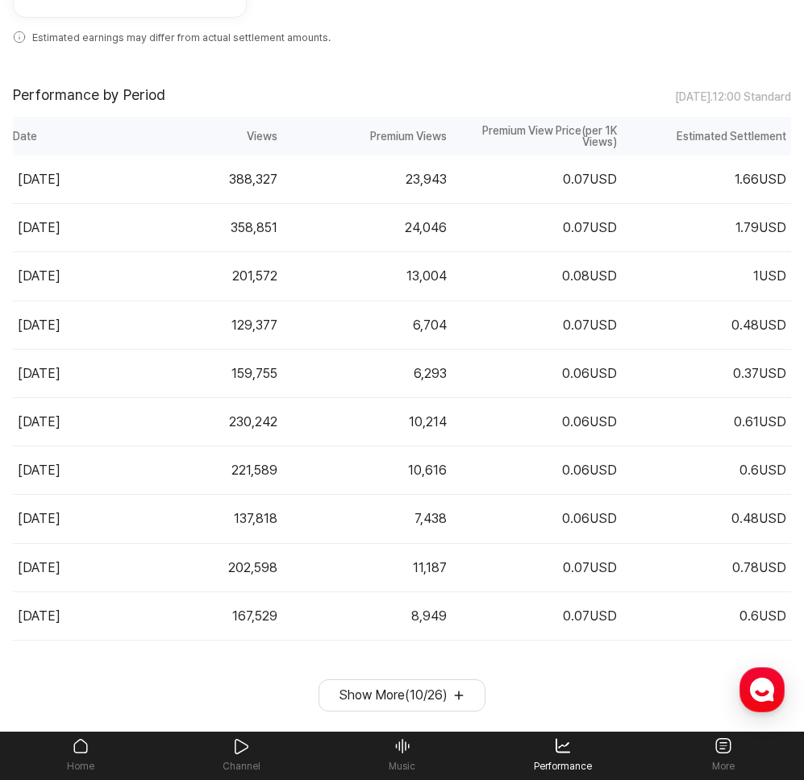
click at [360, 685] on button "Show More ( 10 / 26 )" at bounding box center [401, 696] width 167 height 32
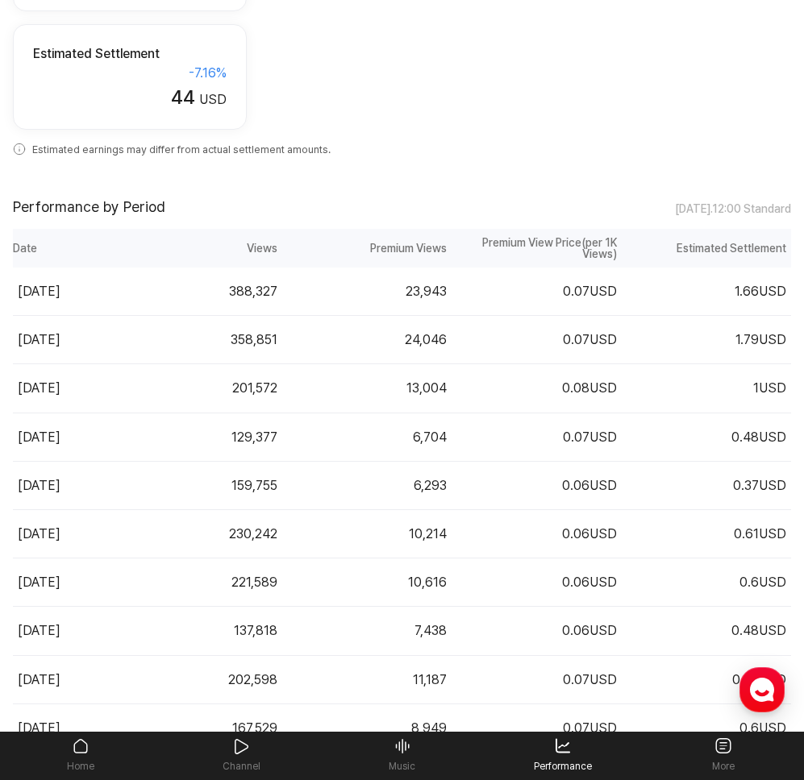
scroll to position [535, 0]
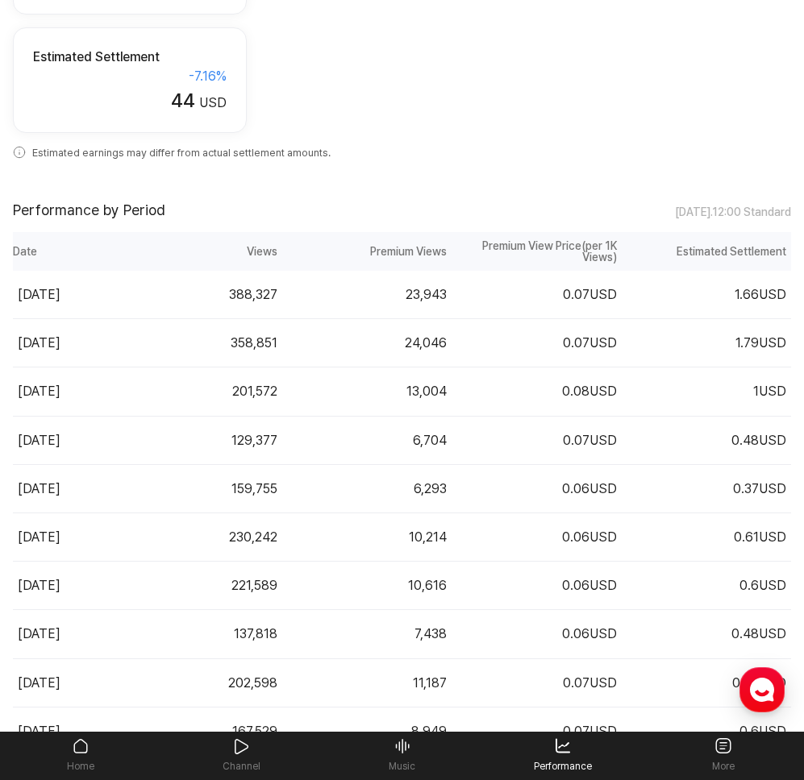
click at [106, 243] on th "Date" at bounding box center [63, 251] width 100 height 39
click at [151, 307] on td "388,327" at bounding box center [197, 295] width 169 height 48
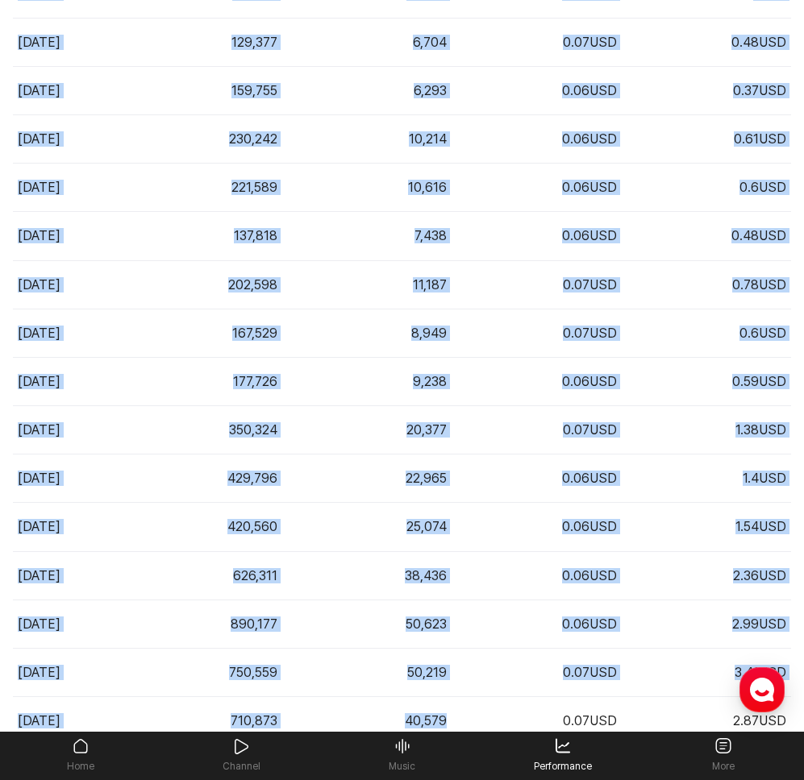
scroll to position [1162, 0]
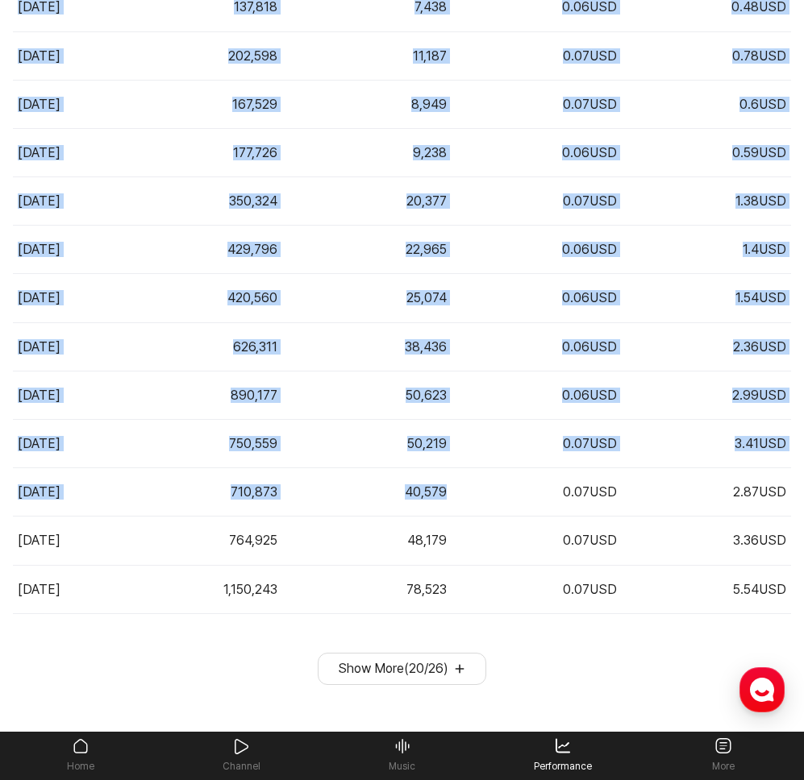
drag, startPoint x: 12, startPoint y: 406, endPoint x: 712, endPoint y: 627, distance: 734.1
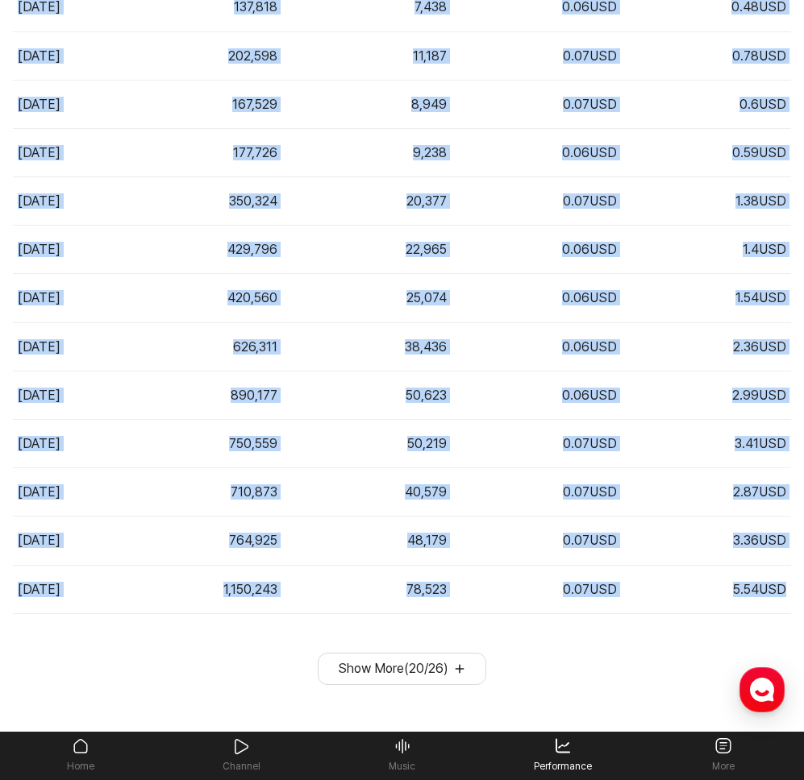
click at [427, 664] on button "Show More ( 20 / 26 )" at bounding box center [402, 669] width 169 height 32
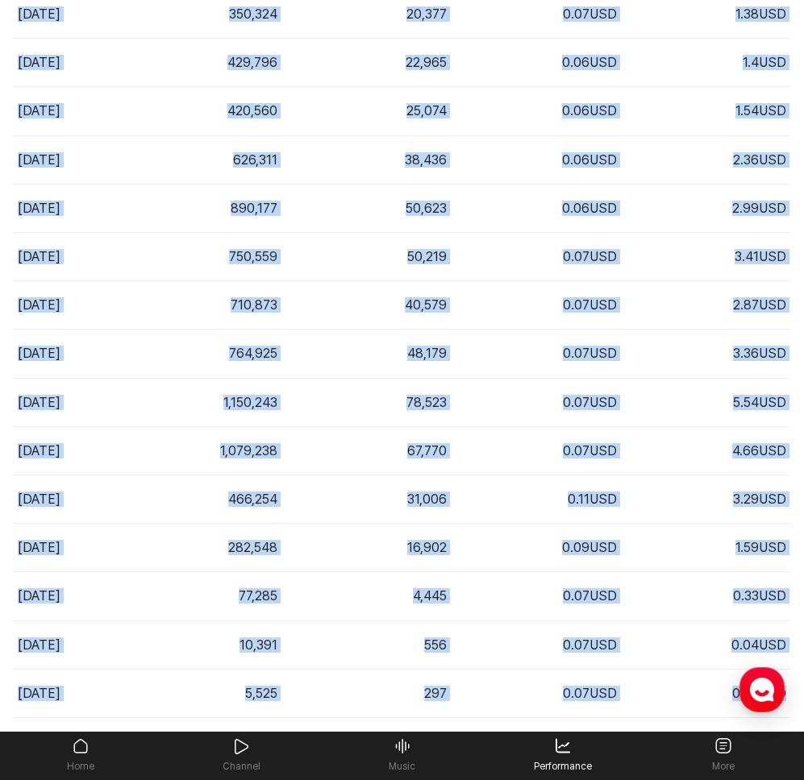
scroll to position [1453, 0]
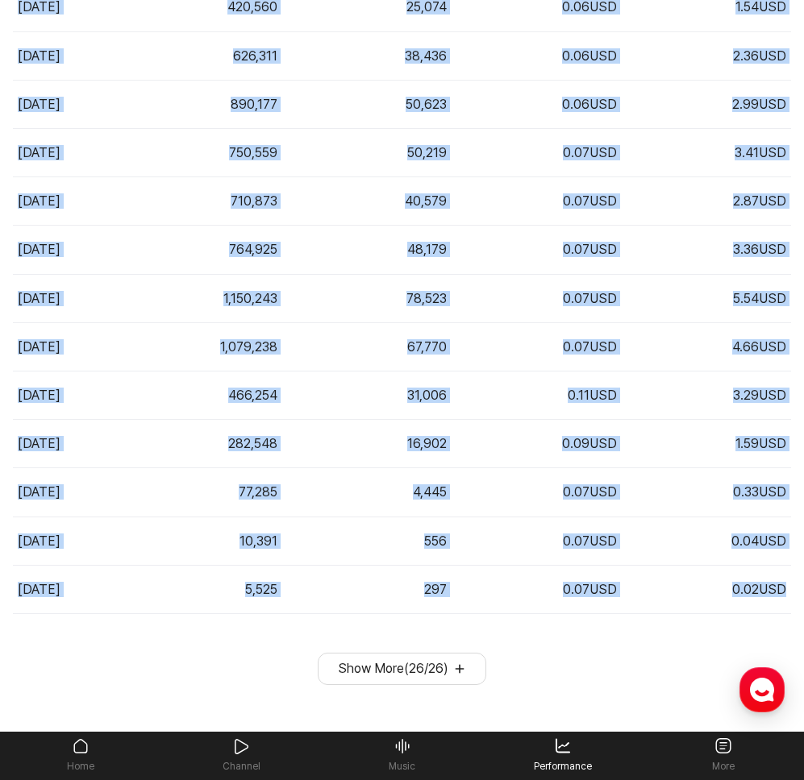
copy div "Performance by Period 2025.07.12 . 12:00 Standard Performance by Period Table D…"
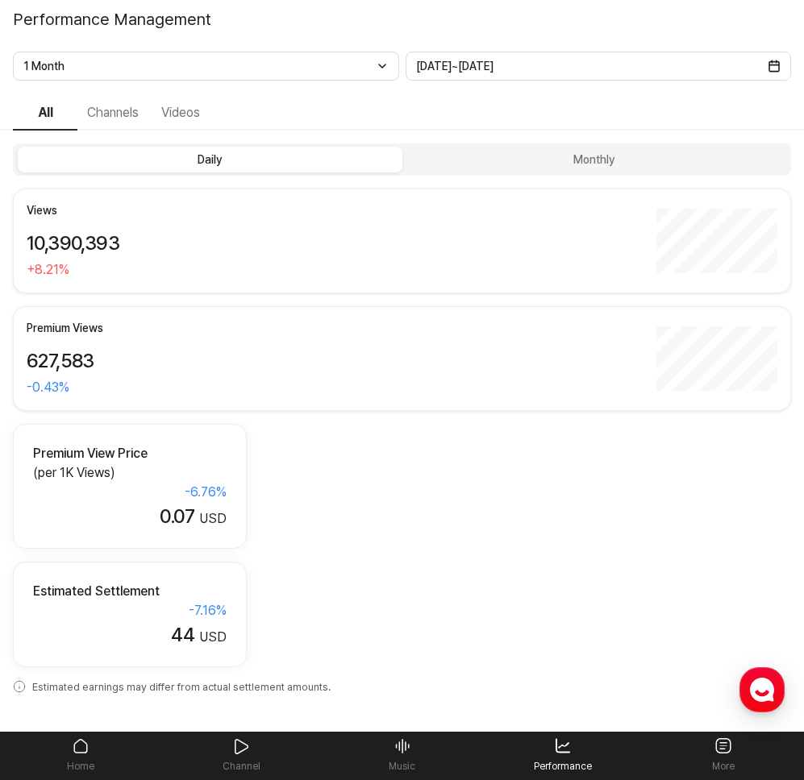
scroll to position [525, 0]
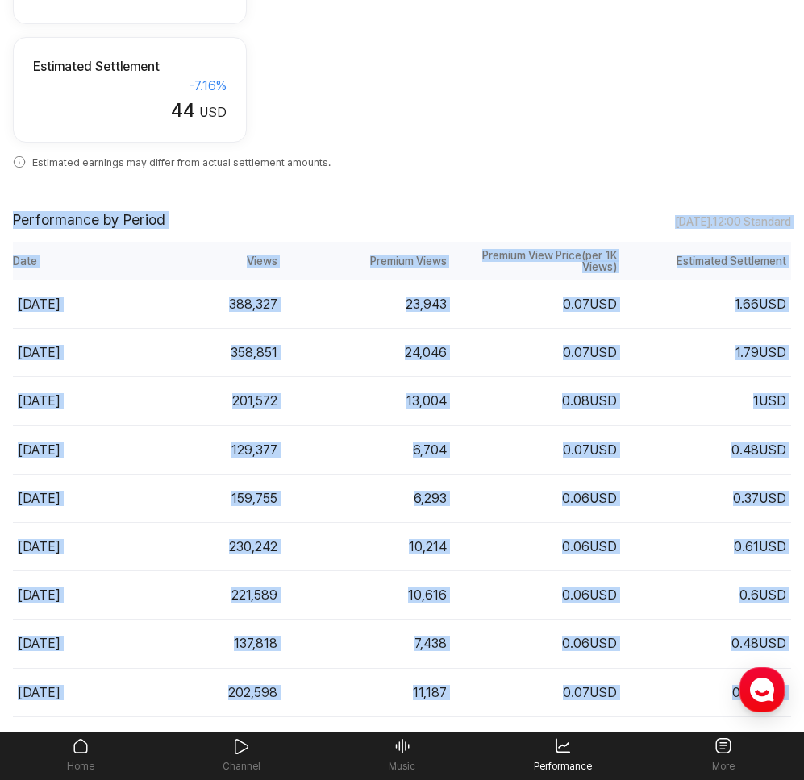
click at [293, 514] on td "6,293" at bounding box center [366, 498] width 169 height 48
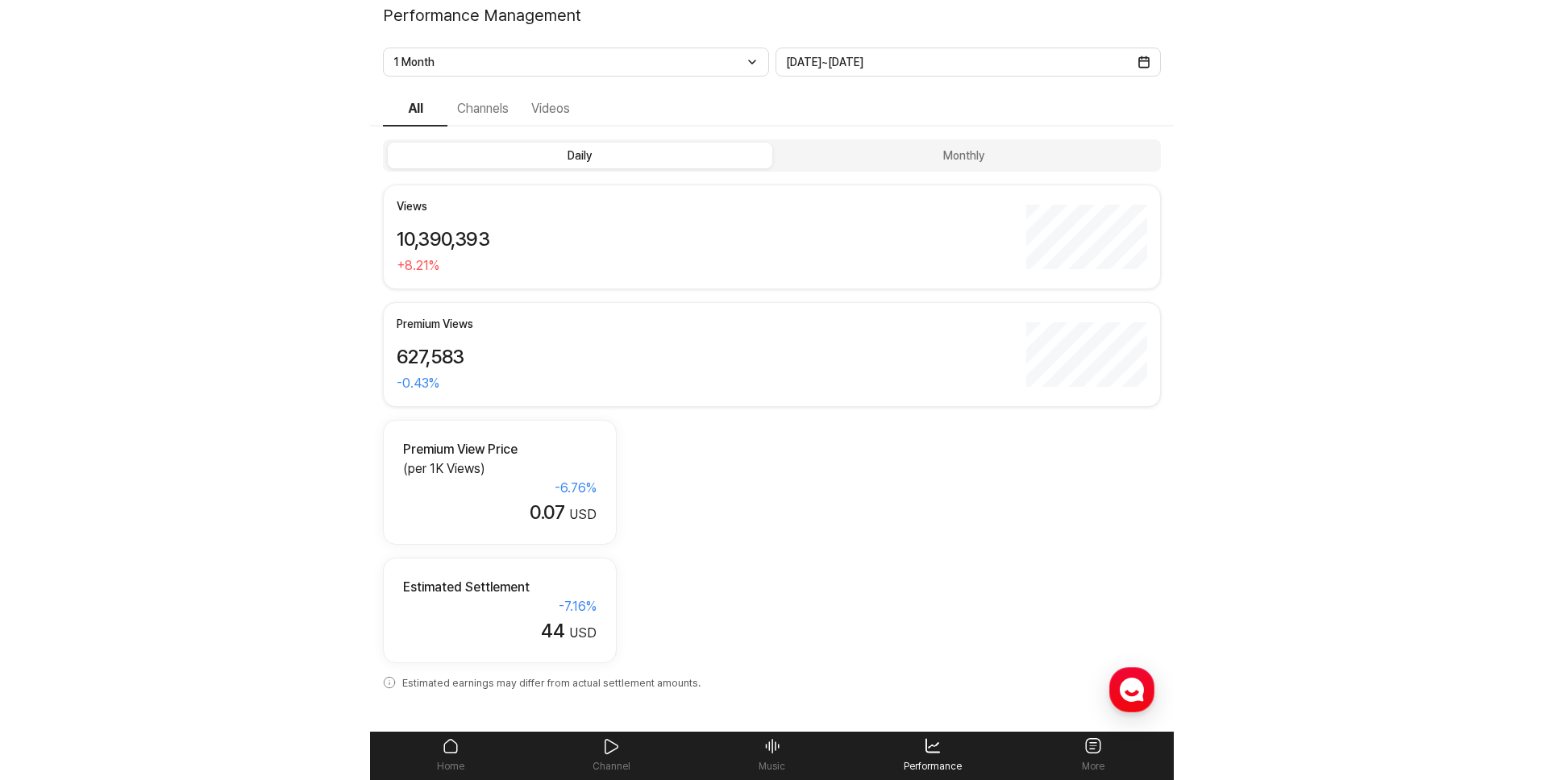
scroll to position [0, 0]
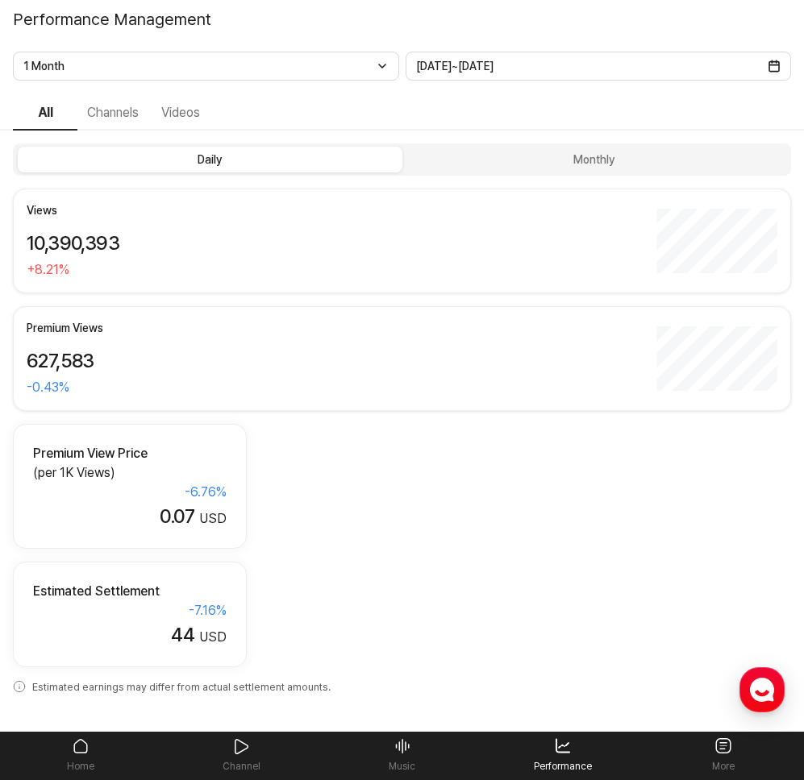
click at [310, 477] on div "Views 10,390,393 + 8.21 % Premium Views 627,583 -0.43 % Premium View Price (per…" at bounding box center [402, 428] width 778 height 479
click at [377, 477] on div "Views 10,390,393 + 8.21 % Premium Views 627,583 -0.43 % Premium View Price (per…" at bounding box center [402, 428] width 778 height 479
drag, startPoint x: 520, startPoint y: 208, endPoint x: 500, endPoint y: 170, distance: 42.9
click at [519, 208] on h2 "Views" at bounding box center [338, 210] width 622 height 17
click at [79, 755] on link "Home" at bounding box center [80, 755] width 160 height 47
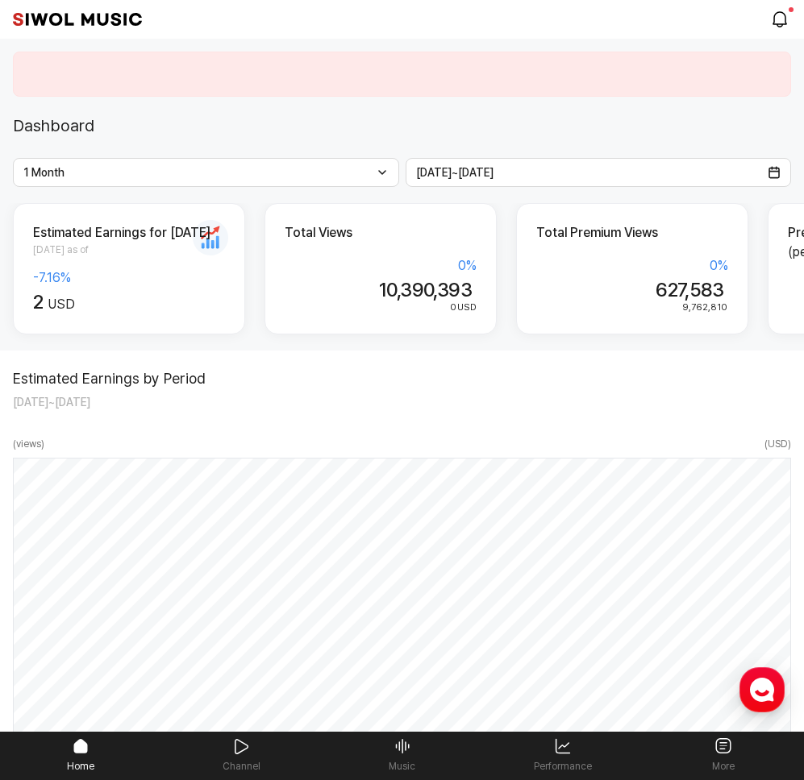
click at [718, 746] on link "More" at bounding box center [723, 755] width 160 height 47
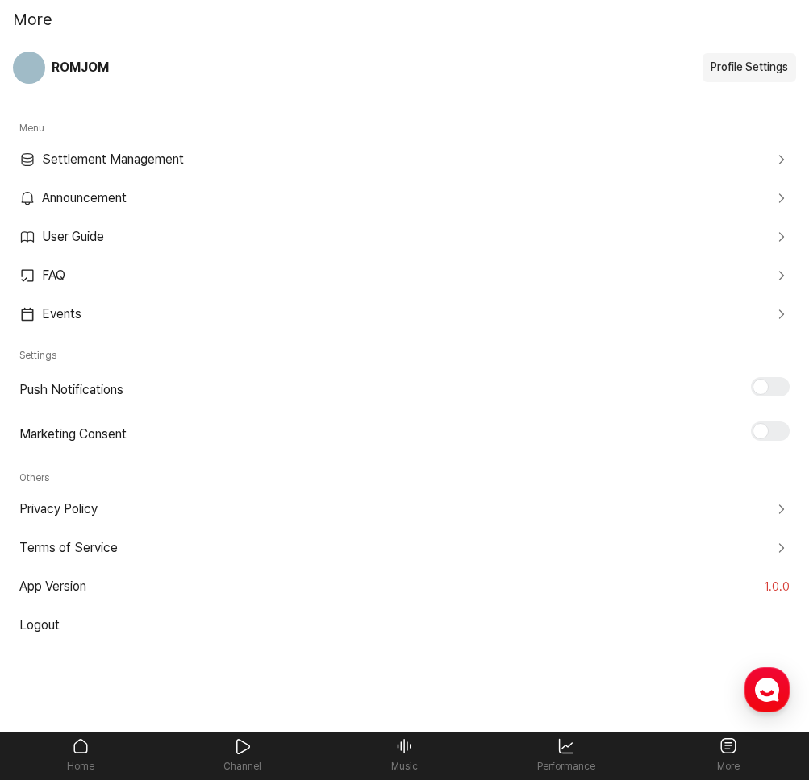
click at [131, 162] on link "Settlement Management" at bounding box center [404, 159] width 783 height 39
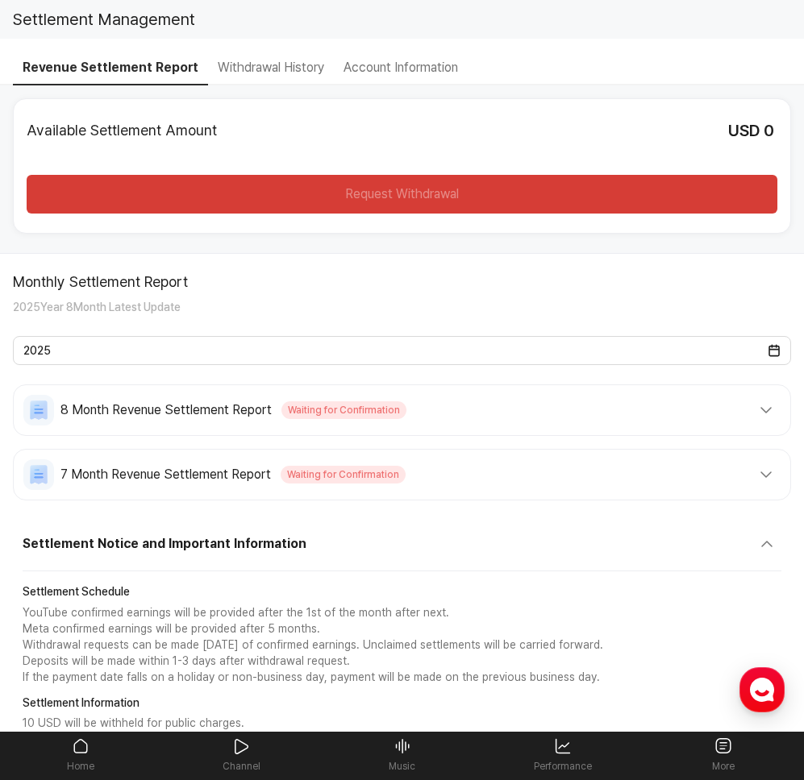
click at [726, 750] on link "More" at bounding box center [723, 755] width 160 height 47
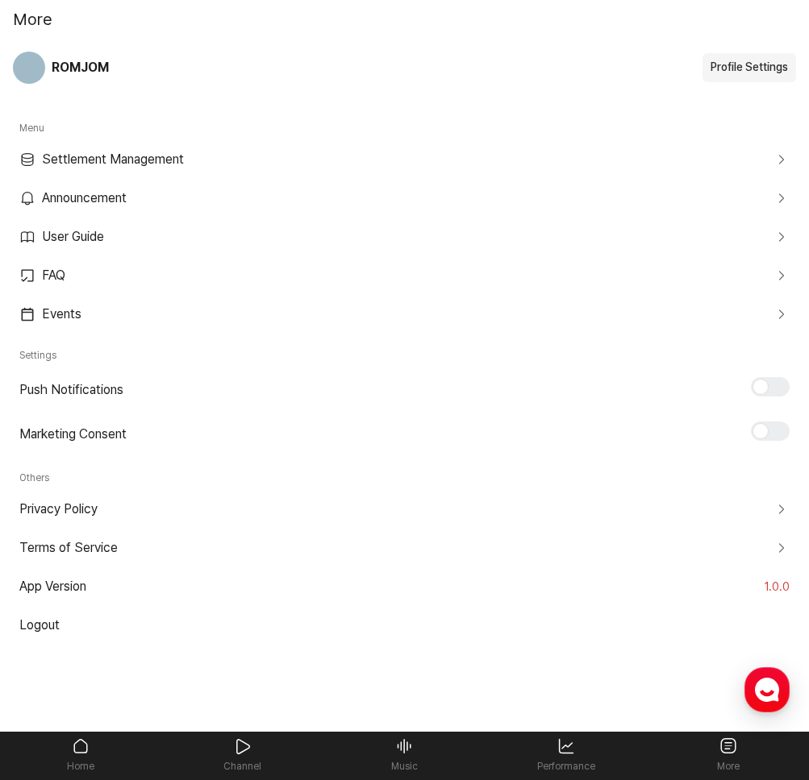
click at [574, 753] on link "Performance" at bounding box center [566, 755] width 162 height 47
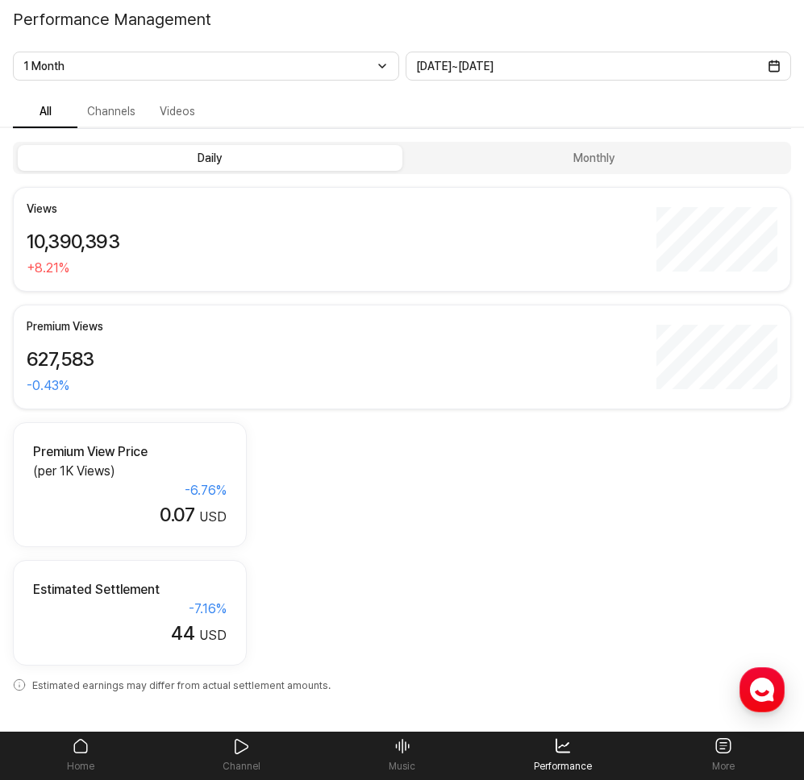
click at [427, 754] on link "Music" at bounding box center [402, 755] width 160 height 47
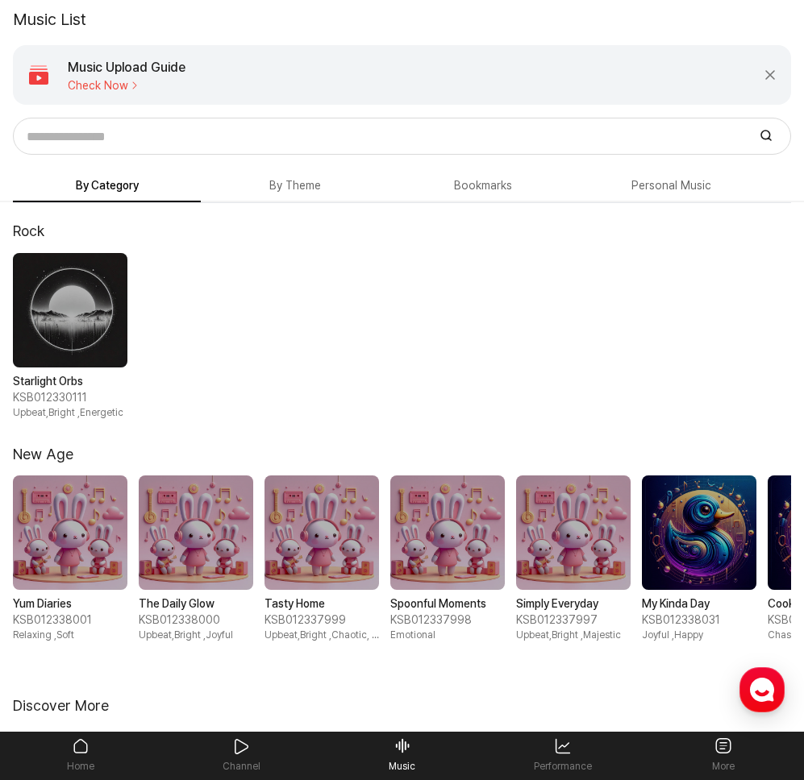
click at [724, 755] on link "More" at bounding box center [723, 755] width 160 height 47
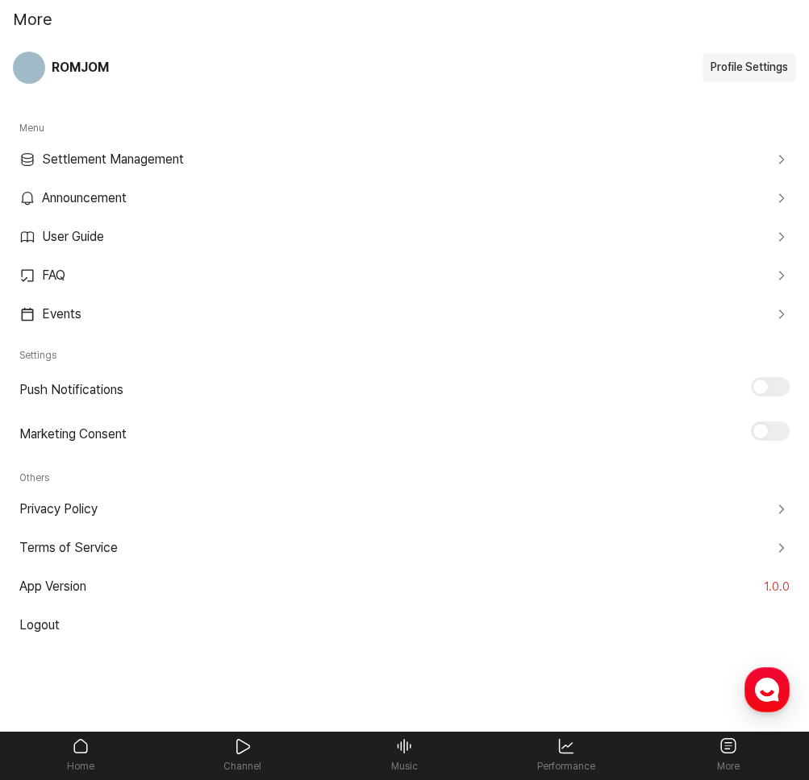
click at [69, 748] on link "Home" at bounding box center [81, 755] width 162 height 47
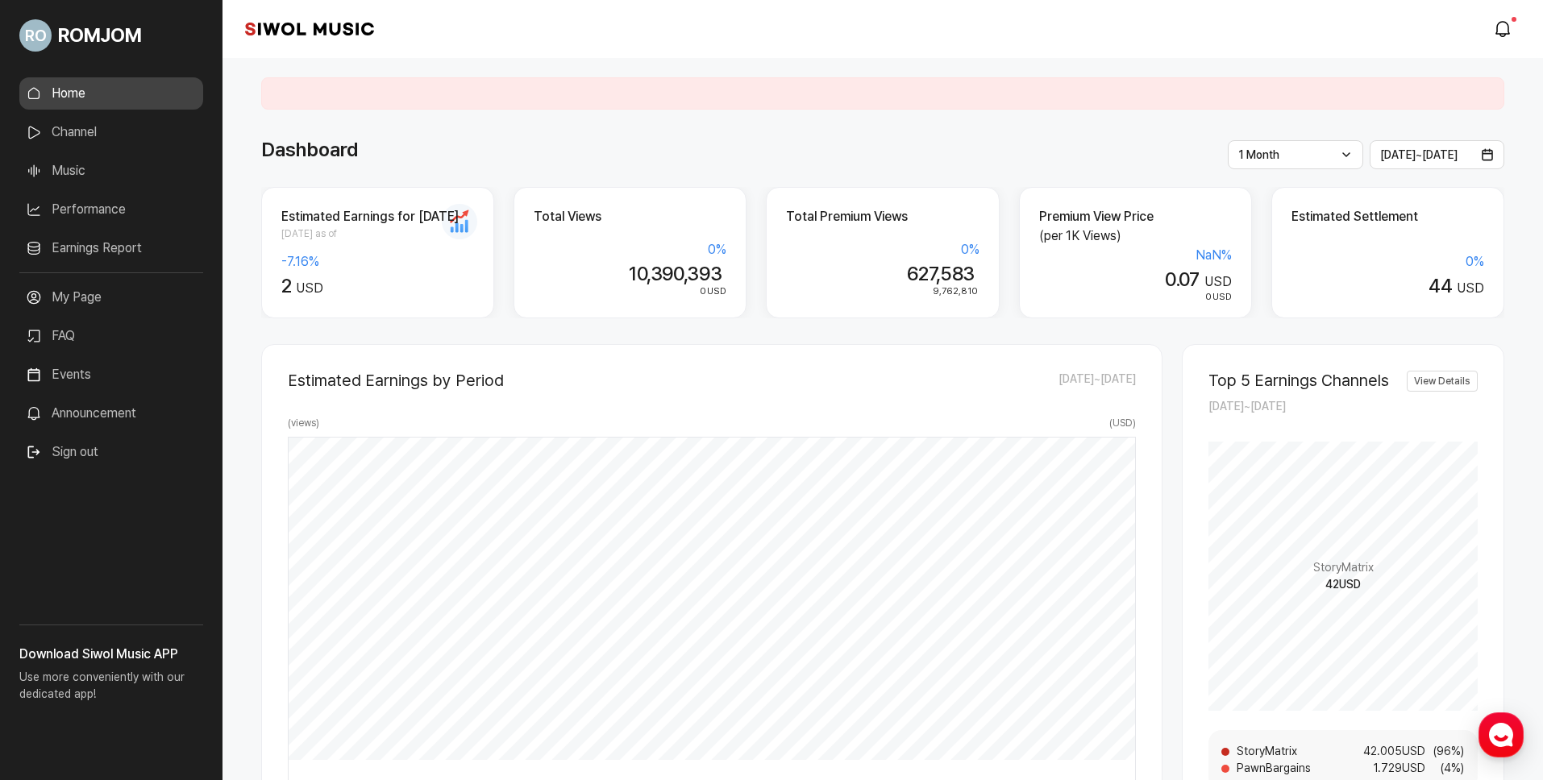
click at [106, 289] on link "My Page" at bounding box center [111, 297] width 184 height 32
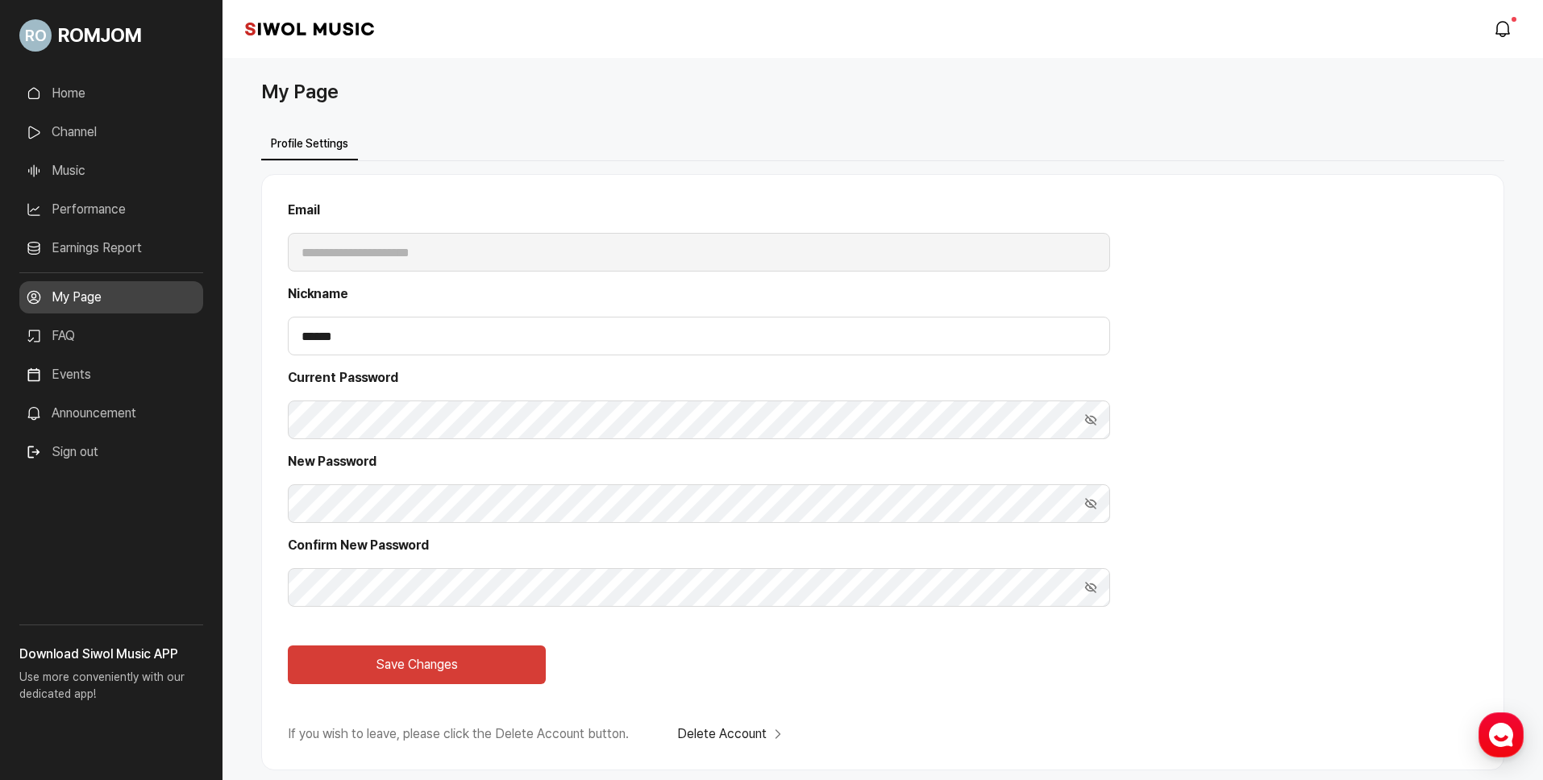
click at [459, 242] on div "**********" at bounding box center [699, 236] width 822 height 71
drag, startPoint x: 426, startPoint y: 252, endPoint x: 284, endPoint y: 250, distance: 141.9
click at [148, 219] on div "**********" at bounding box center [771, 426] width 1543 height 853
drag, startPoint x: 427, startPoint y: 274, endPoint x: 406, endPoint y: 267, distance: 22.2
click at [422, 273] on div "**********" at bounding box center [699, 472] width 822 height 543
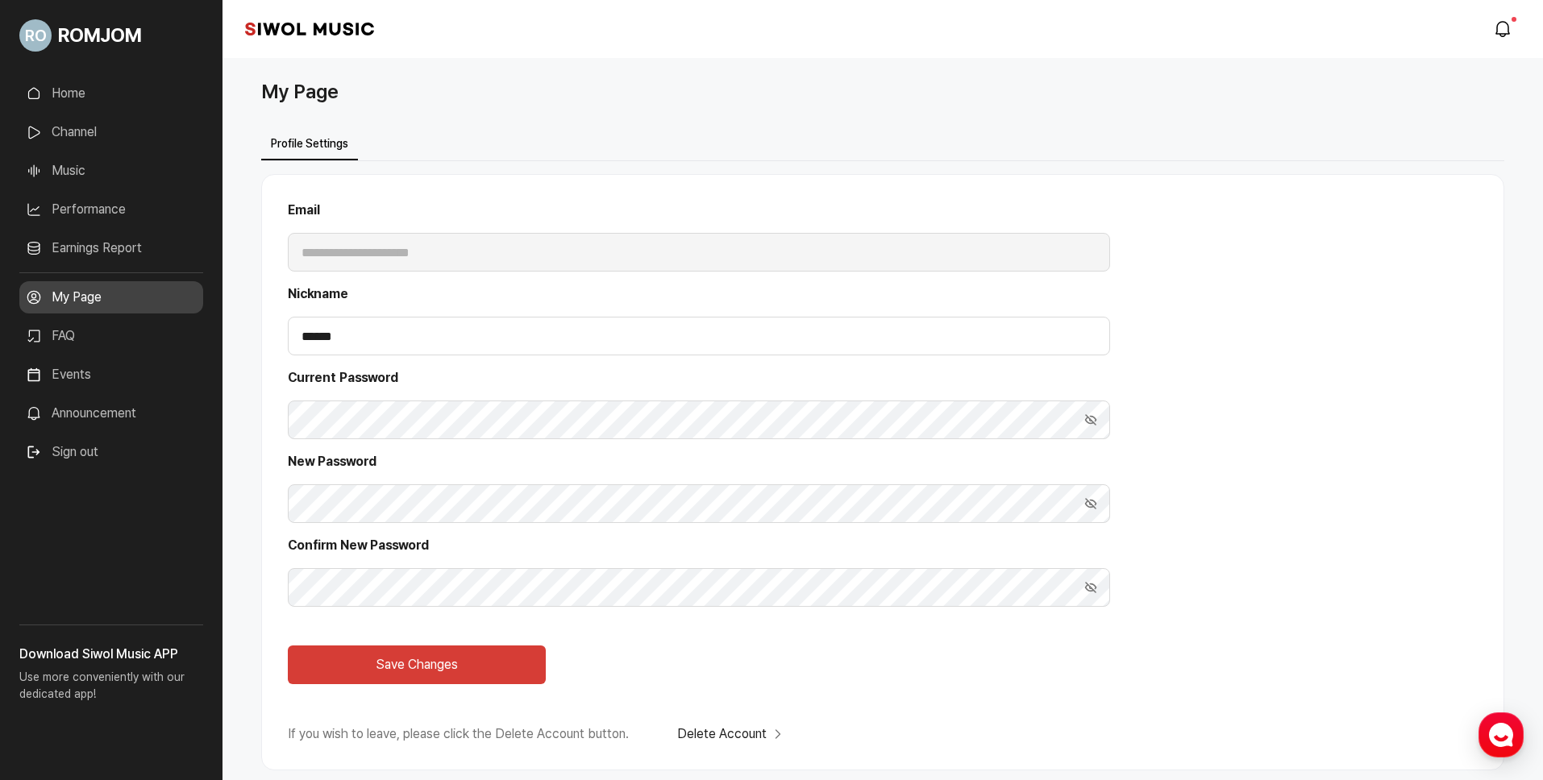
drag, startPoint x: 553, startPoint y: 163, endPoint x: 414, endPoint y: 134, distance: 142.5
click at [546, 163] on div "**********" at bounding box center [882, 466] width 1243 height 610
click at [327, 118] on div "**********" at bounding box center [882, 469] width 1243 height 727
click at [302, 254] on div "**********" at bounding box center [699, 236] width 822 height 71
click at [803, 172] on div "**********" at bounding box center [882, 466] width 1243 height 610
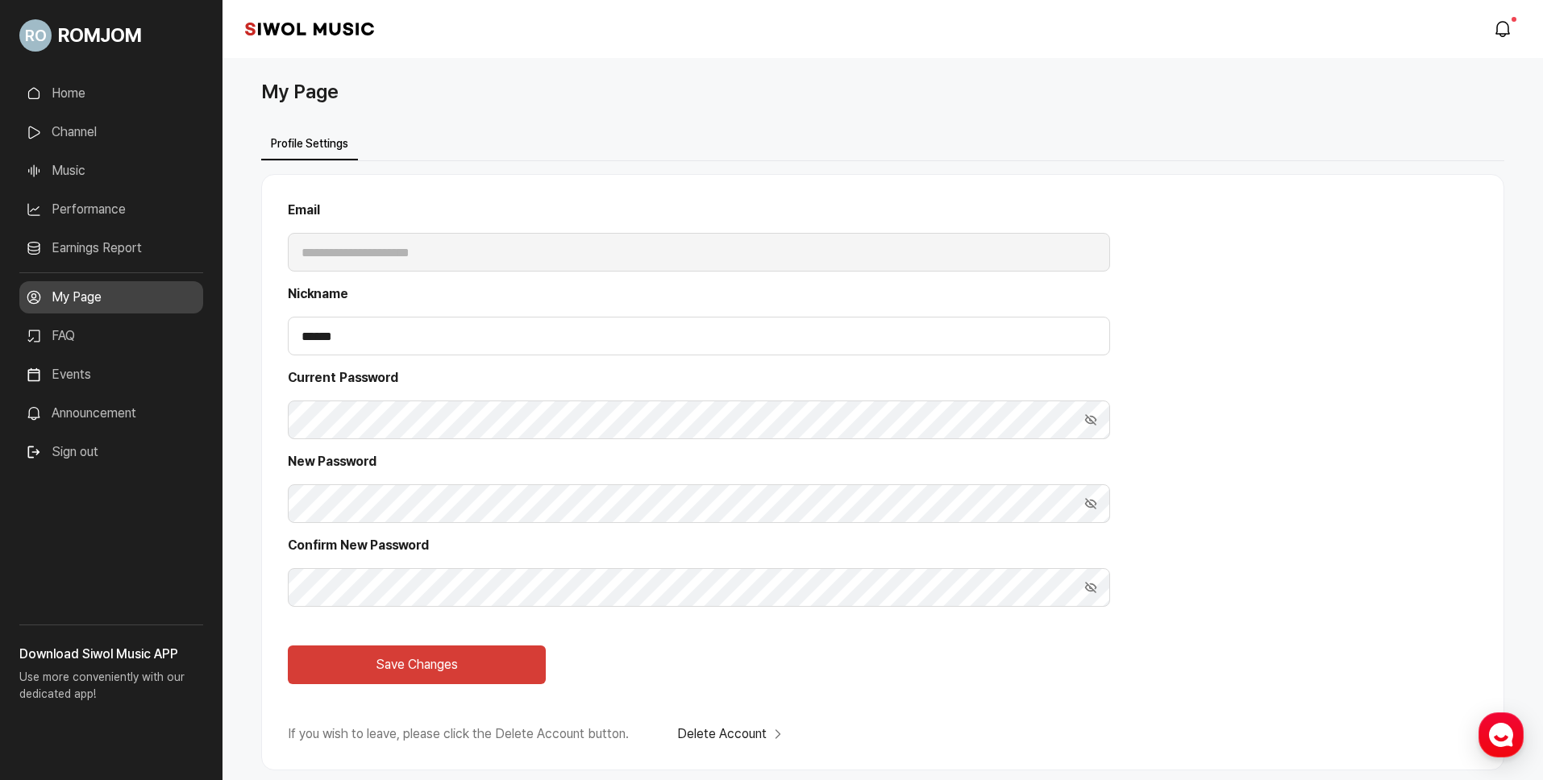
click at [803, 114] on div "**********" at bounding box center [882, 469] width 1243 height 727
